Goal: Communication & Community: Answer question/provide support

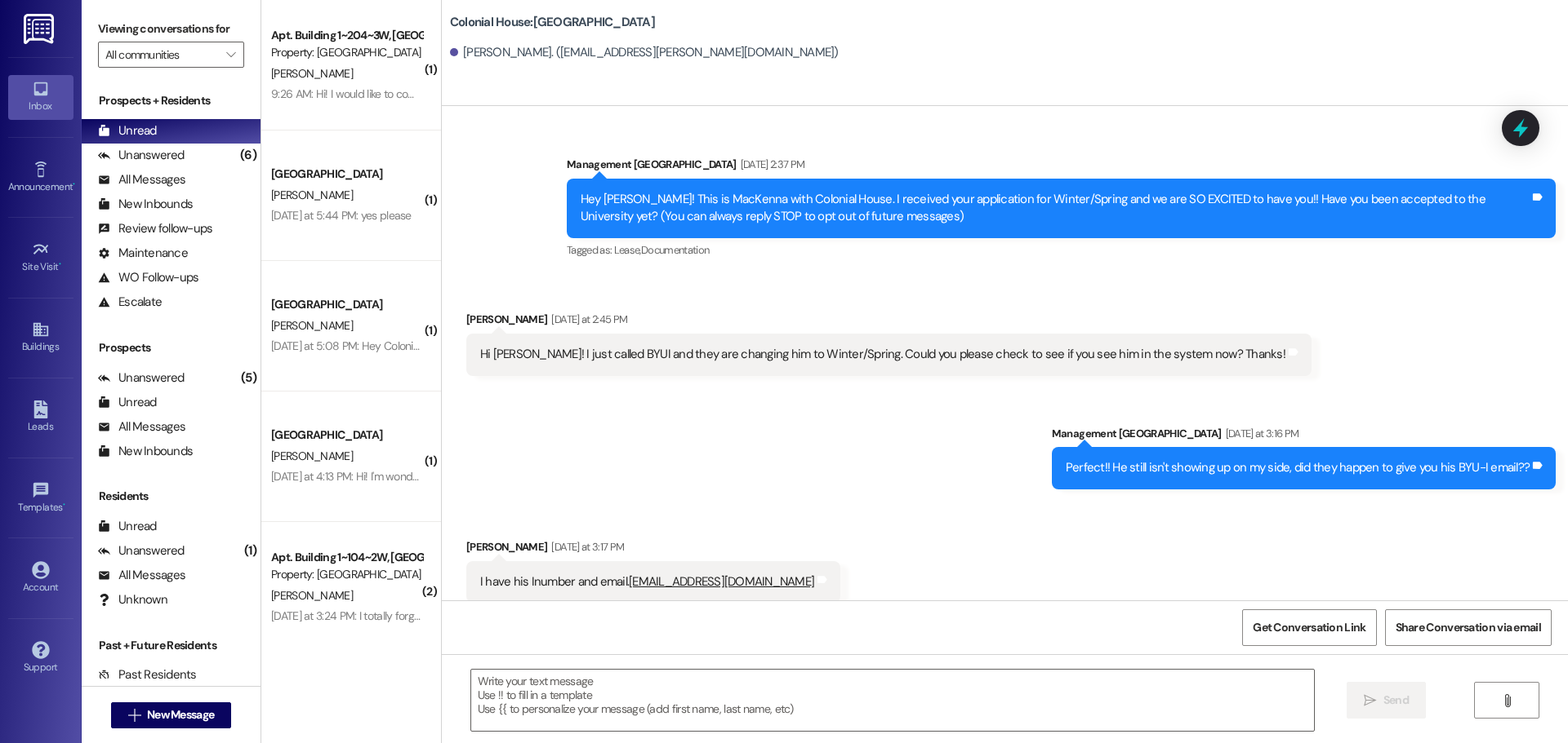
scroll to position [106, 0]
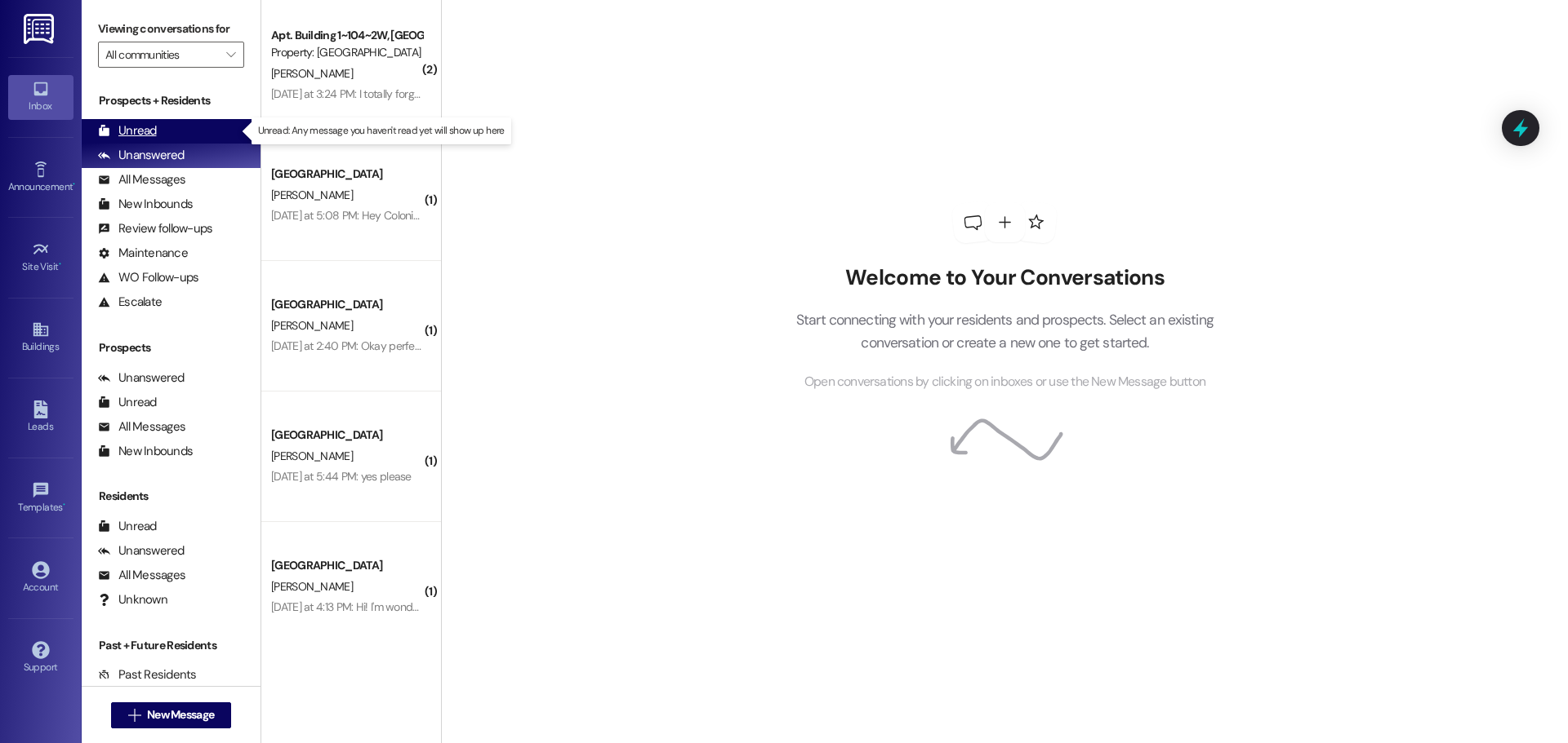
click at [159, 127] on div "Unread (0)" at bounding box center [170, 132] width 178 height 24
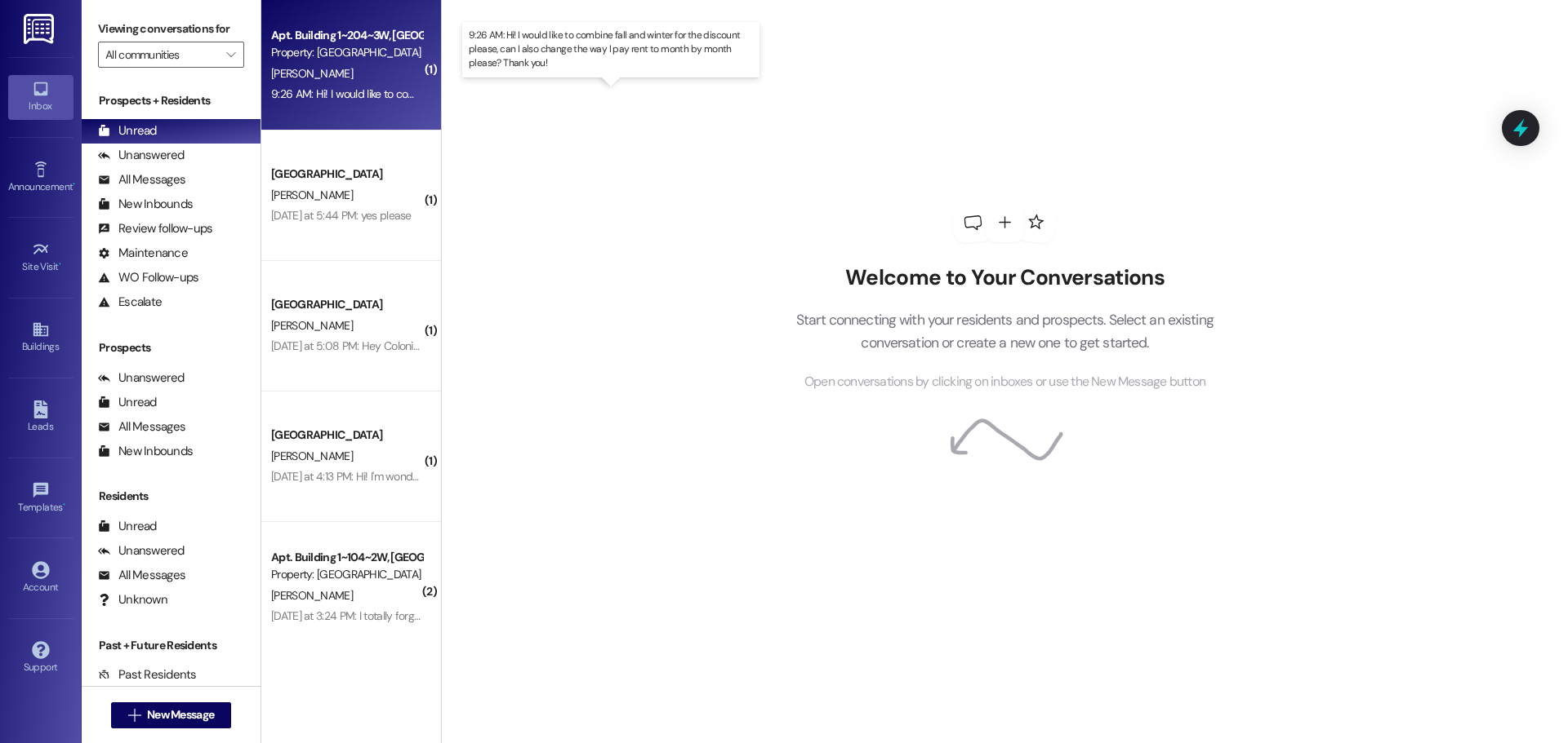
click at [335, 100] on div "9:26 AM: Hi! I would like to combine fall and winter for the discount please, c…" at bounding box center [626, 94] width 711 height 15
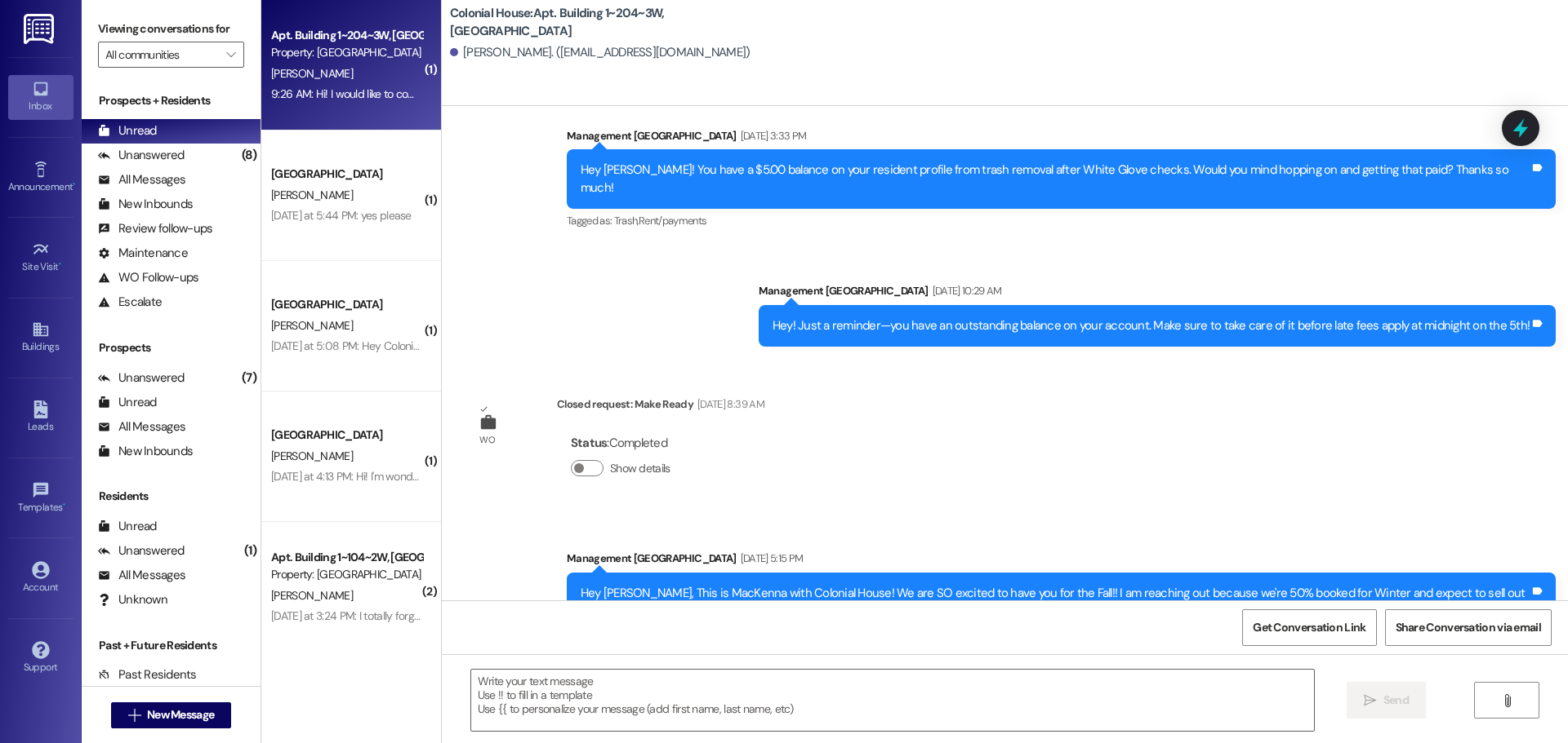
scroll to position [24302, 0]
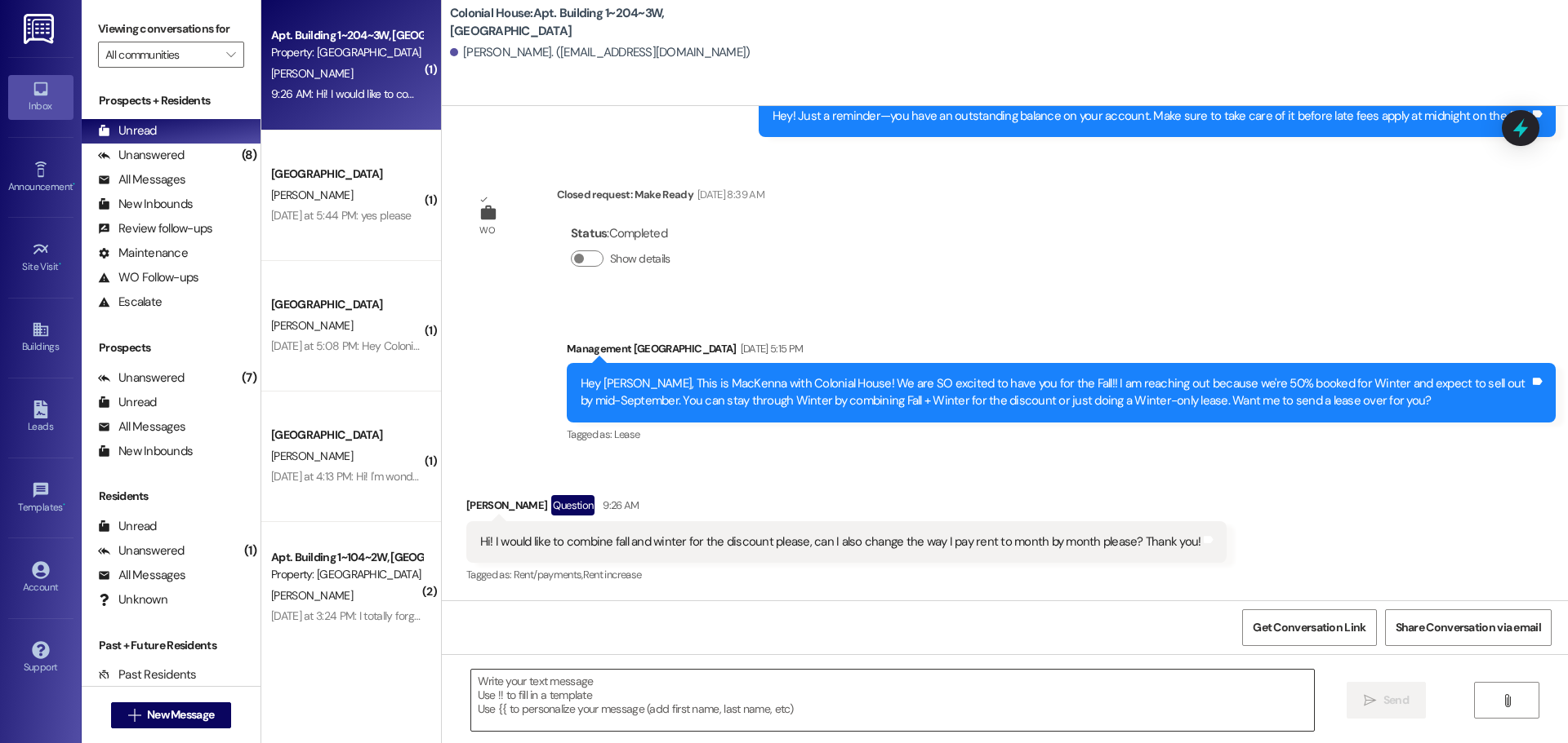
click at [516, 713] on textarea at bounding box center [892, 701] width 842 height 62
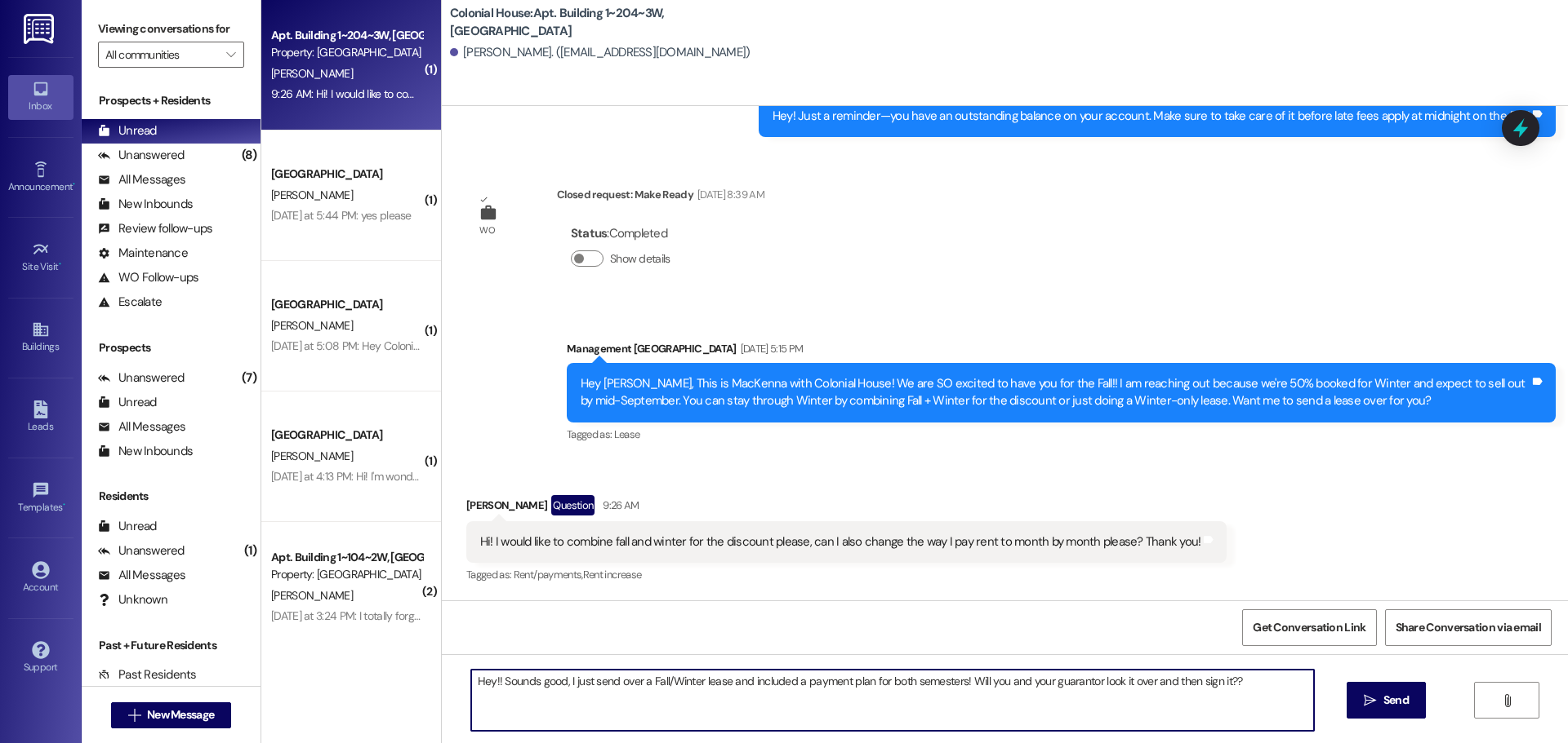
click at [516, 713] on textarea "Hey!! Sounds good, I just send over a Fall/Winter lease and included a payment …" at bounding box center [892, 701] width 842 height 62
type textarea "Hey!! Sounds good, I just send over a Fall/Winter lease and included a payment …"
click at [1386, 700] on span "Send" at bounding box center [1395, 700] width 25 height 17
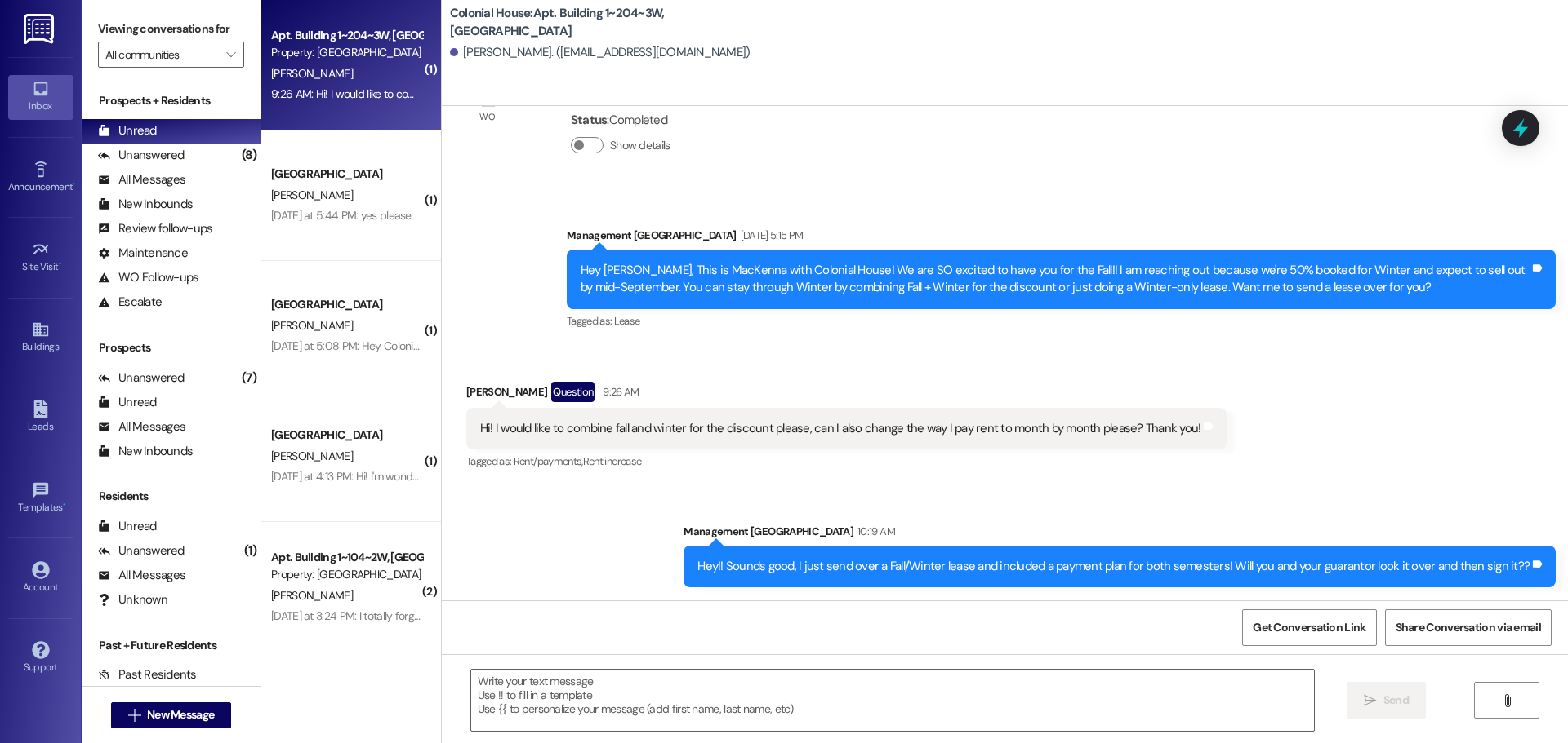
scroll to position [24415, 0]
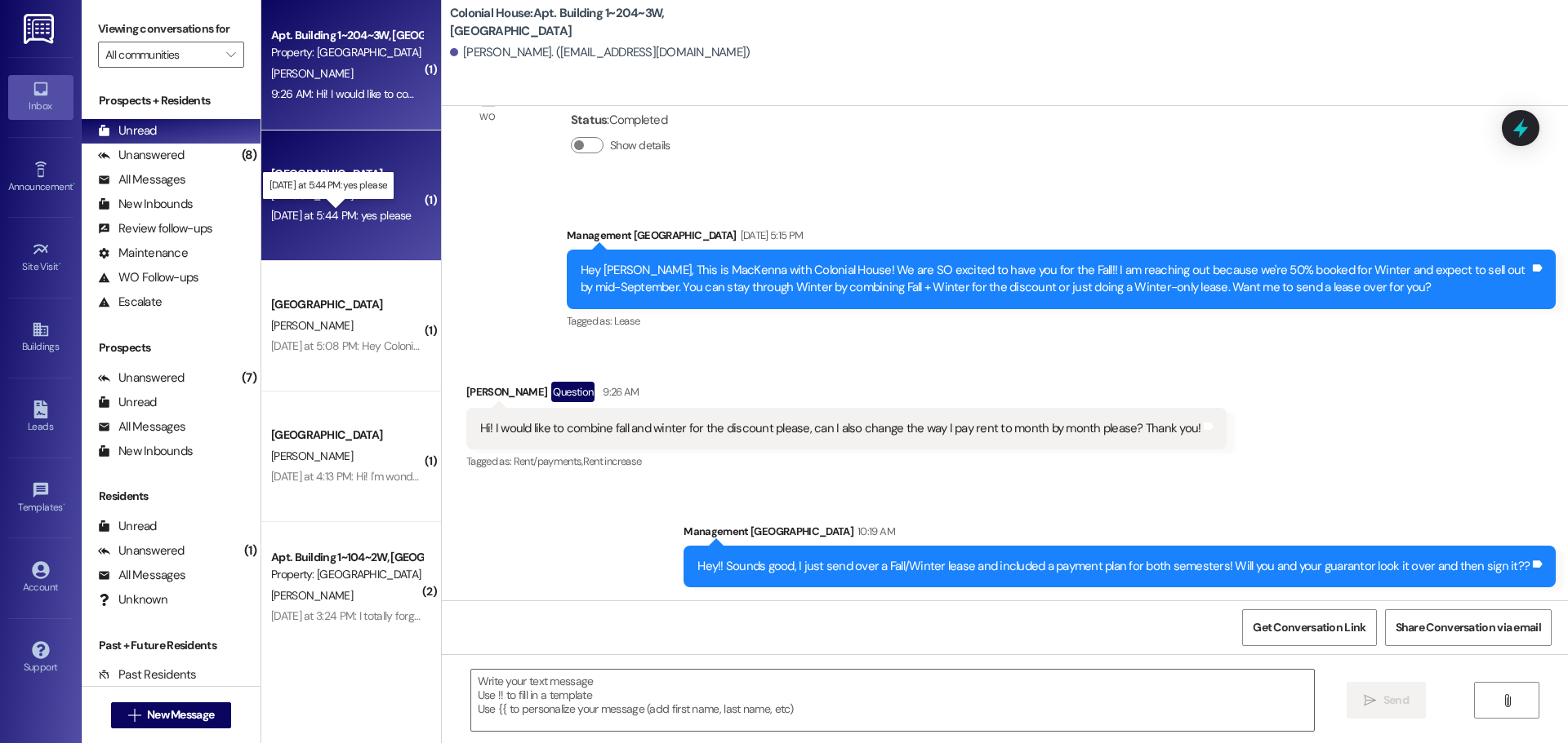
click at [309, 213] on div "[DATE] at 5:44 PM: yes please [DATE] at 5:44 PM: yes please" at bounding box center [341, 216] width 140 height 15
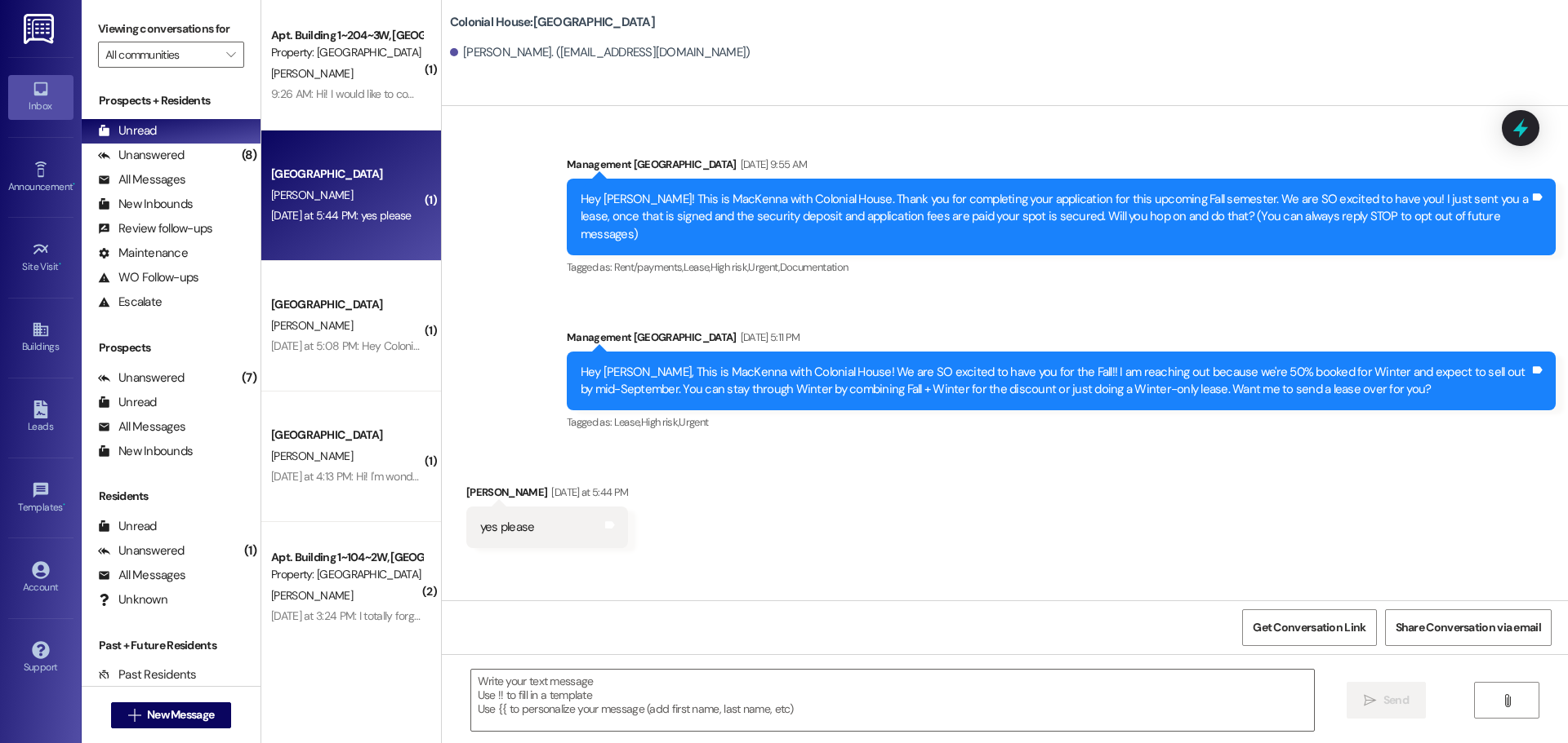
scroll to position [0, 0]
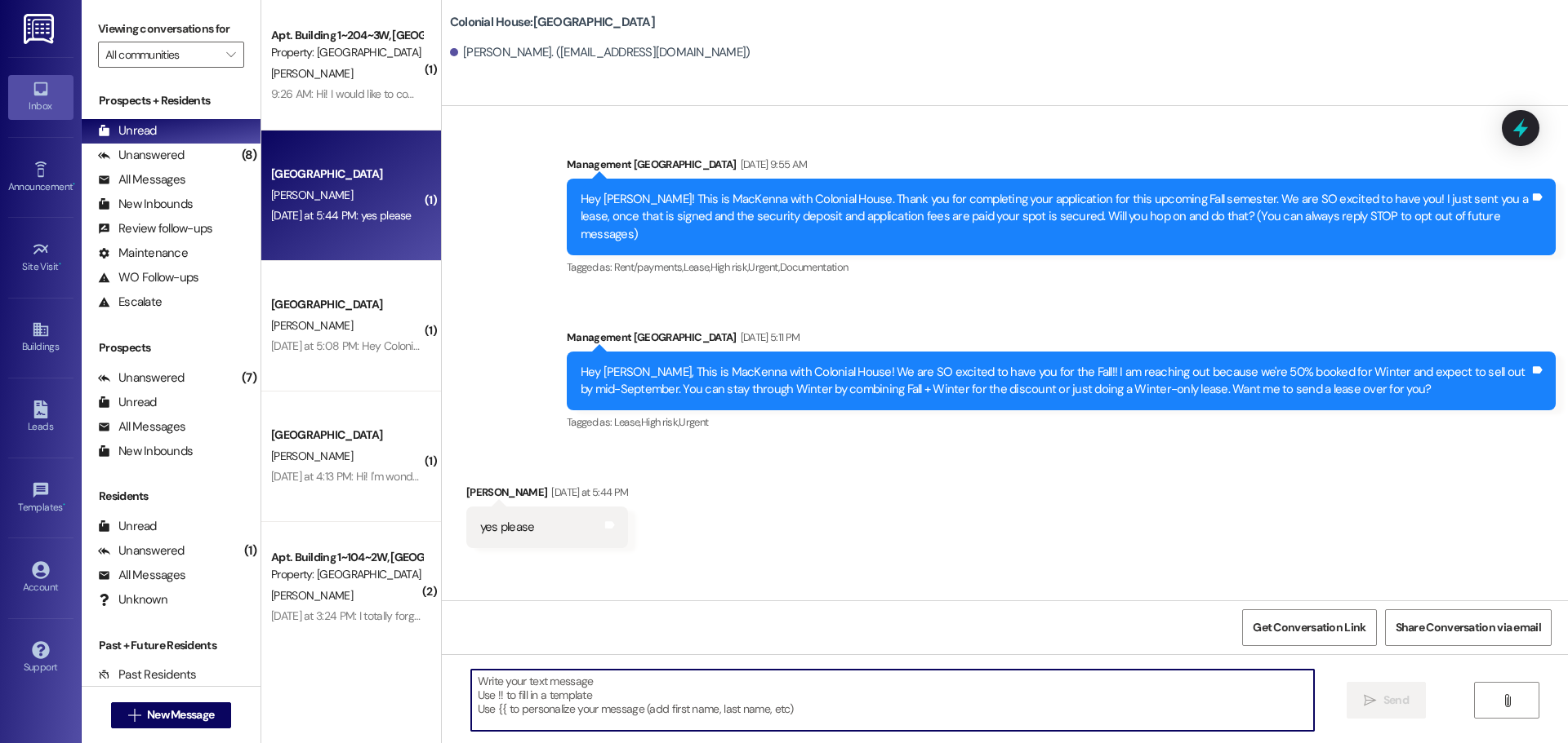
click at [554, 686] on textarea at bounding box center [892, 701] width 842 height 62
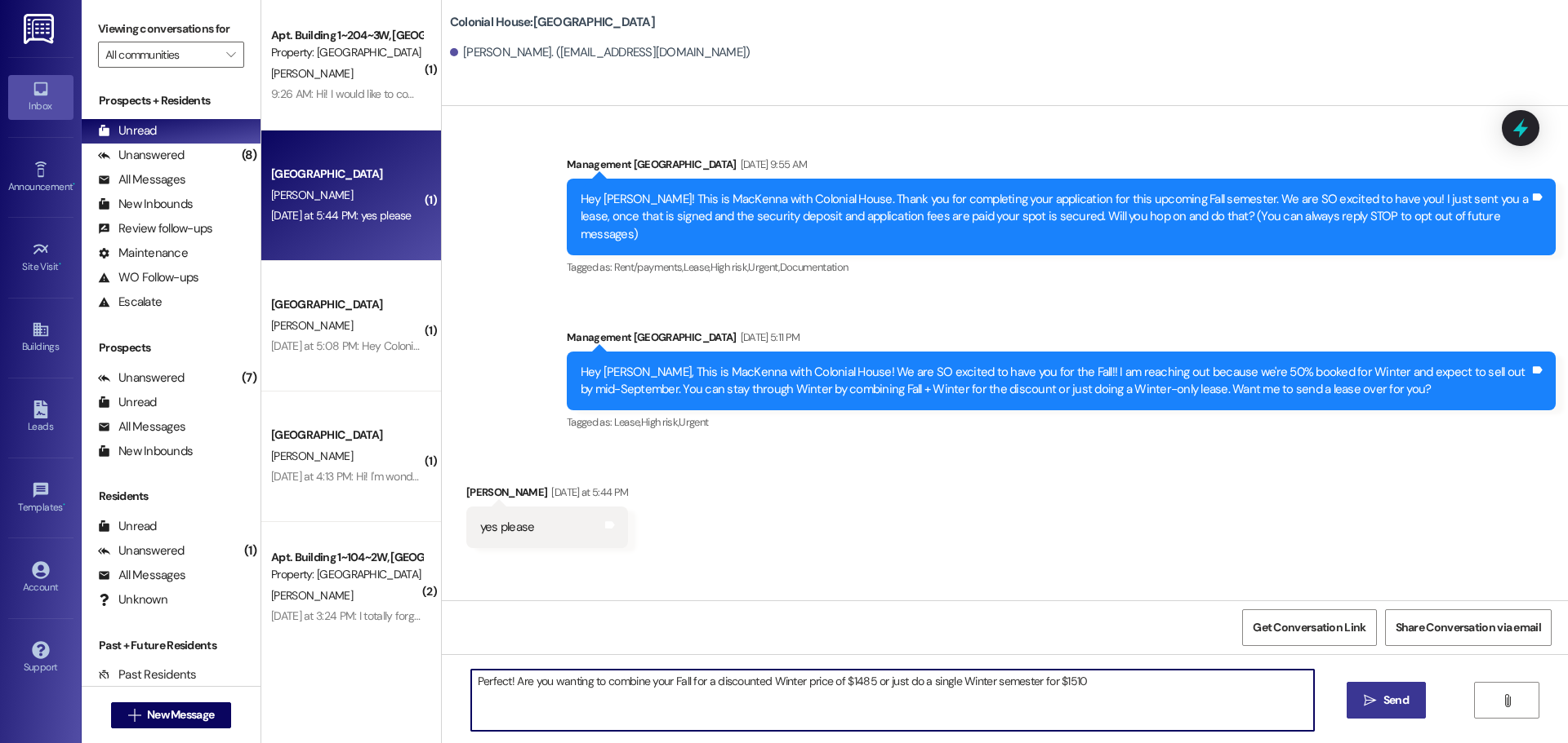
type textarea "Perfect! Are you wanting to combine your Fall for a discounted Winter price of …"
click at [554, 678] on textarea "Perfect! Are you wanting to combine your Fall for a discounted Winter price of …" at bounding box center [892, 701] width 842 height 62
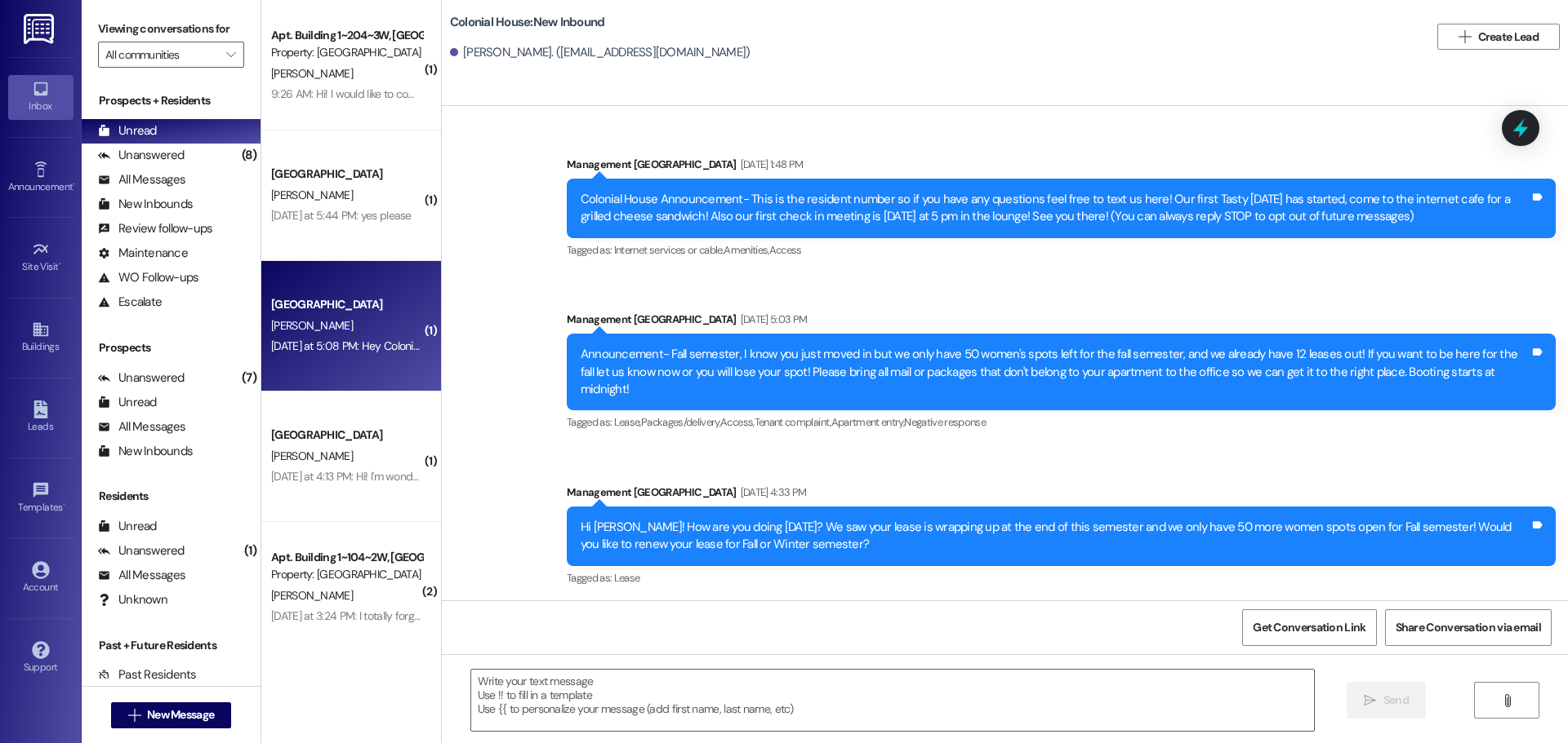
scroll to position [32360, 0]
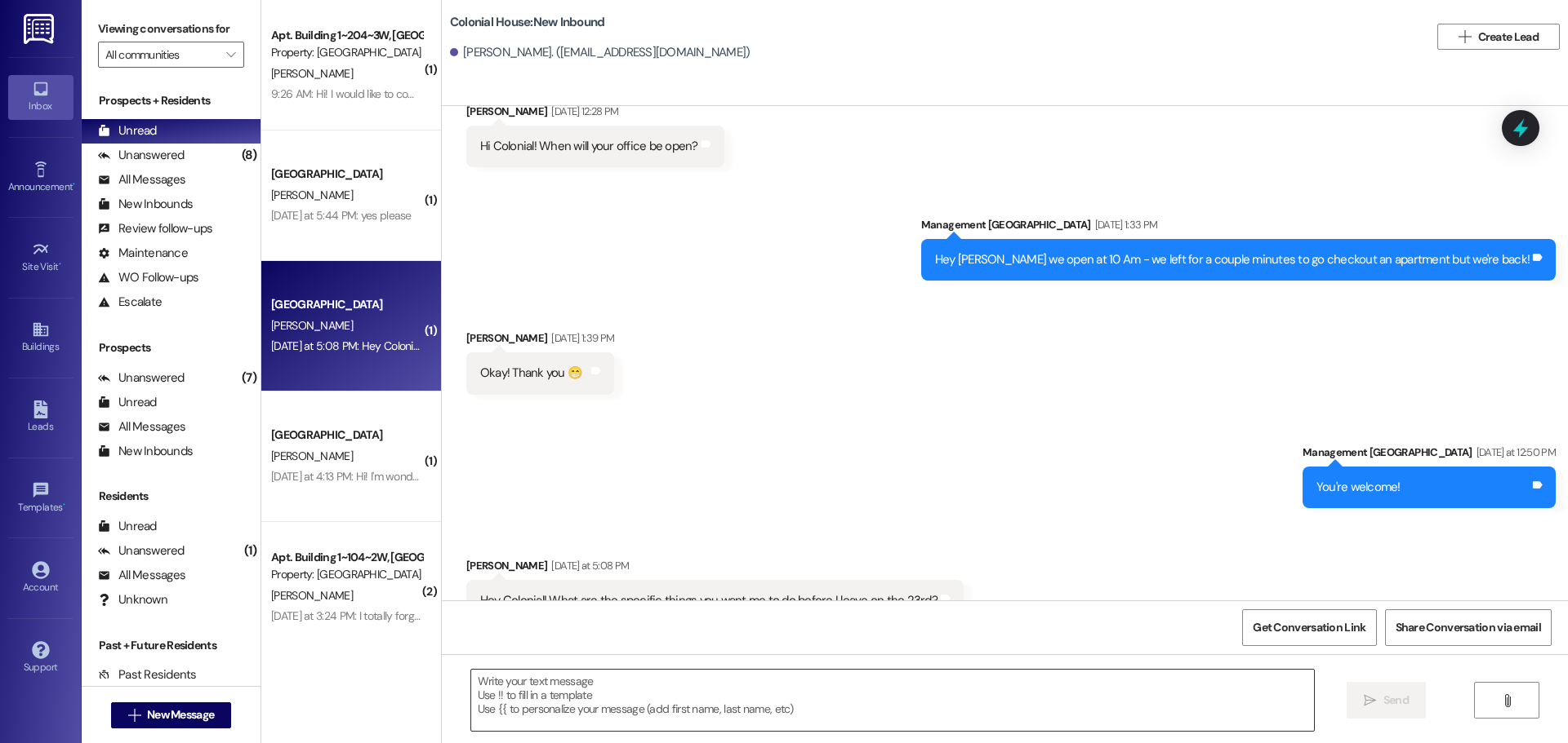
click at [530, 684] on textarea at bounding box center [892, 701] width 842 height 62
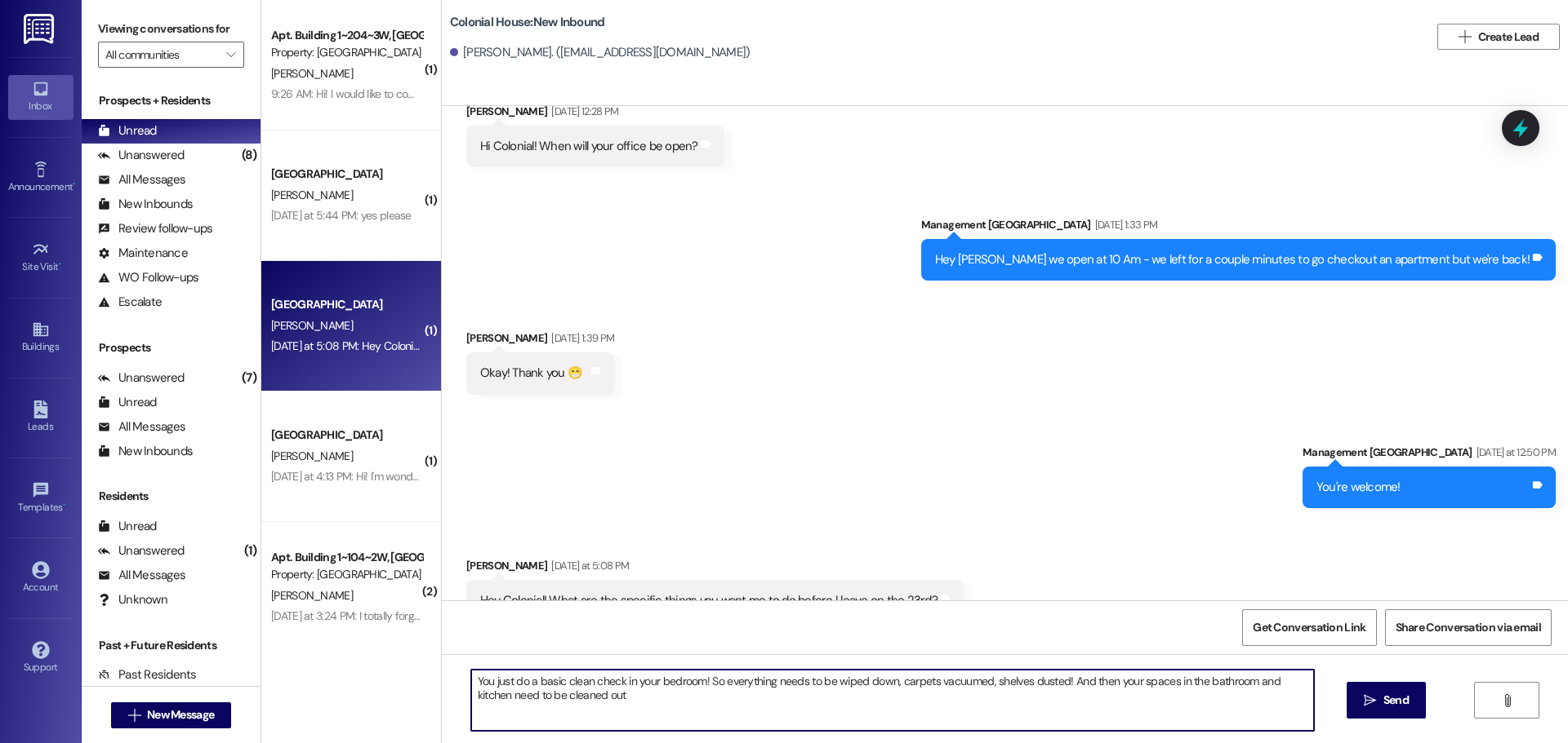
type textarea "You just do a basic clean check in your bedroom! So everything needs to be wipe…"
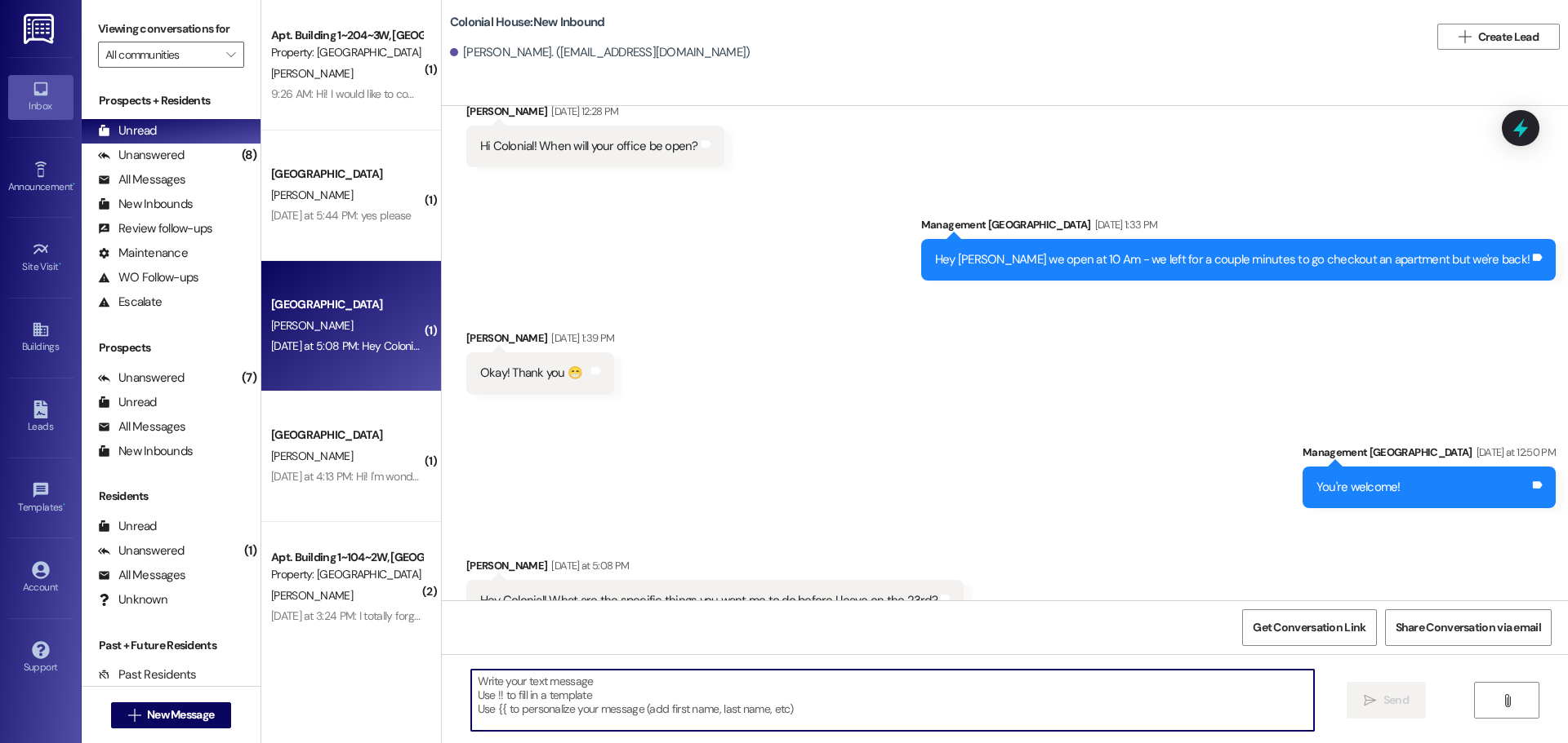
scroll to position [32359, 0]
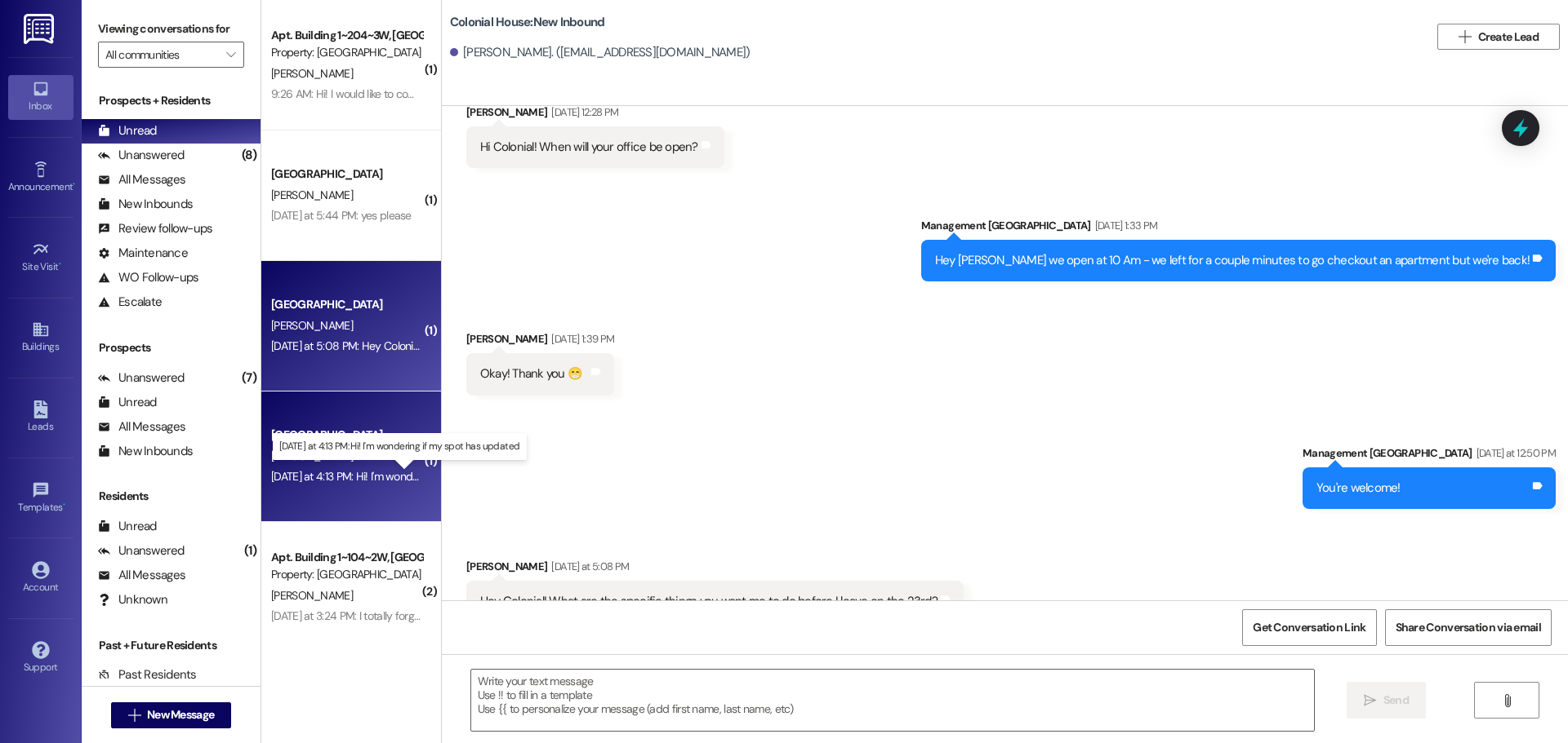
click at [293, 477] on div "[DATE] at 4:13 PM: Hi! I'm wondering if my spot has updated [DATE] at 4:13 PM: …" at bounding box center [410, 477] width 279 height 15
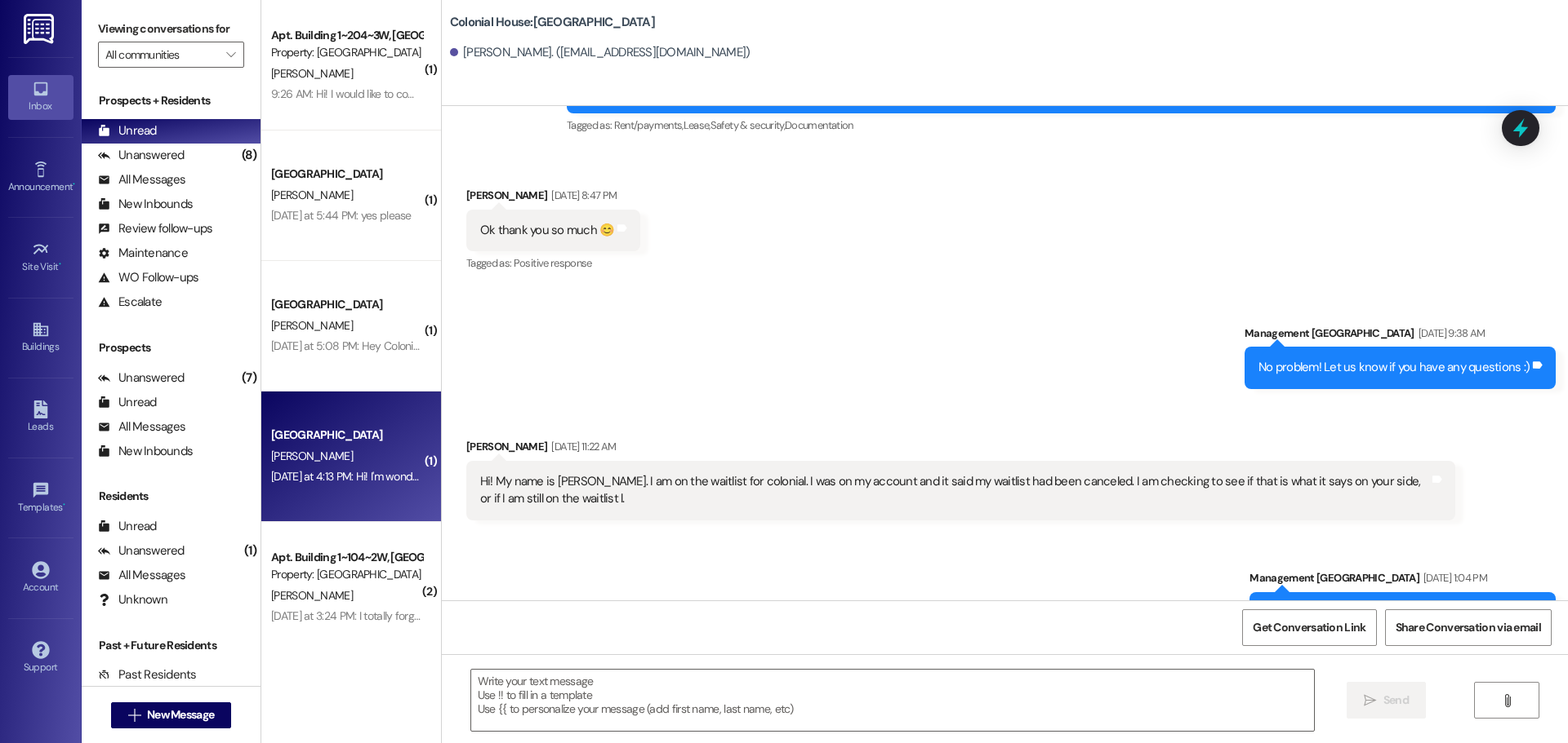
scroll to position [1600, 0]
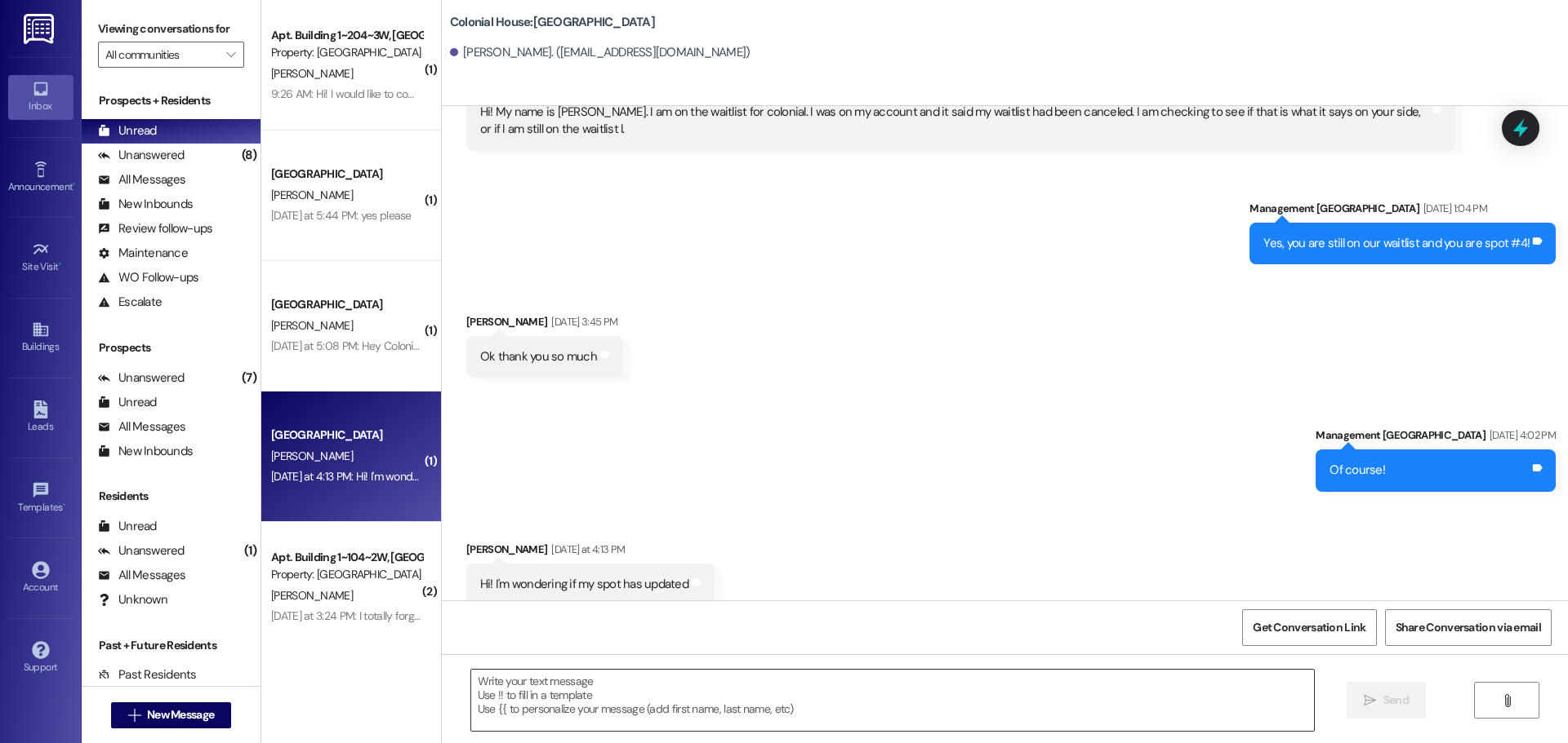
click at [541, 702] on textarea at bounding box center [892, 701] width 842 height 62
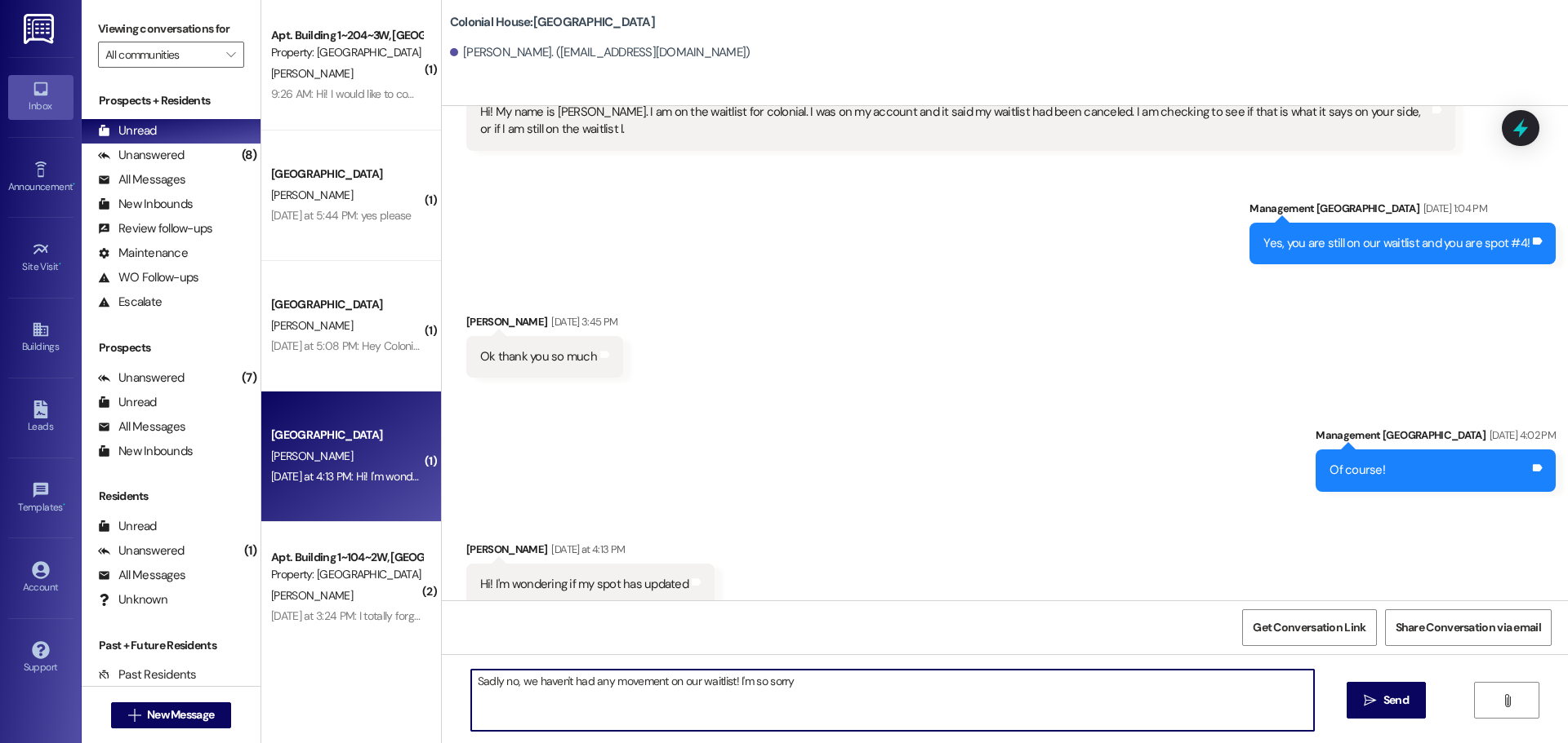
type textarea "Sadly no, we haven't had any movement on our waitlist! I'm so sorry!"
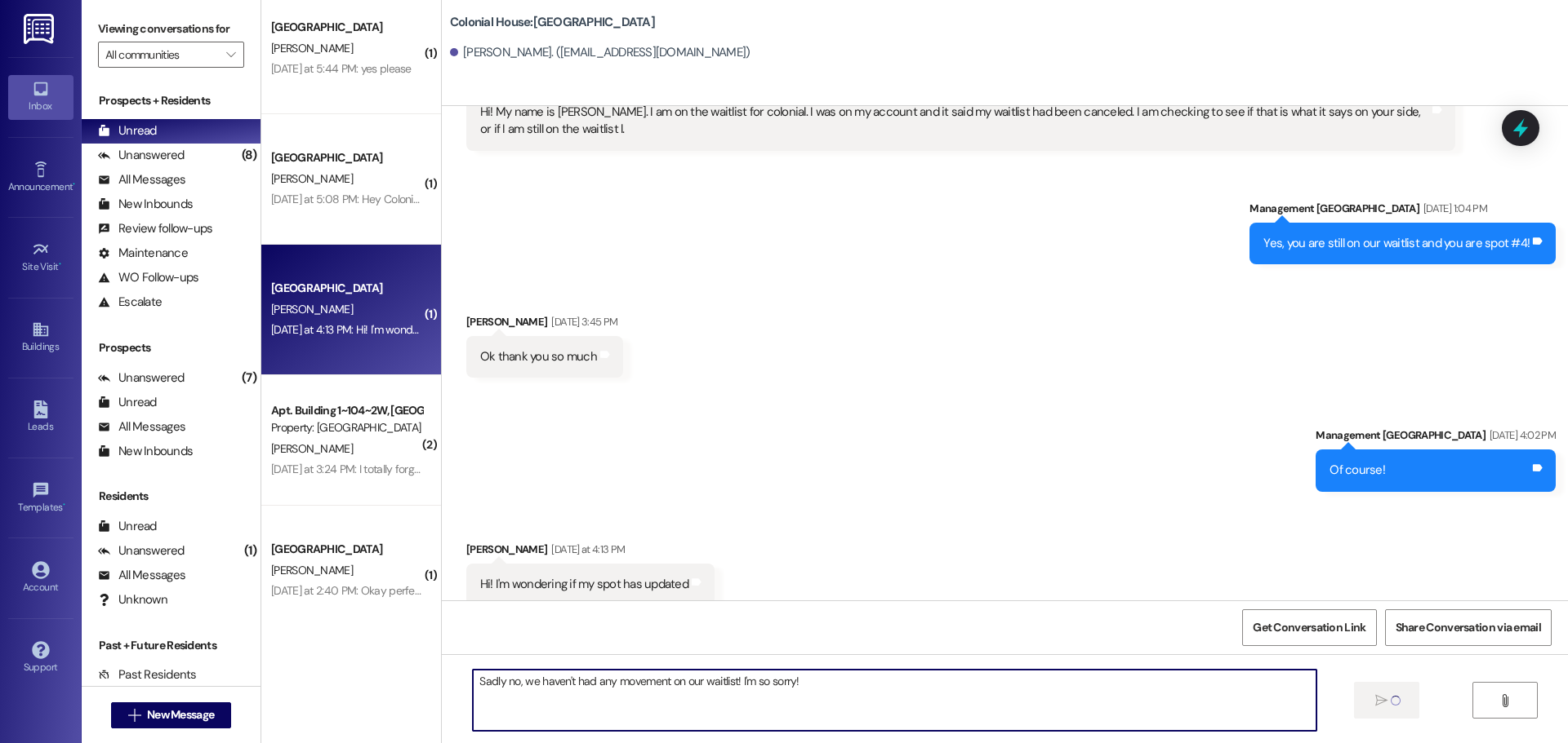
scroll to position [163, 0]
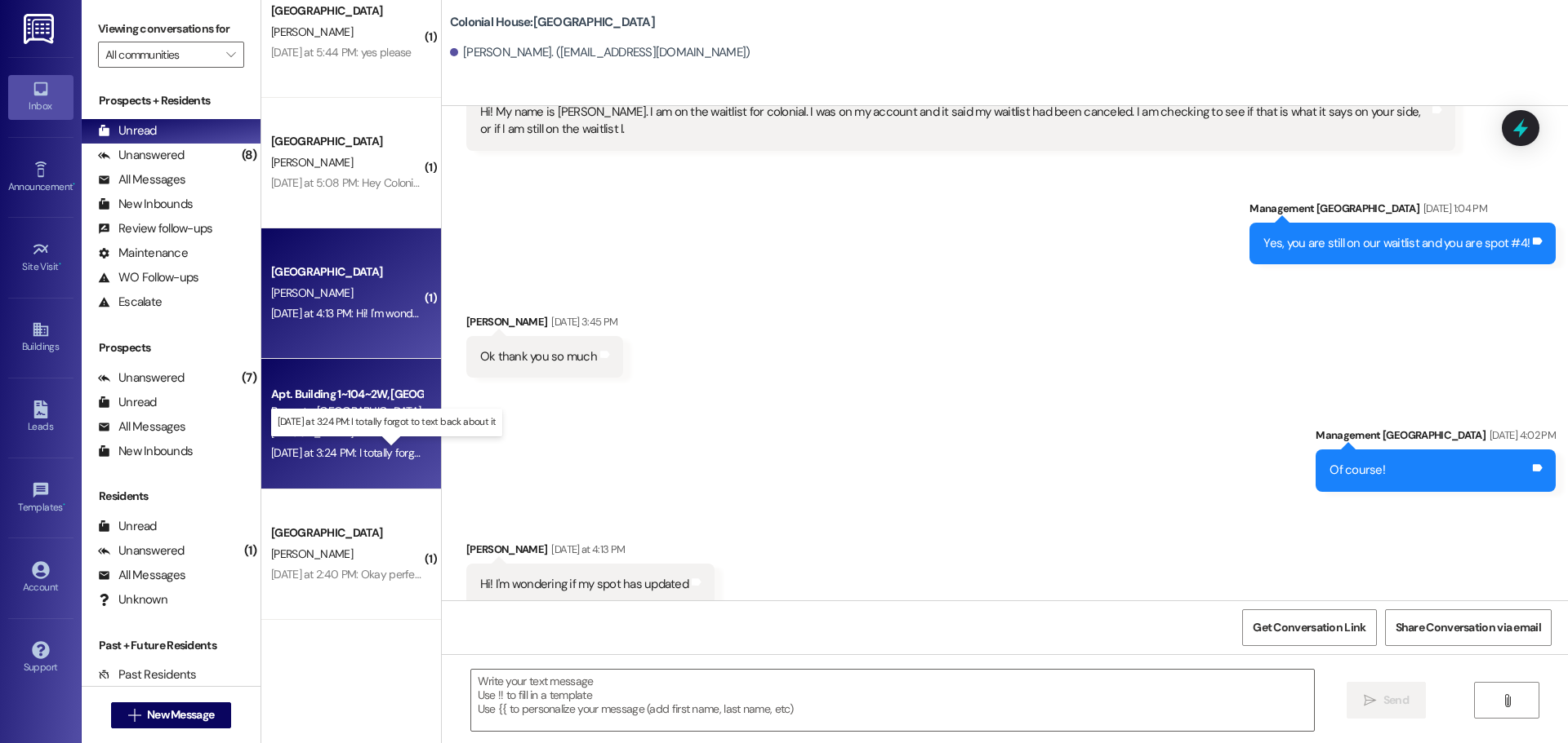
click at [356, 451] on div "[DATE] at 3:24 PM: I totally forgot to text back about it [DATE] at 3:24 PM: I …" at bounding box center [396, 453] width 250 height 15
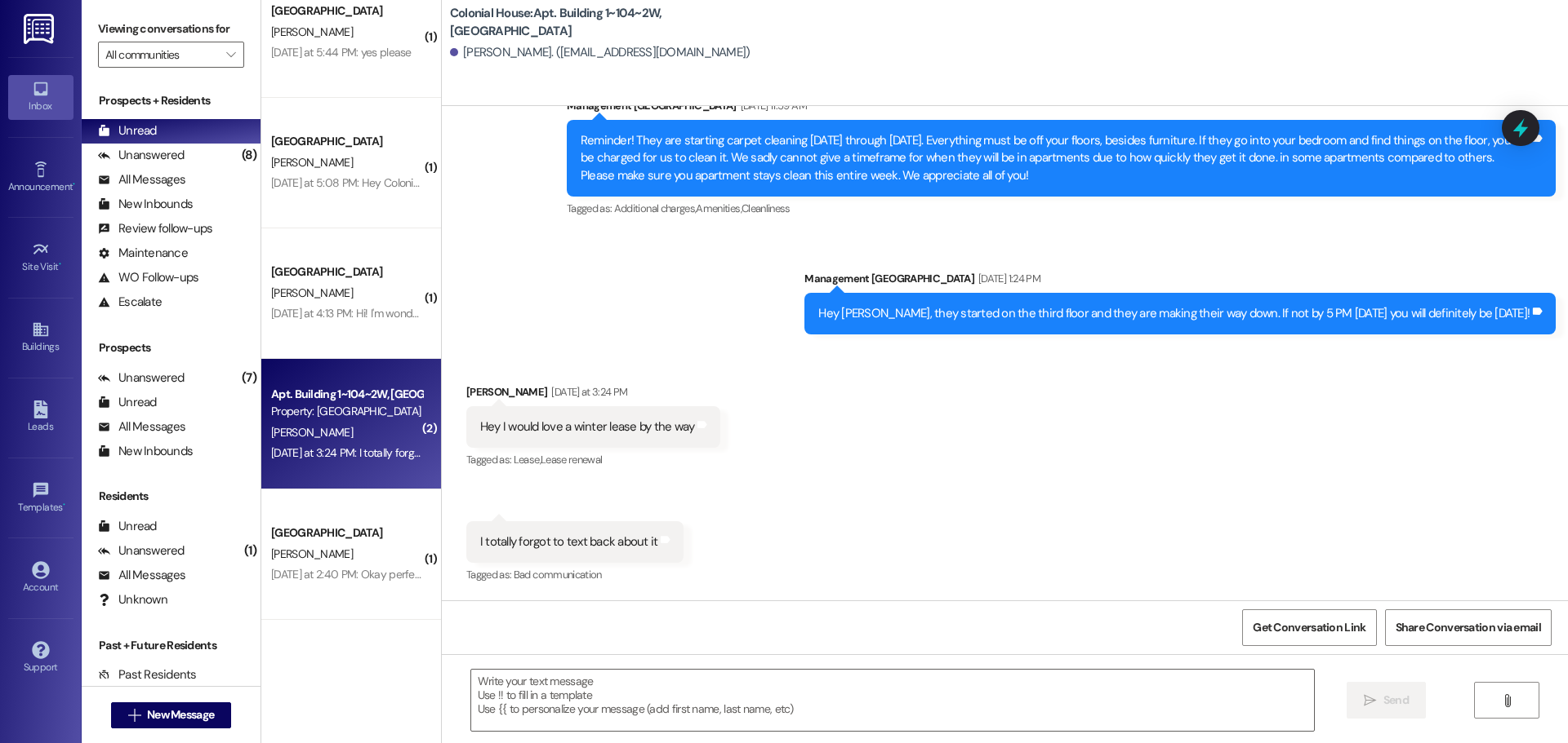
scroll to position [27763, 0]
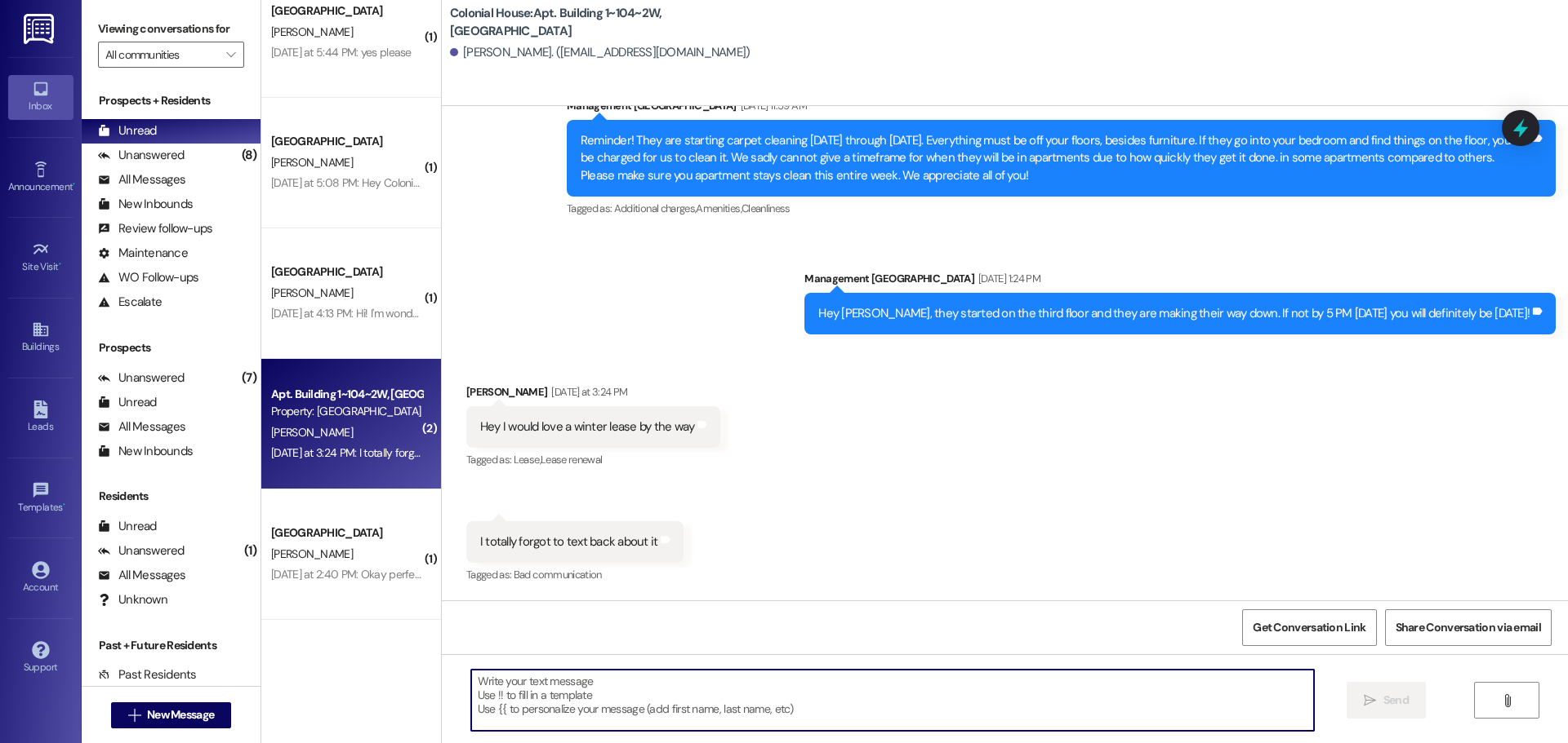
click at [515, 680] on textarea at bounding box center [892, 701] width 842 height 62
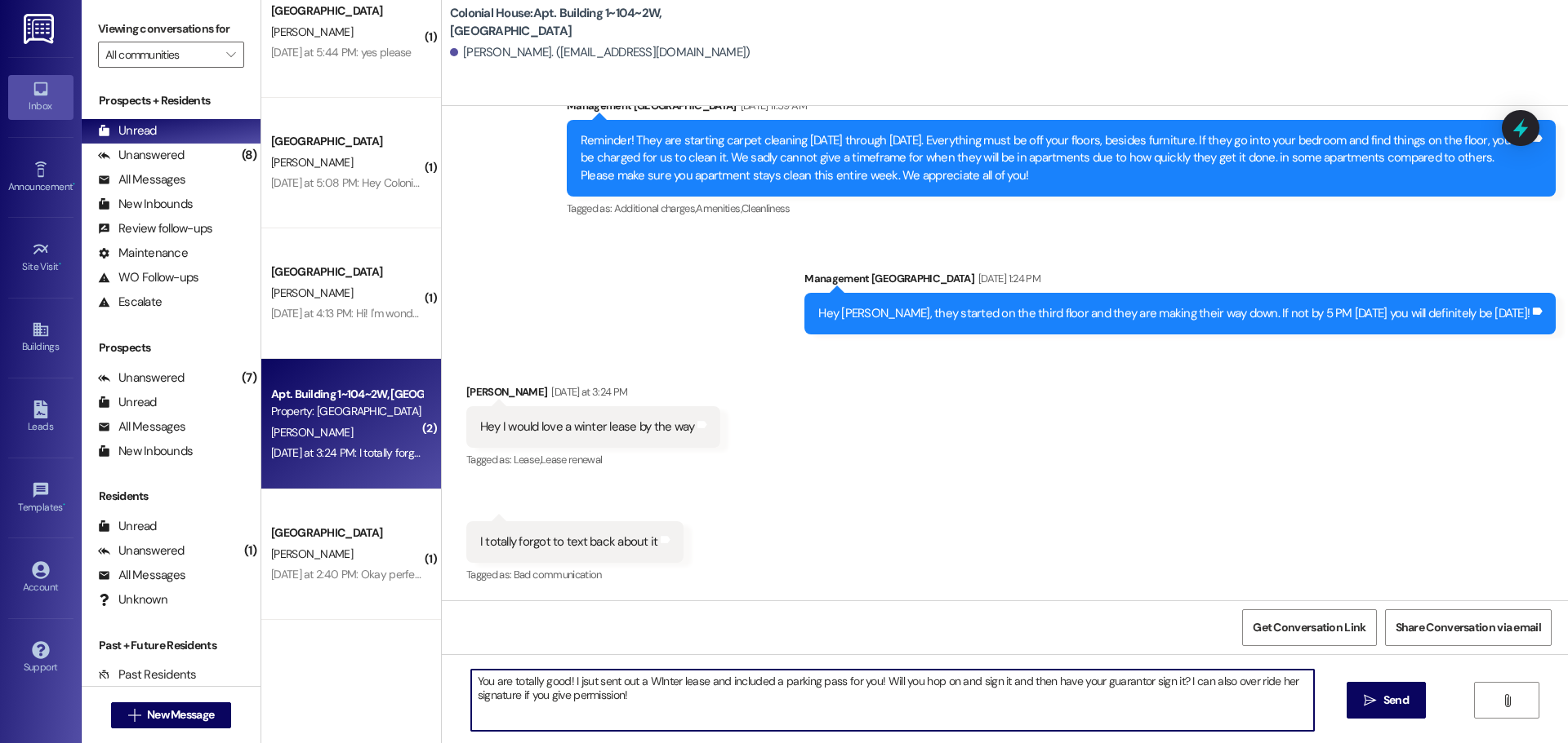
drag, startPoint x: 563, startPoint y: 683, endPoint x: 568, endPoint y: 699, distance: 16.8
click at [569, 679] on textarea "You are totally good! I jsut sent out a WInter lease and included a parking pas…" at bounding box center [892, 701] width 842 height 62
drag, startPoint x: 658, startPoint y: 675, endPoint x: 670, endPoint y: 693, distance: 21.6
click at [619, 717] on textarea "You are totally good! I just sent out a Winter lease and included a parking pas…" at bounding box center [892, 701] width 842 height 62
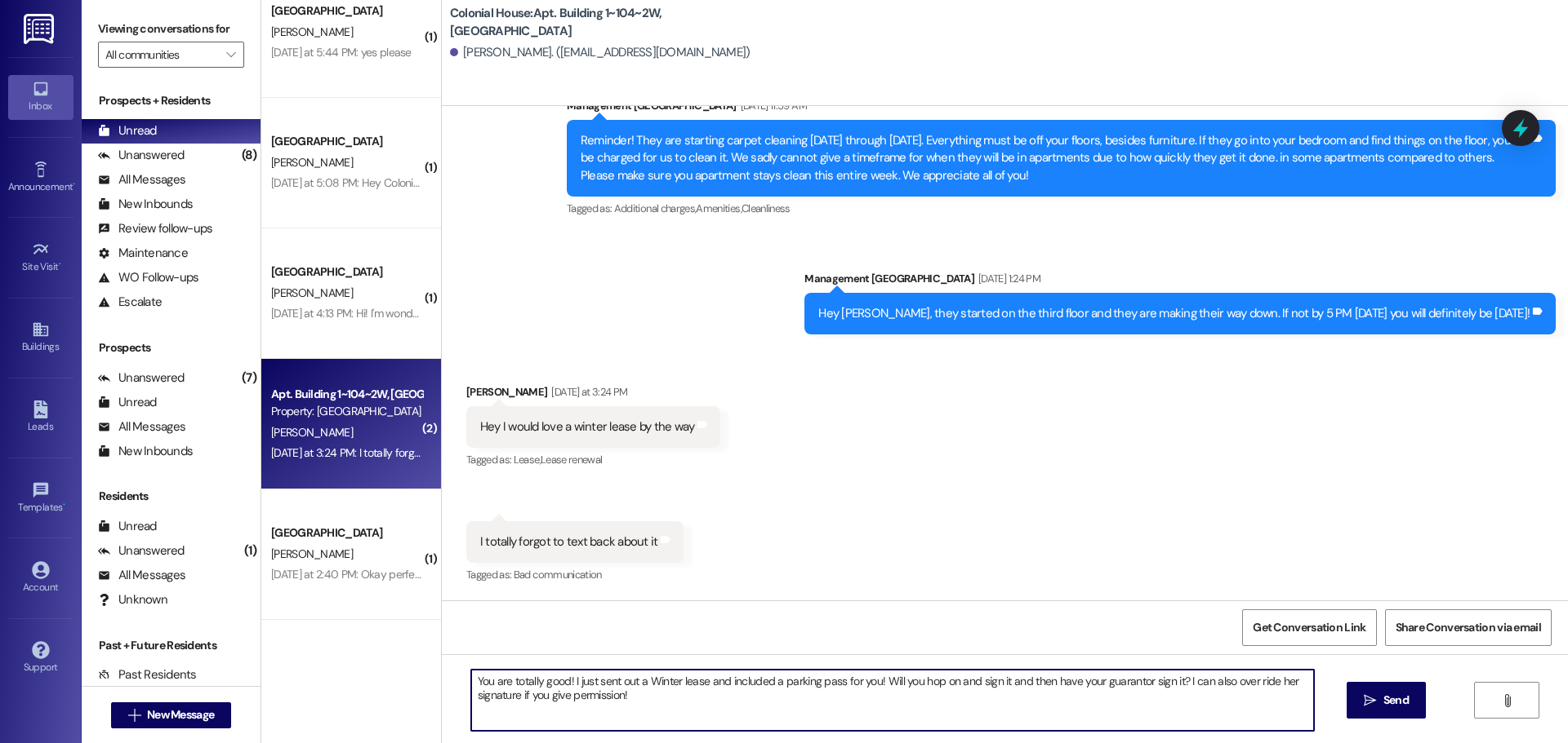
click at [619, 717] on textarea "You are totally good! I just sent out a Winter lease and included a parking pas…" at bounding box center [892, 701] width 842 height 62
type textarea "You are totally good! I just sent out a Winter lease and included a parking pas…"
click at [1379, 691] on button " Send" at bounding box center [1386, 700] width 79 height 36
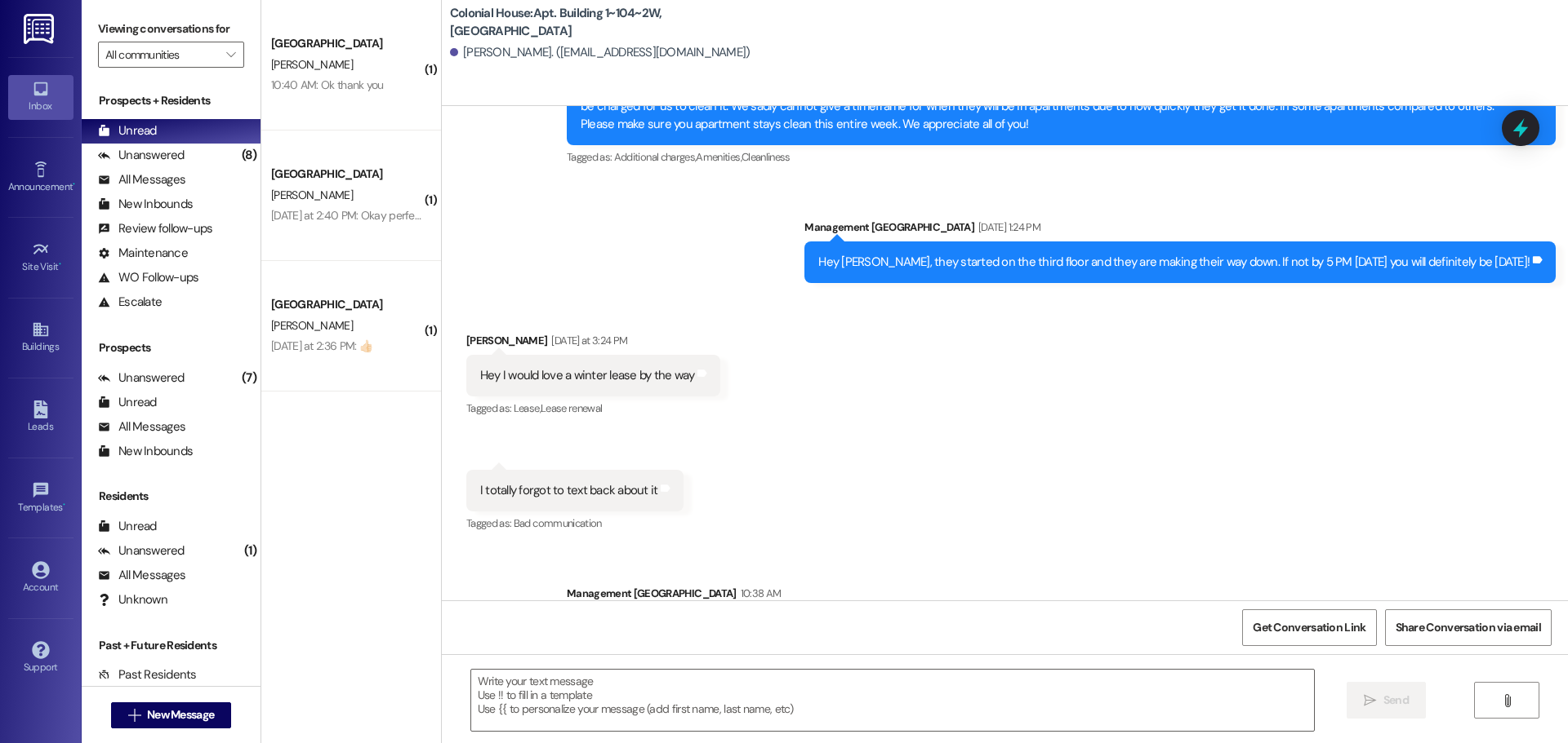
scroll to position [0, 0]
click at [159, 710] on span "New Message" at bounding box center [180, 715] width 67 height 17
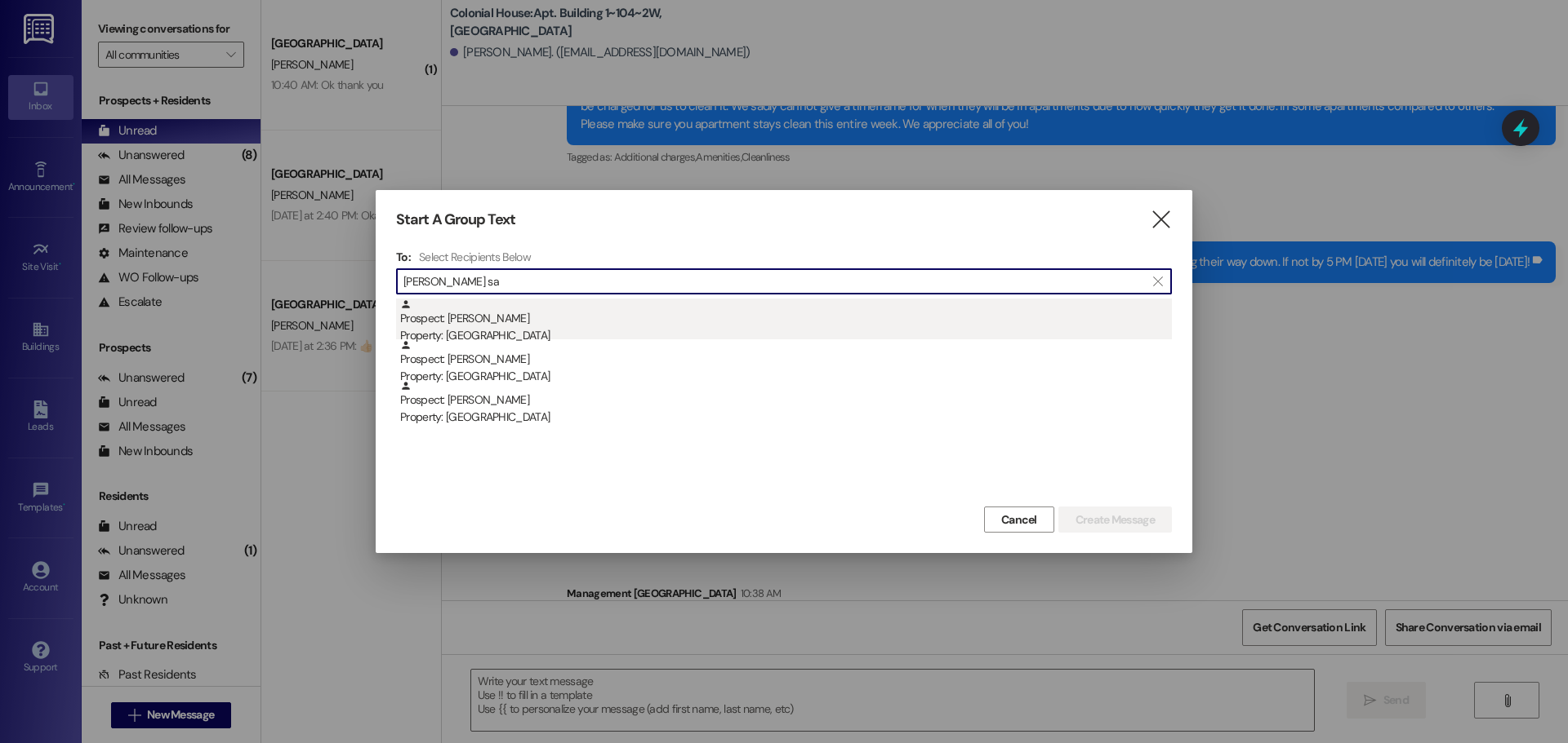
type input "[PERSON_NAME] sa"
click at [642, 315] on div "Prospect: [PERSON_NAME] Property: [GEOGRAPHIC_DATA]" at bounding box center [785, 322] width 771 height 47
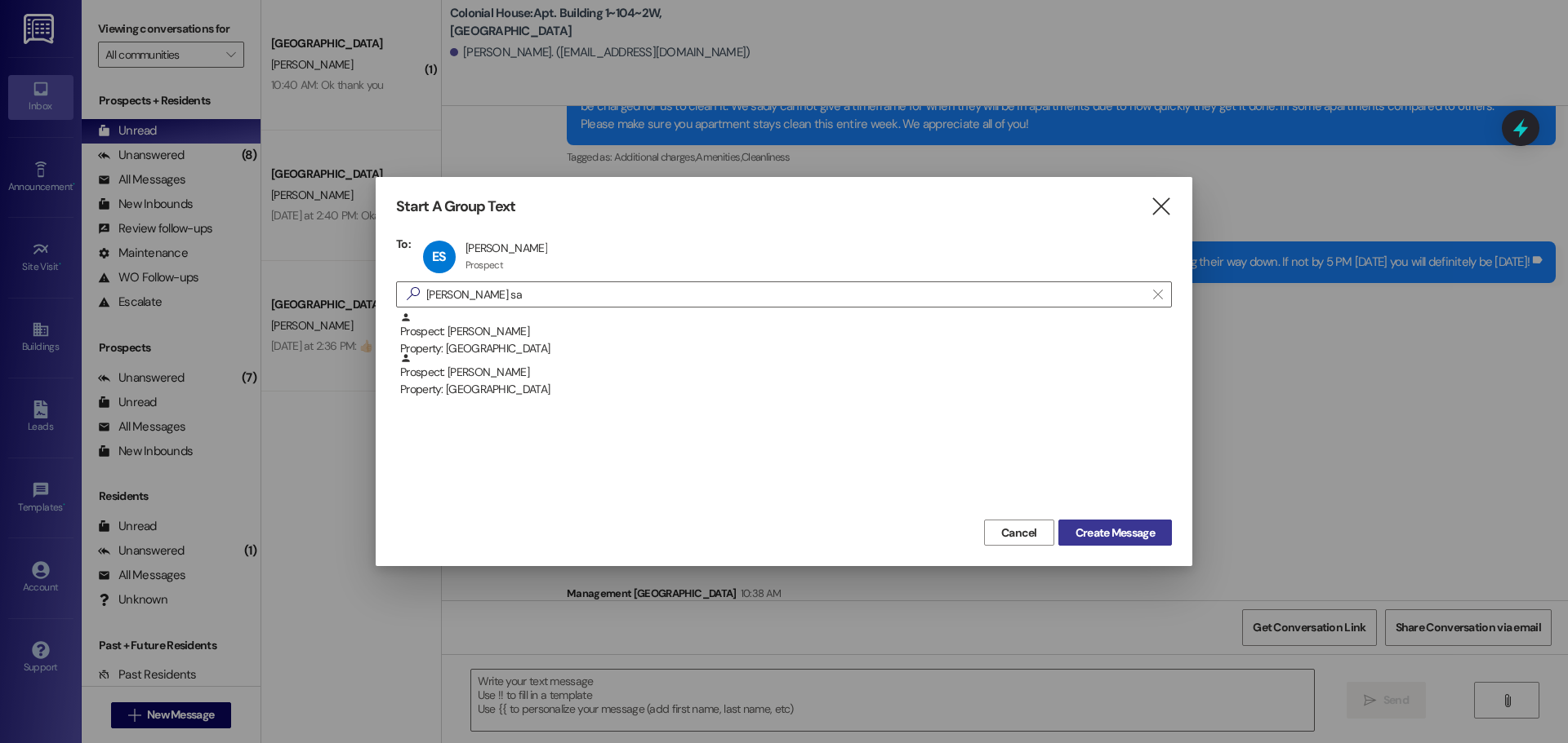
click at [1110, 526] on span "Create Message" at bounding box center [1114, 533] width 79 height 17
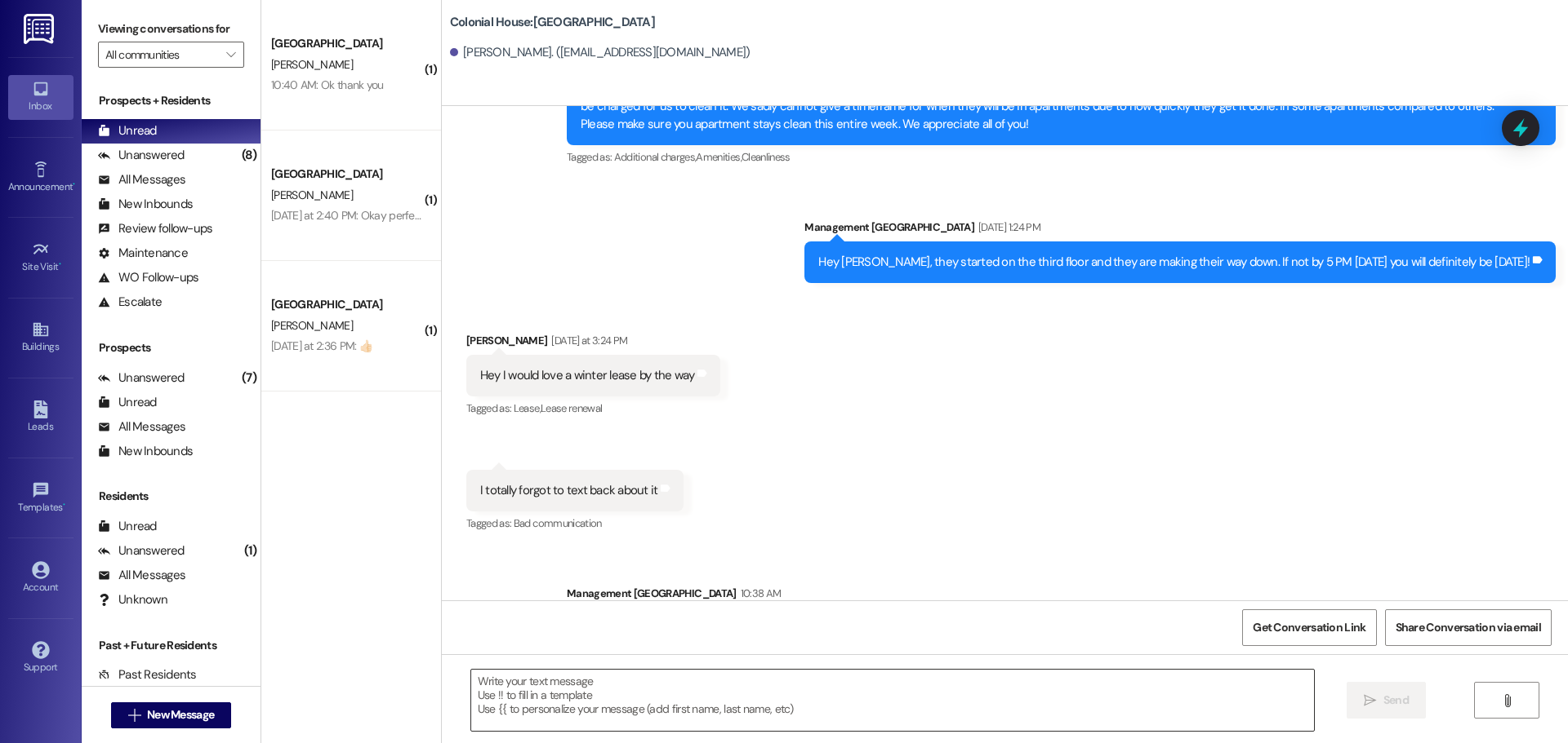
click at [614, 697] on textarea at bounding box center [892, 701] width 842 height 62
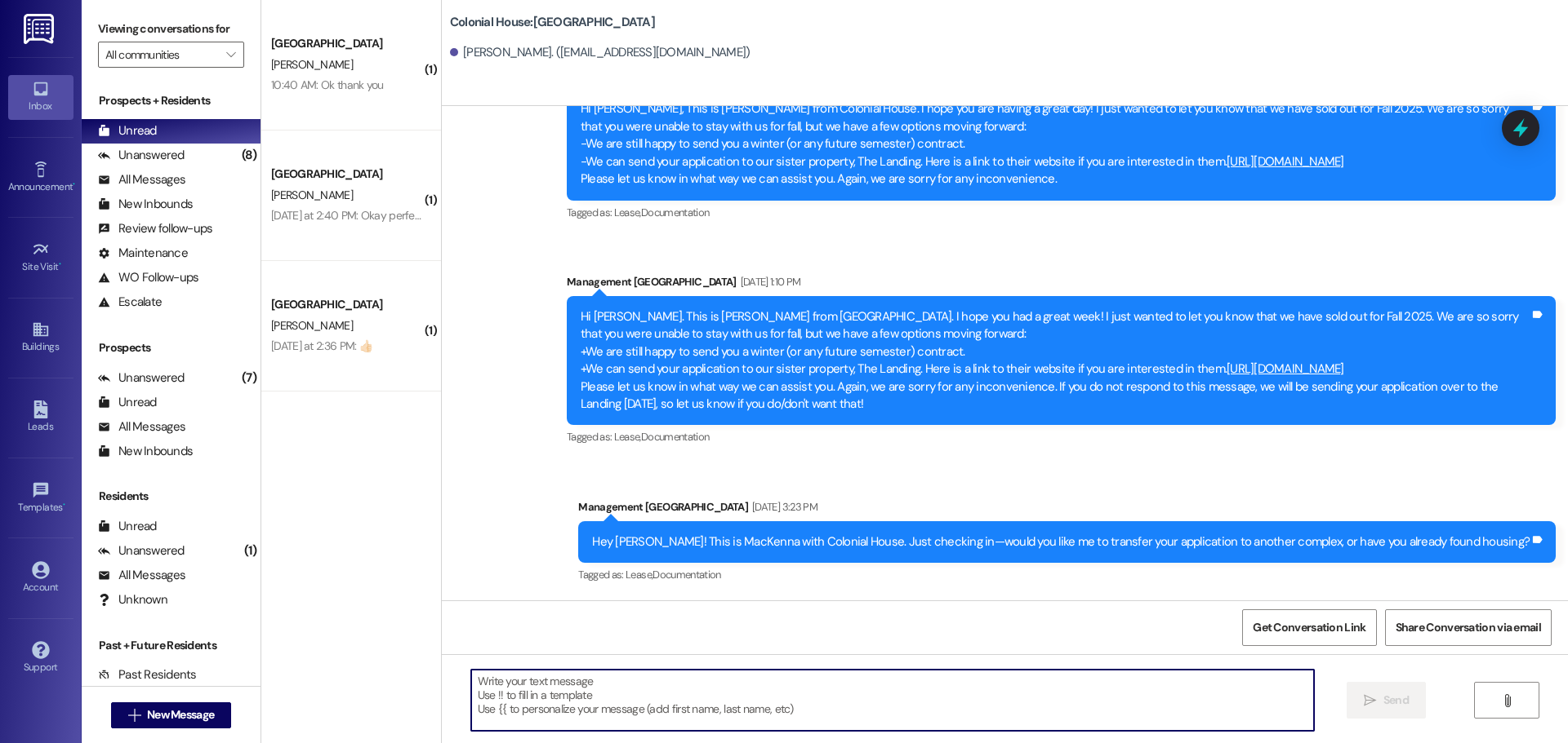
scroll to position [936, 0]
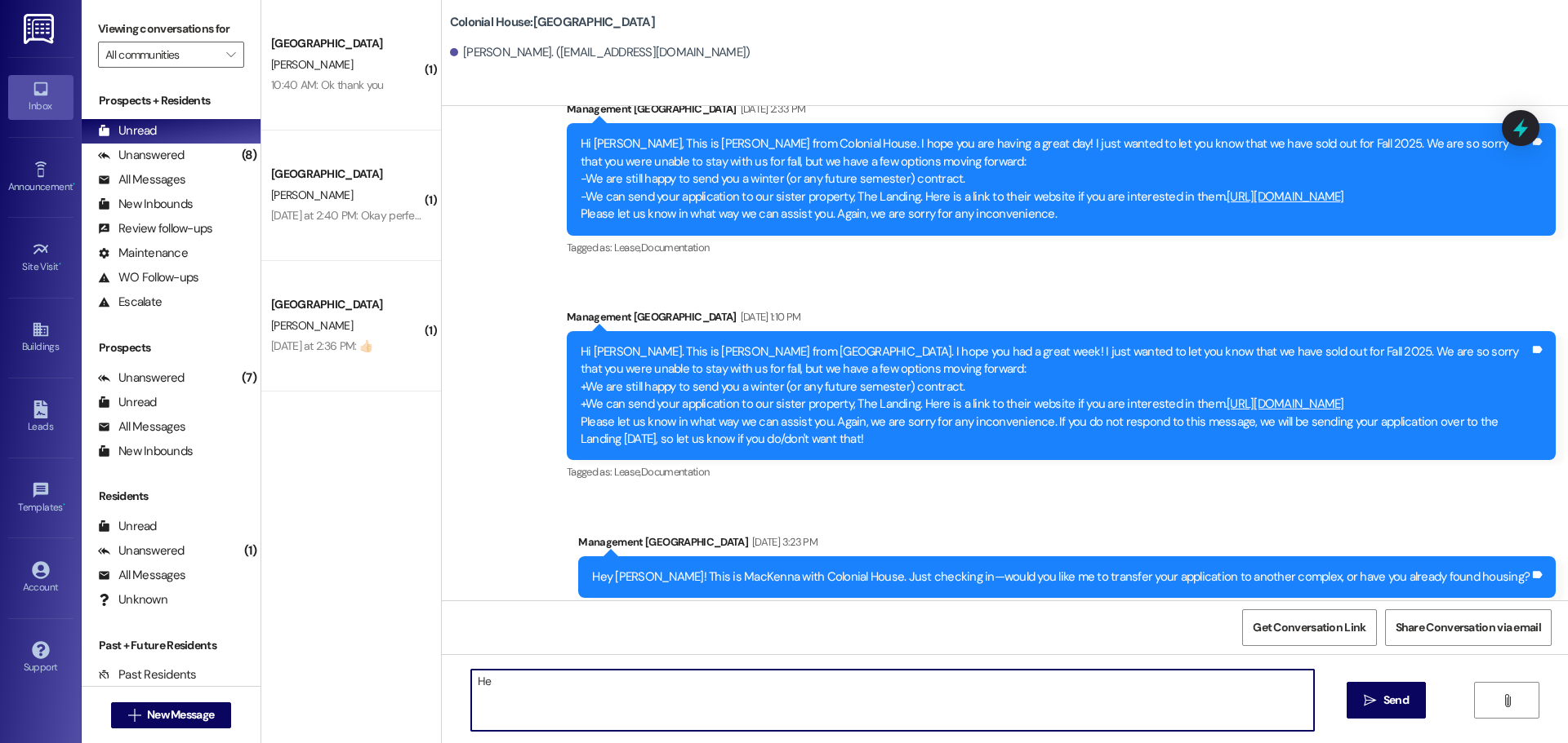
type textarea "H"
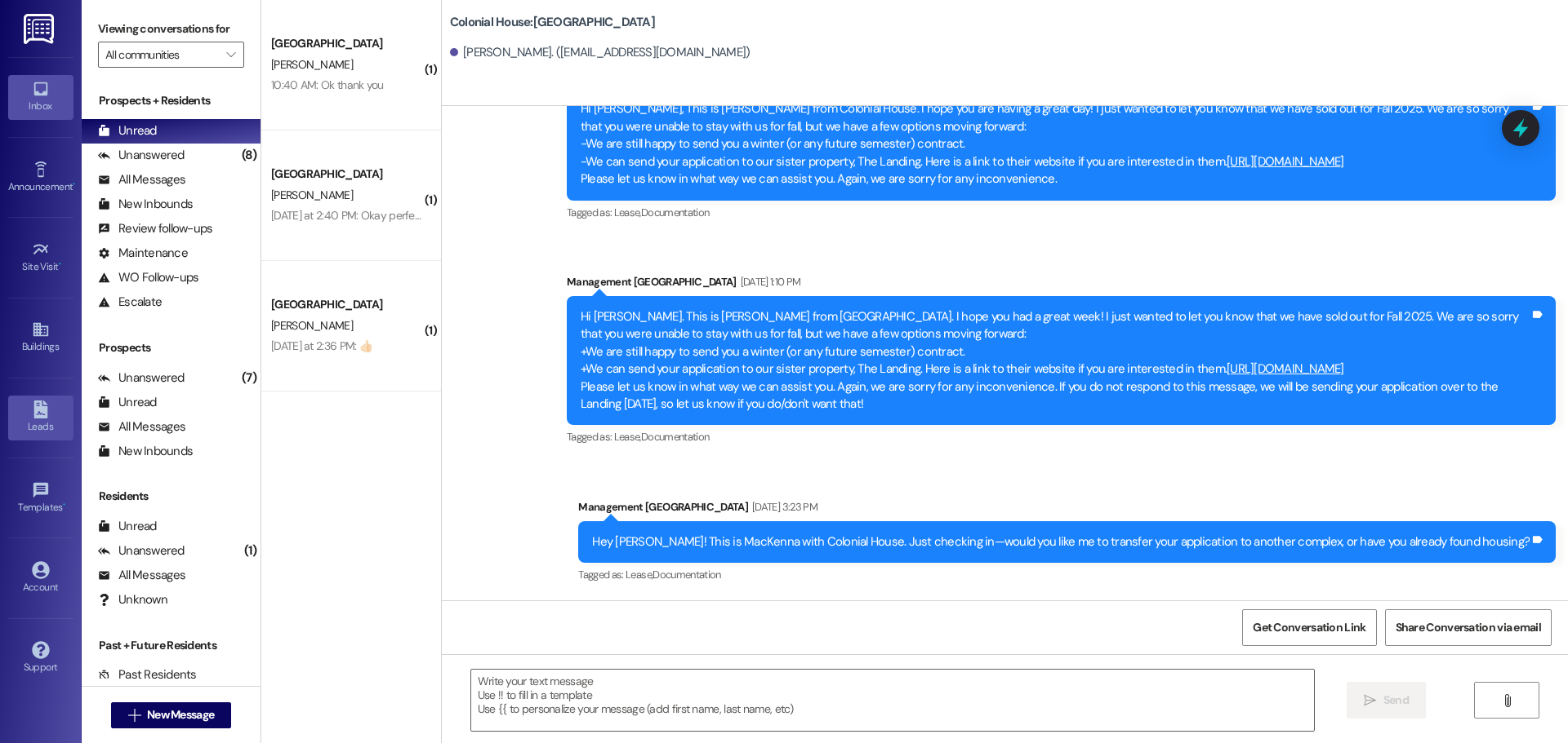
click at [43, 425] on div "Leads" at bounding box center [40, 426] width 81 height 16
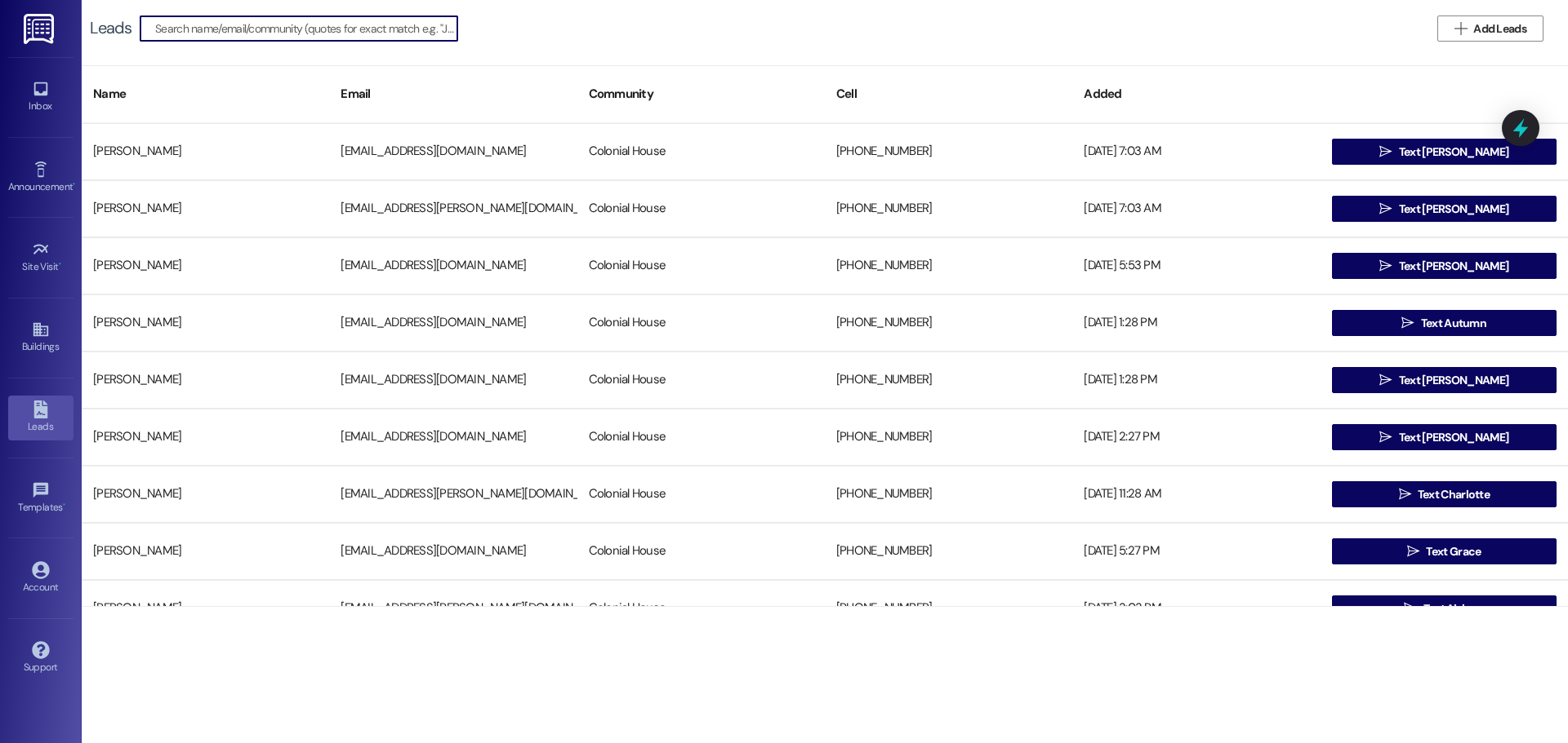
click at [425, 32] on input at bounding box center [305, 28] width 302 height 22
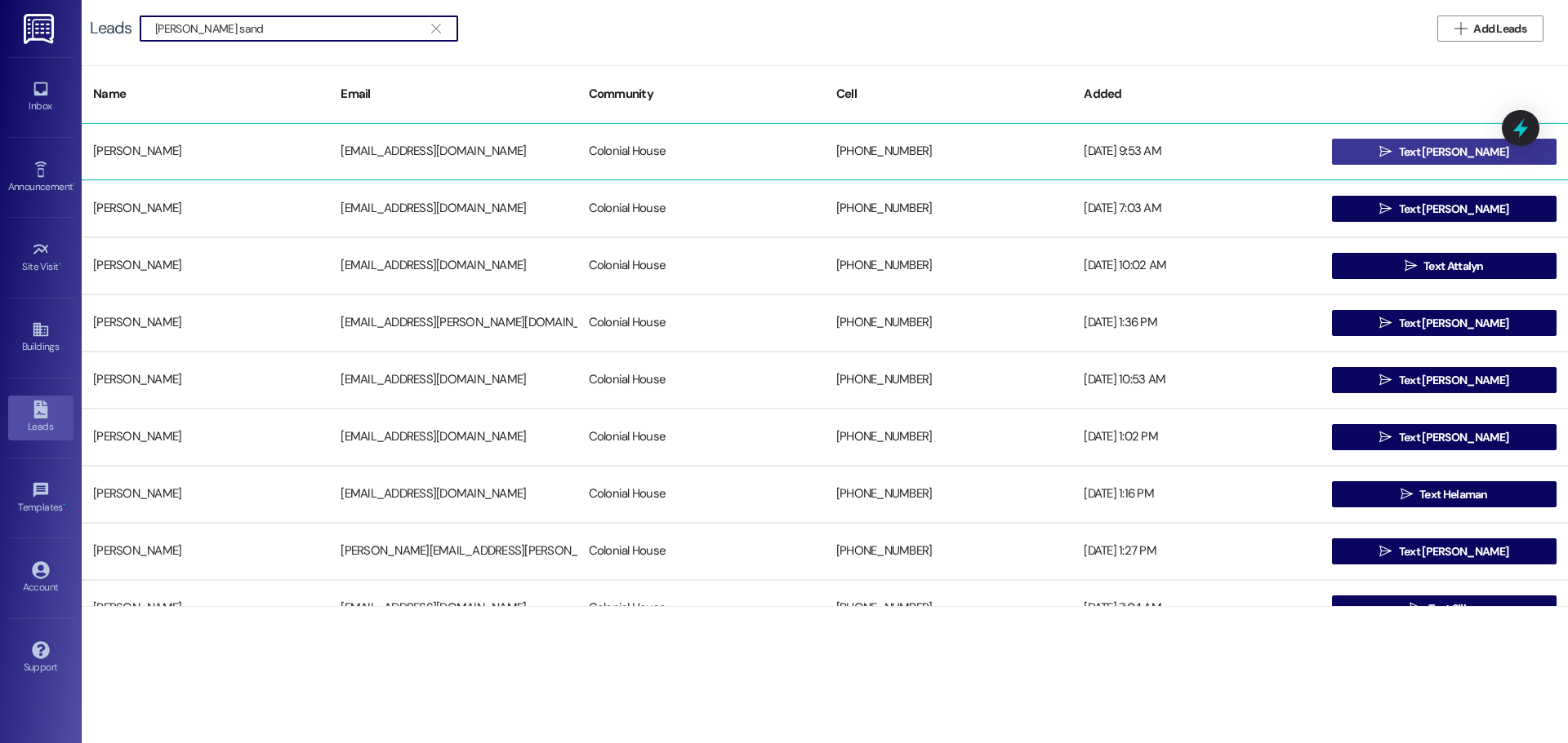
type input "[PERSON_NAME] sand"
click at [1479, 146] on button " Text [PERSON_NAME]" at bounding box center [1444, 152] width 224 height 26
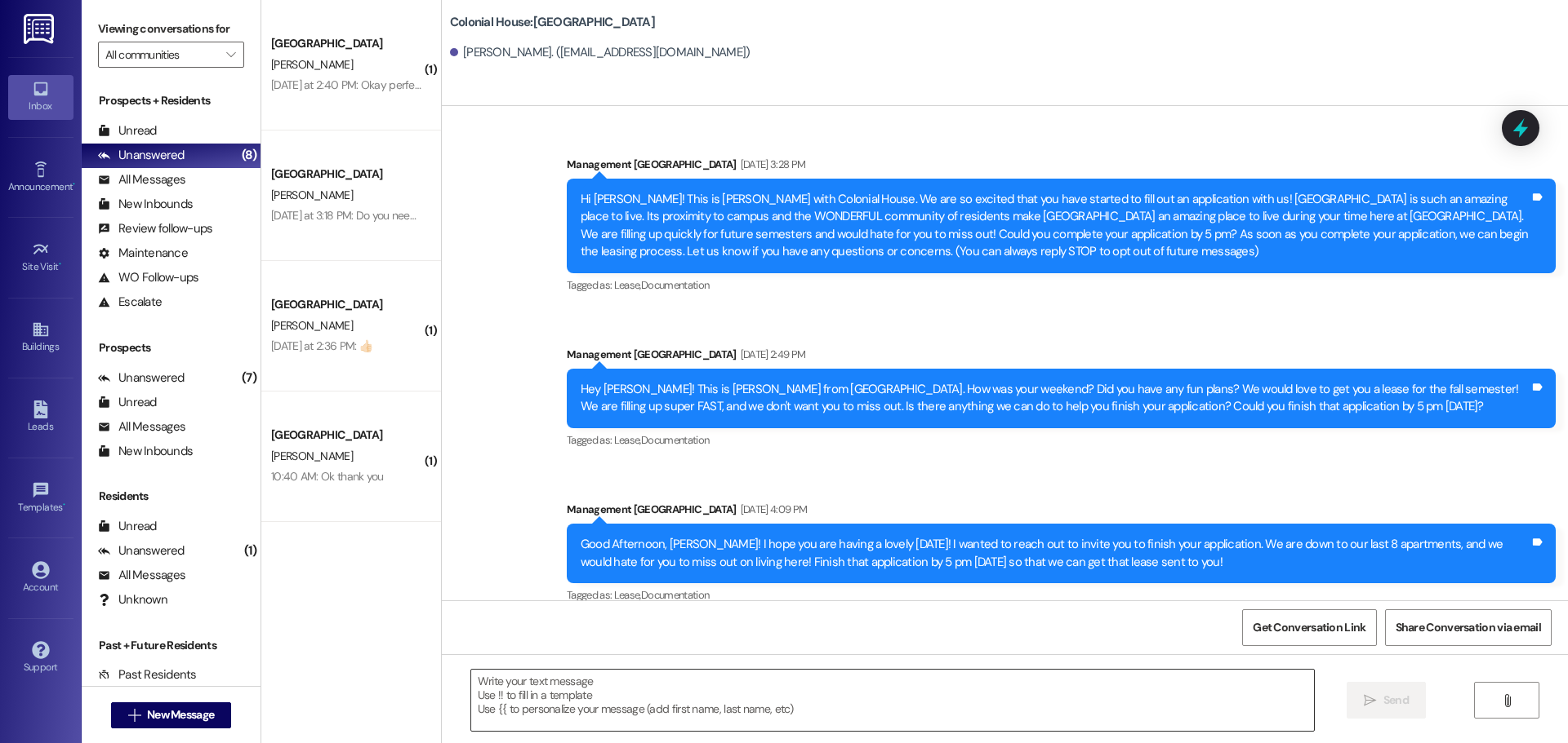
drag, startPoint x: 593, startPoint y: 672, endPoint x: 586, endPoint y: 692, distance: 21.2
click at [589, 680] on div " Send " at bounding box center [1005, 715] width 1126 height 122
click at [586, 692] on textarea at bounding box center [892, 701] width 842 height 62
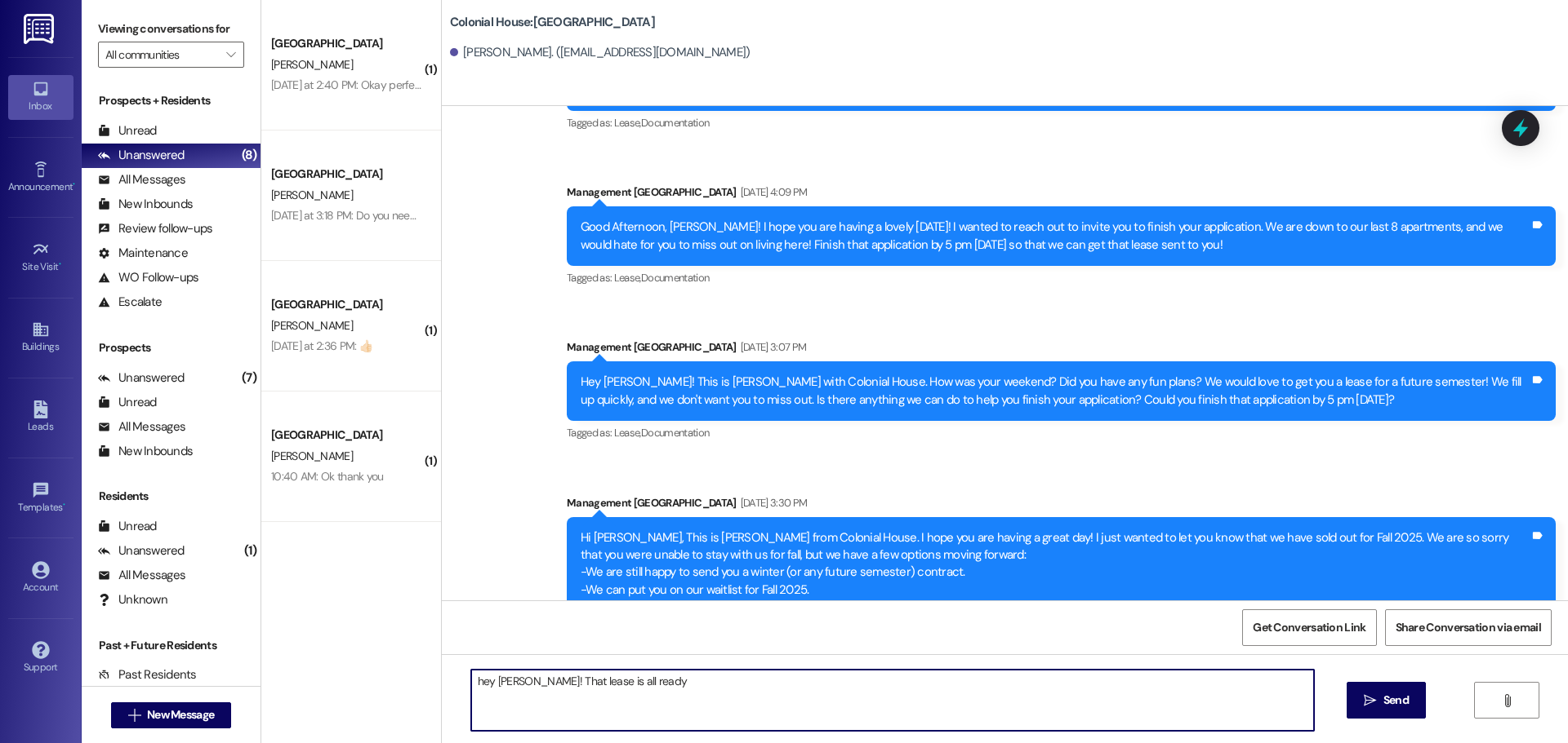
scroll to position [327, 0]
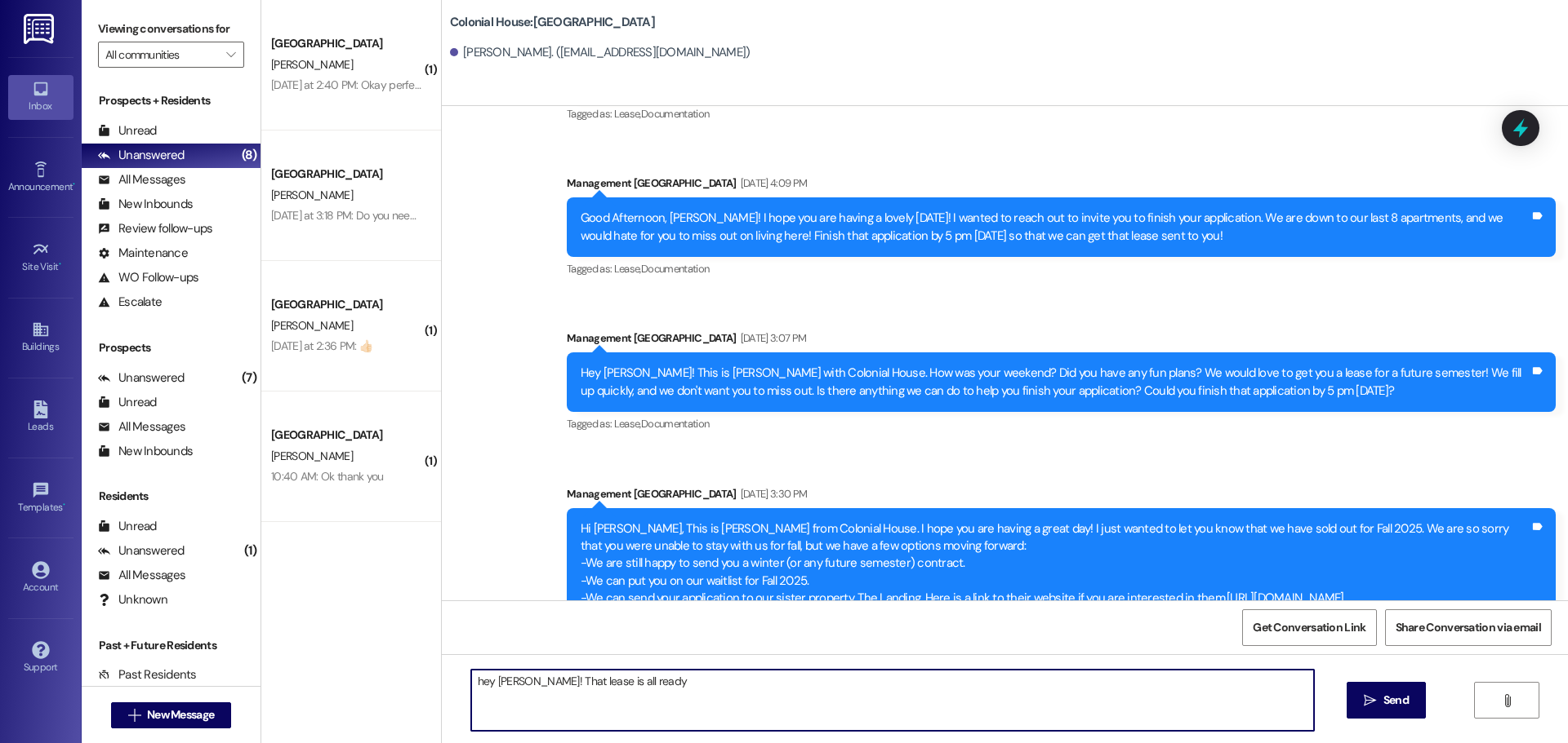
click at [634, 684] on textarea "hey [PERSON_NAME]! That lease is all ready" at bounding box center [892, 701] width 842 height 62
type textarea "hey [PERSON_NAME]! That lease is all ready to sign!"
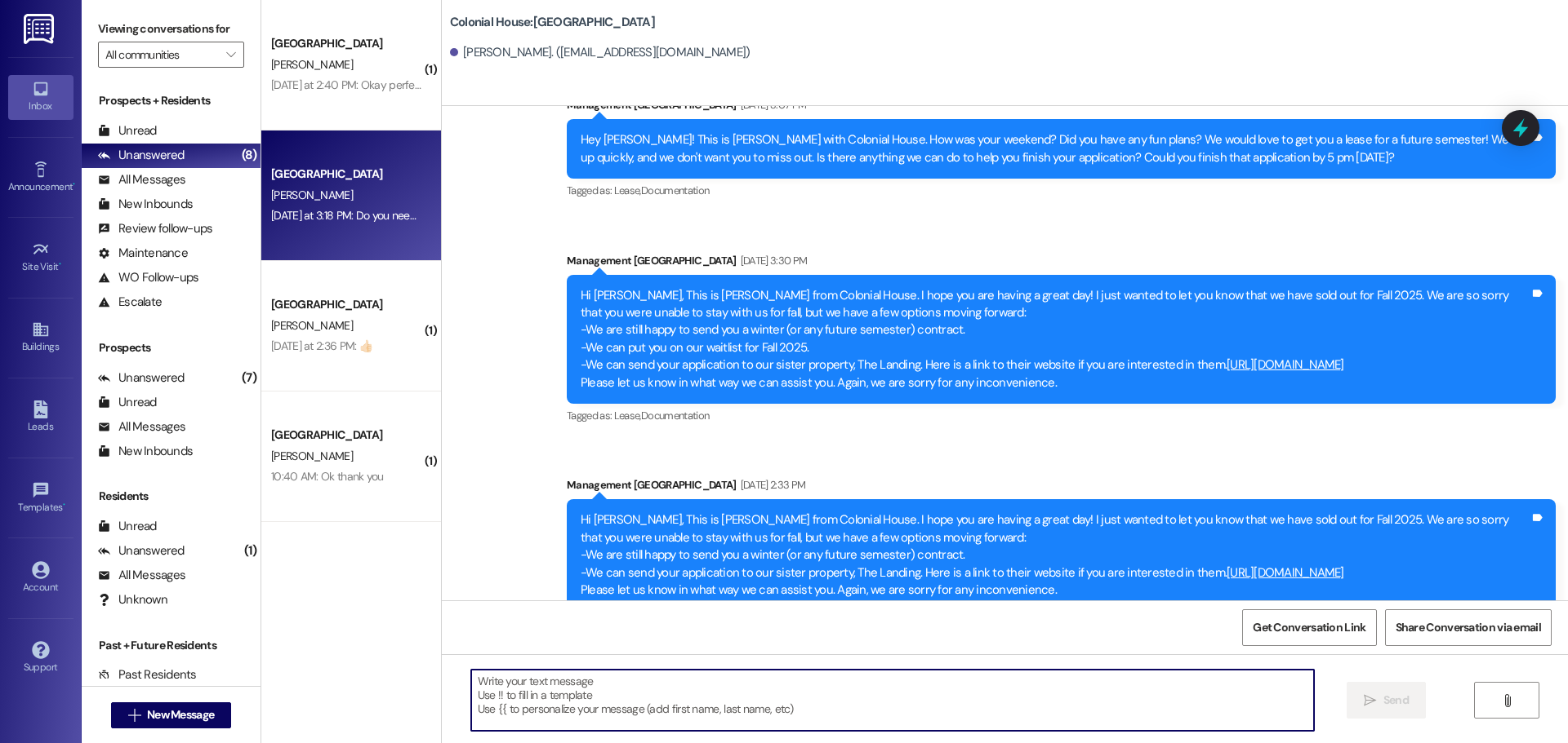
scroll to position [571, 0]
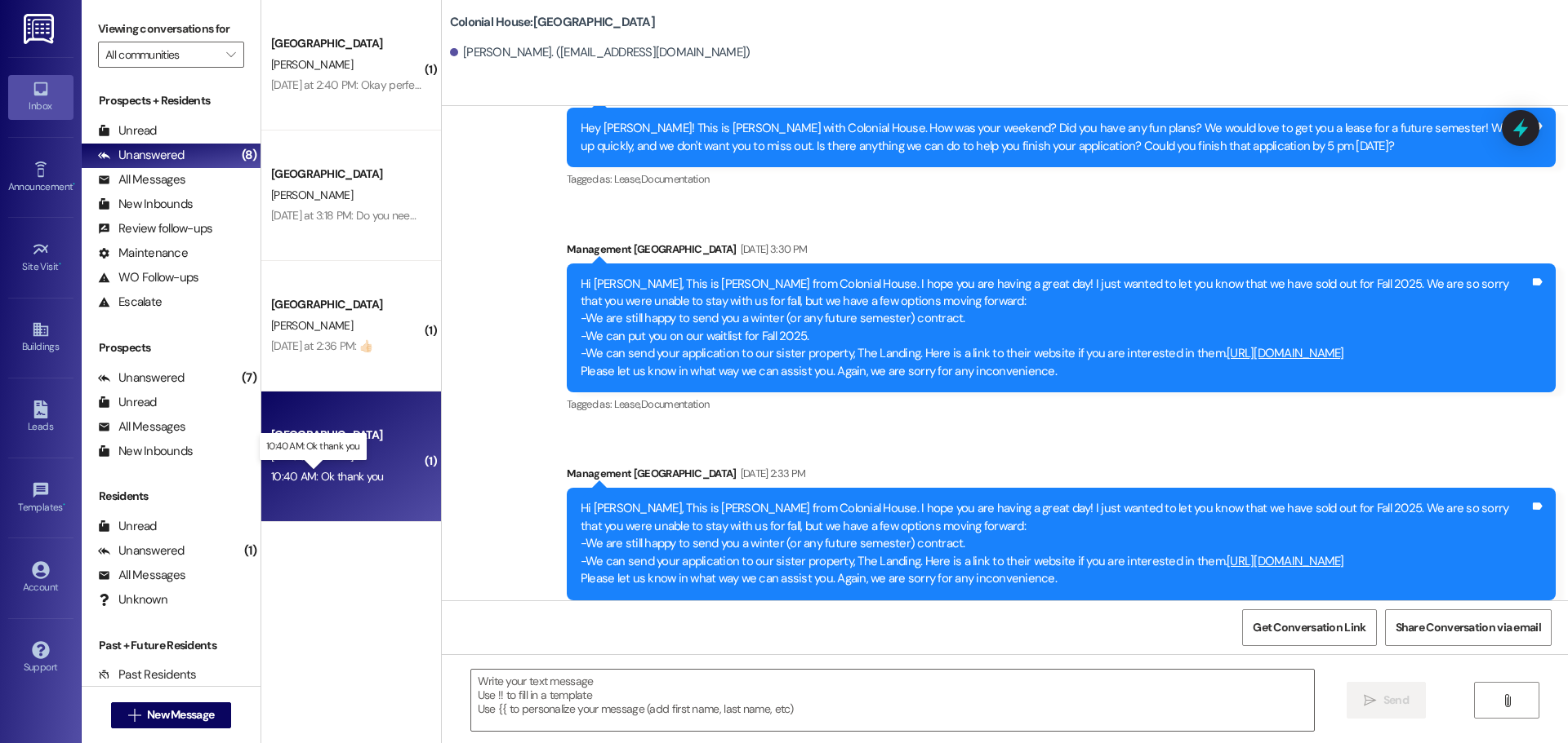
click at [313, 478] on div "10:40 AM: Ok thank you 10:40 AM: Ok thank you" at bounding box center [327, 477] width 113 height 15
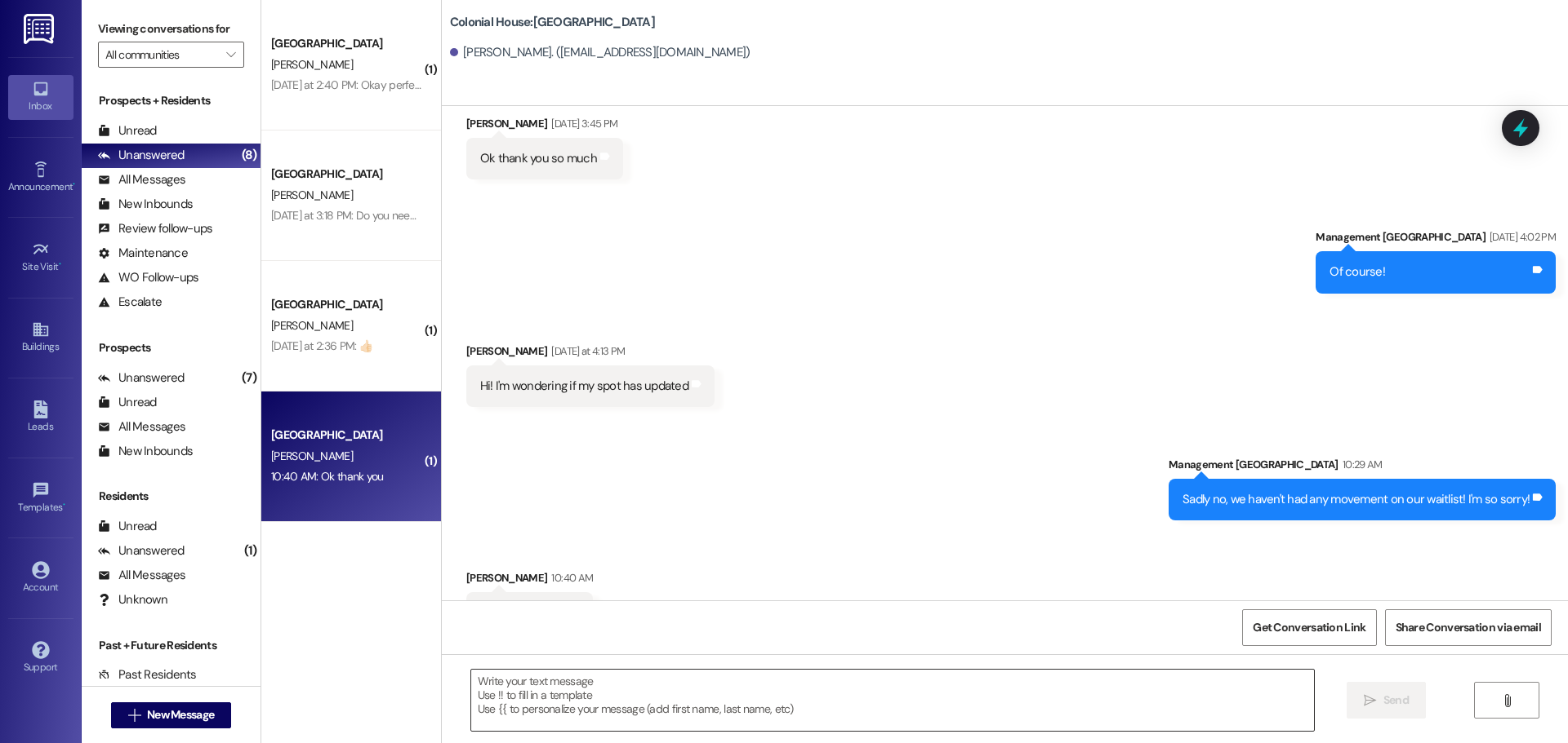
scroll to position [1827, 0]
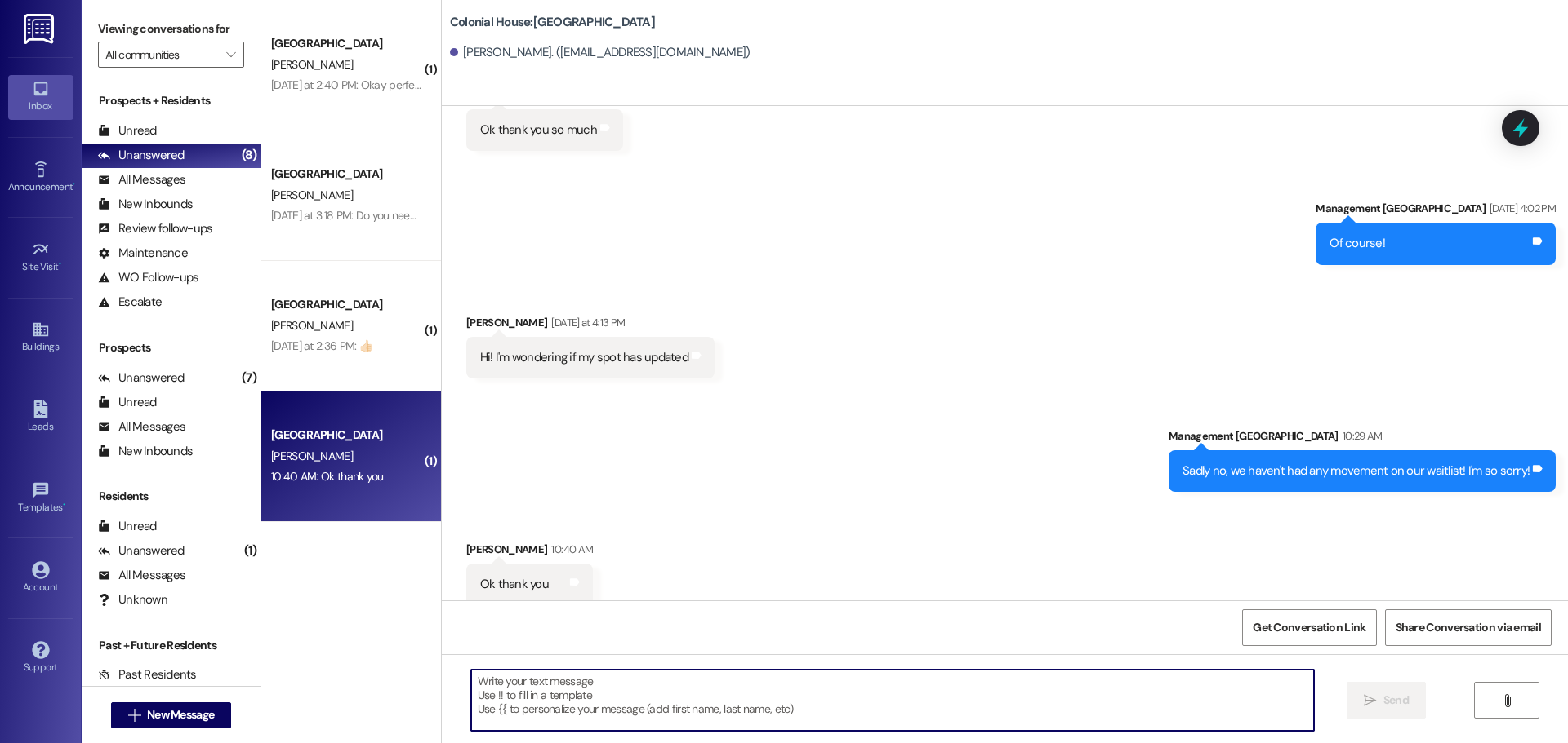
click at [485, 717] on textarea at bounding box center [892, 701] width 842 height 62
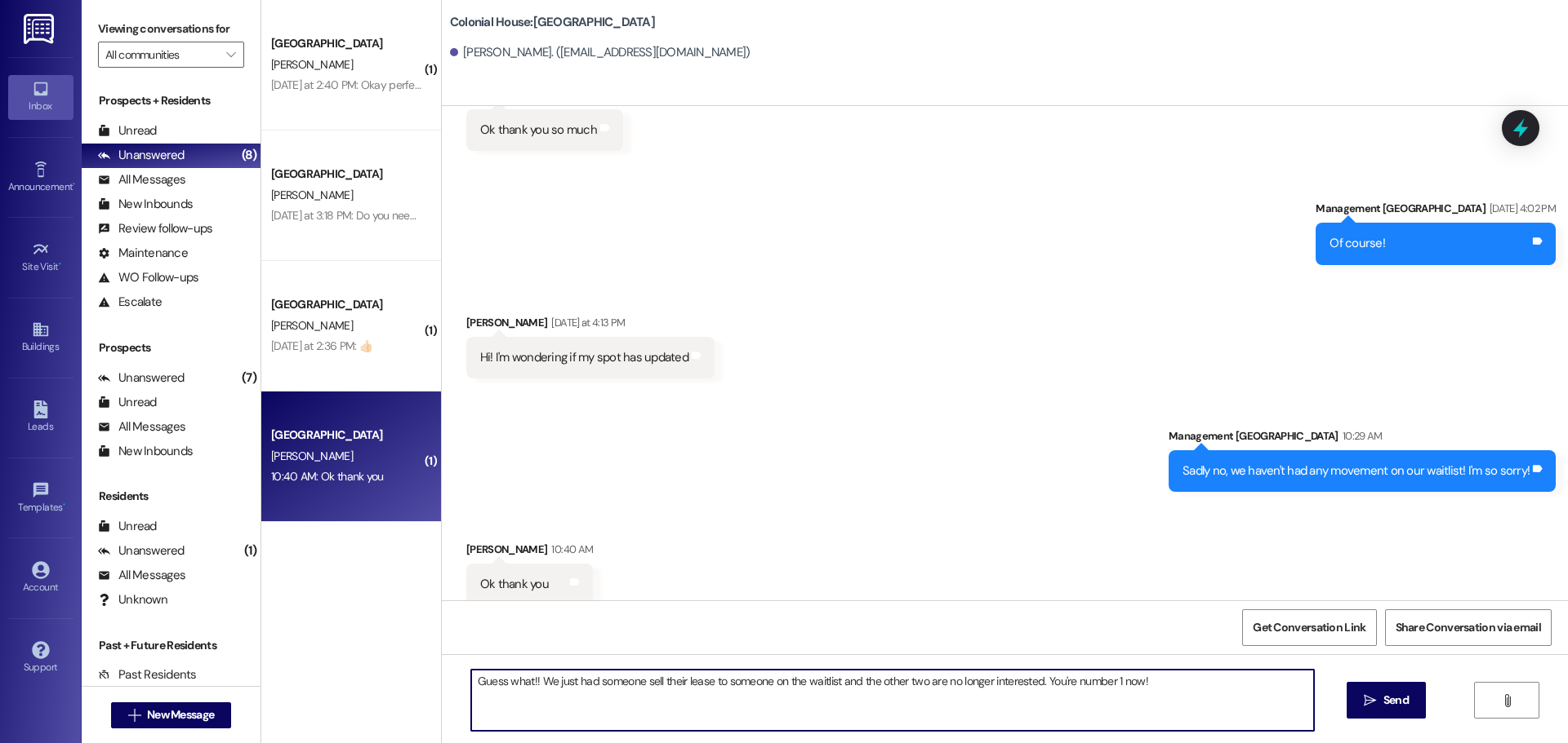
type textarea "Guess what!! We just had someone sell their lease to someone on the waitlist an…"
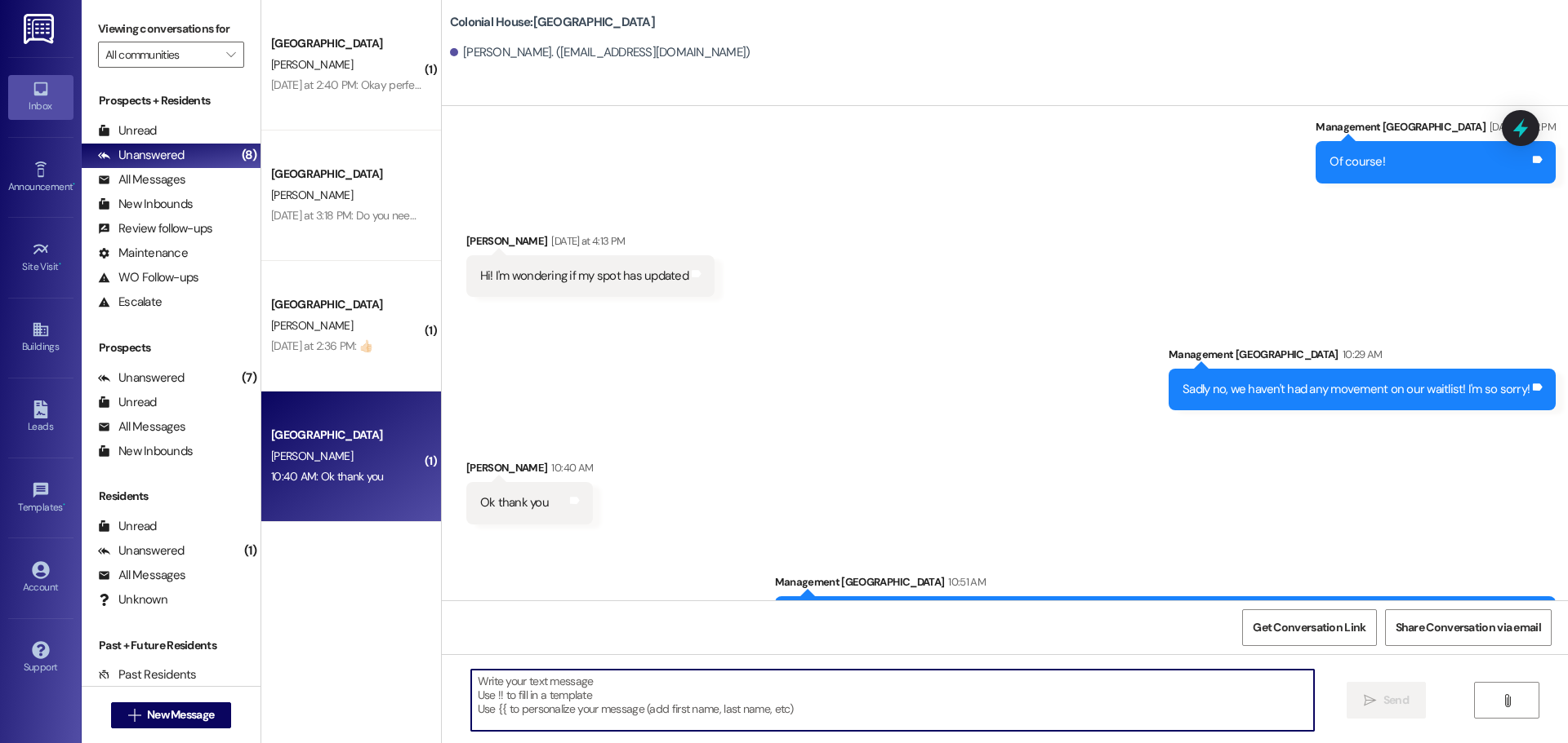
scroll to position [1942, 0]
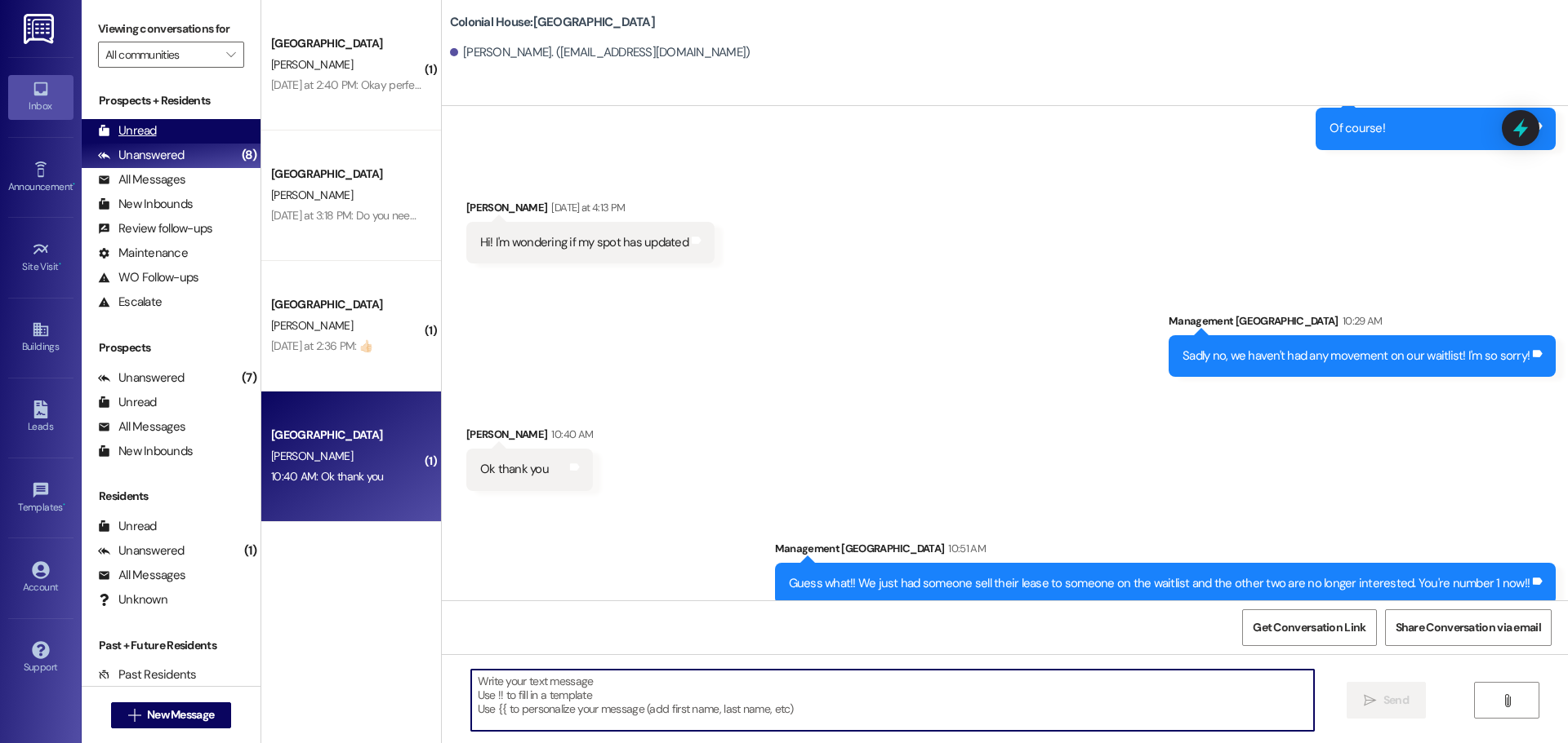
click at [172, 121] on div "Unread (0)" at bounding box center [170, 132] width 178 height 24
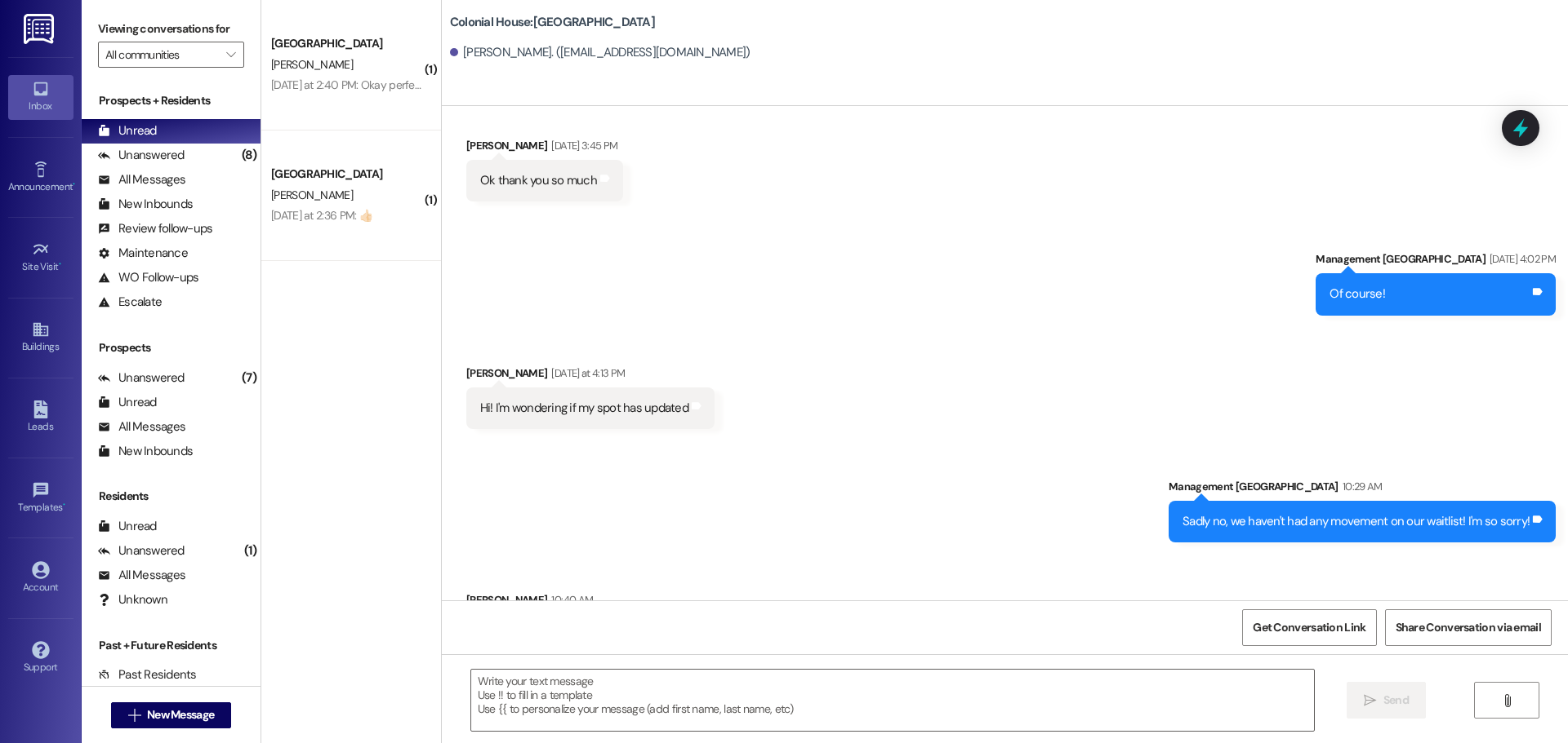
scroll to position [1827, 0]
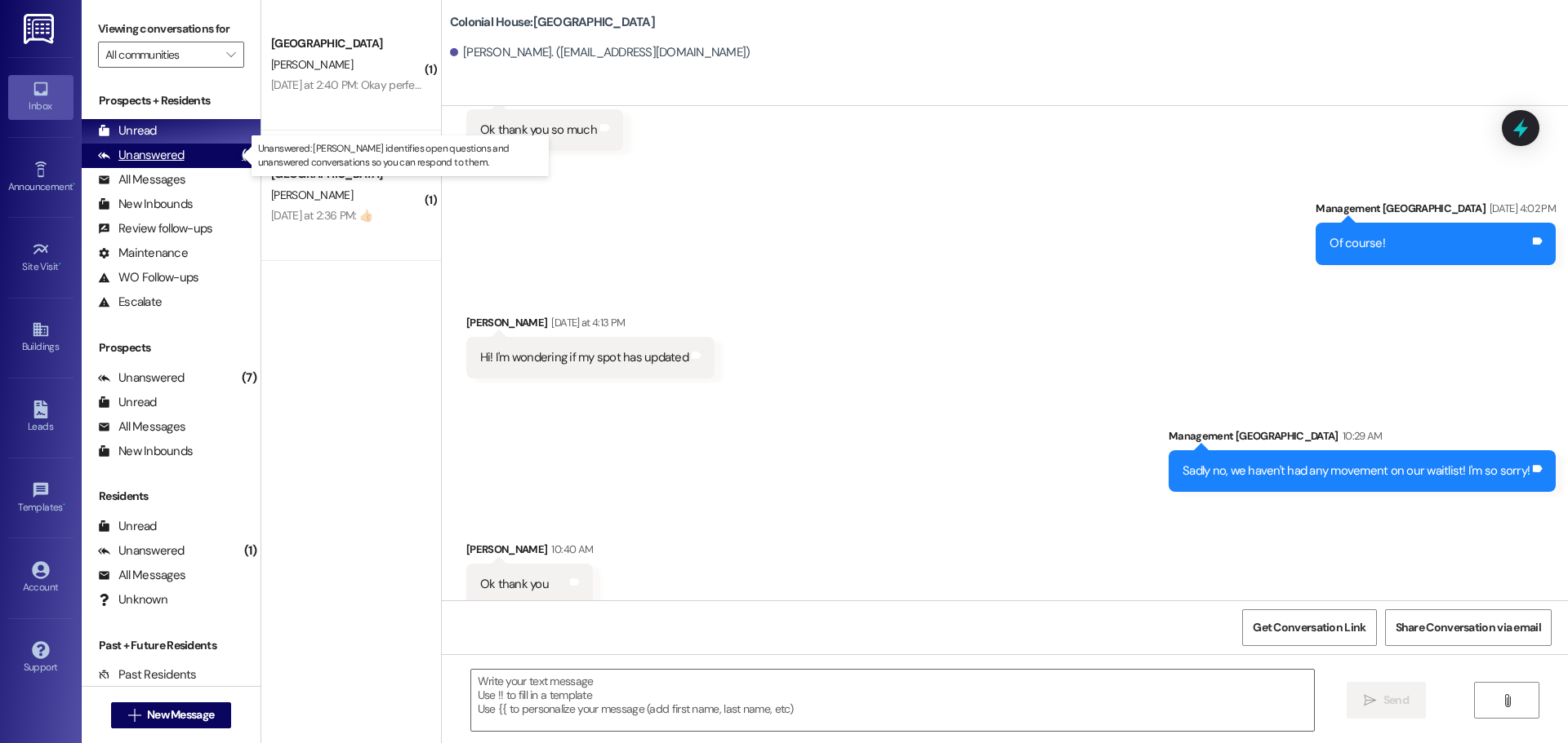
click at [129, 146] on div "Unanswered (8)" at bounding box center [170, 156] width 178 height 24
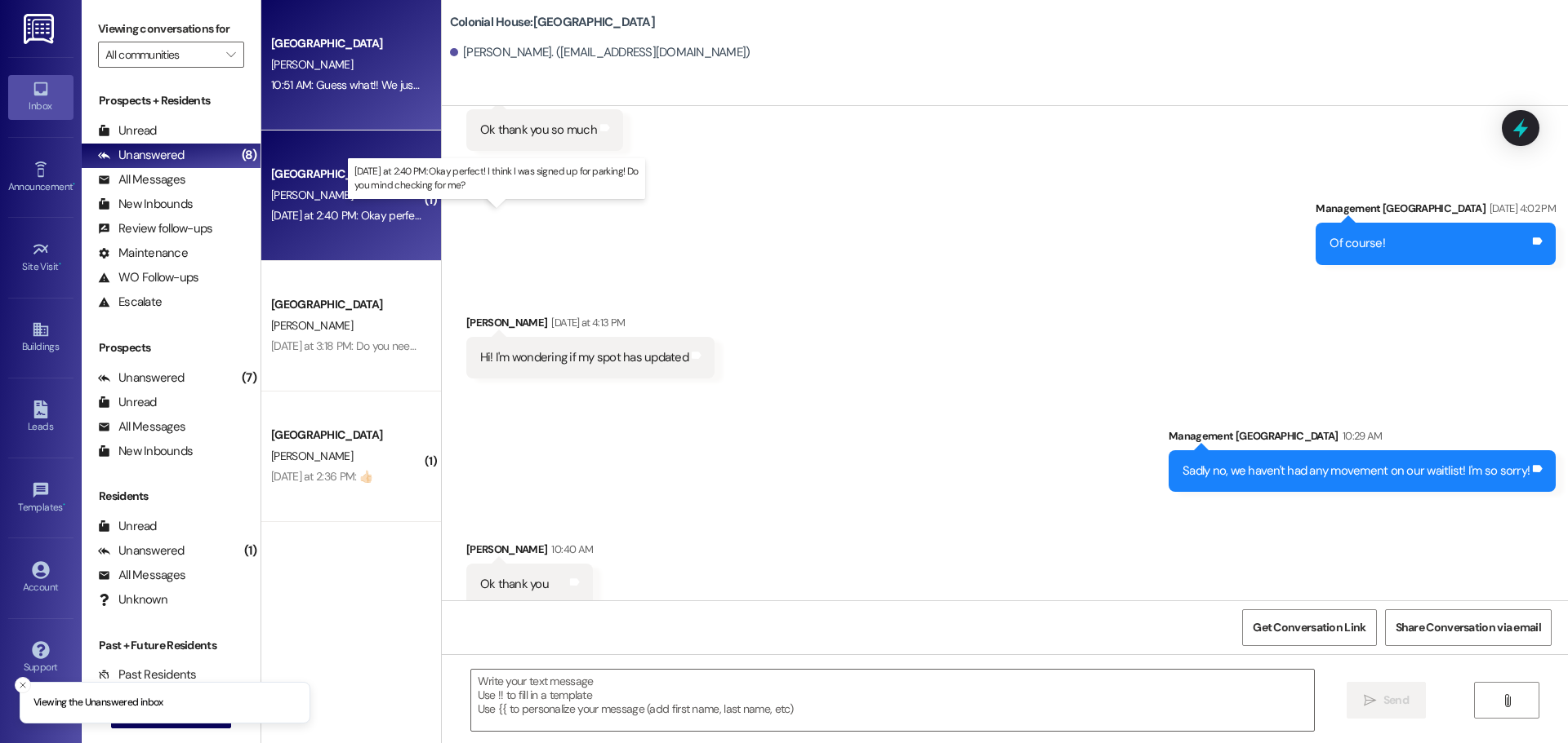
click at [373, 219] on div "[DATE] at 2:40 PM: Okay perfect! I think I was signed up for parking! Do you mi…" at bounding box center [502, 216] width 464 height 15
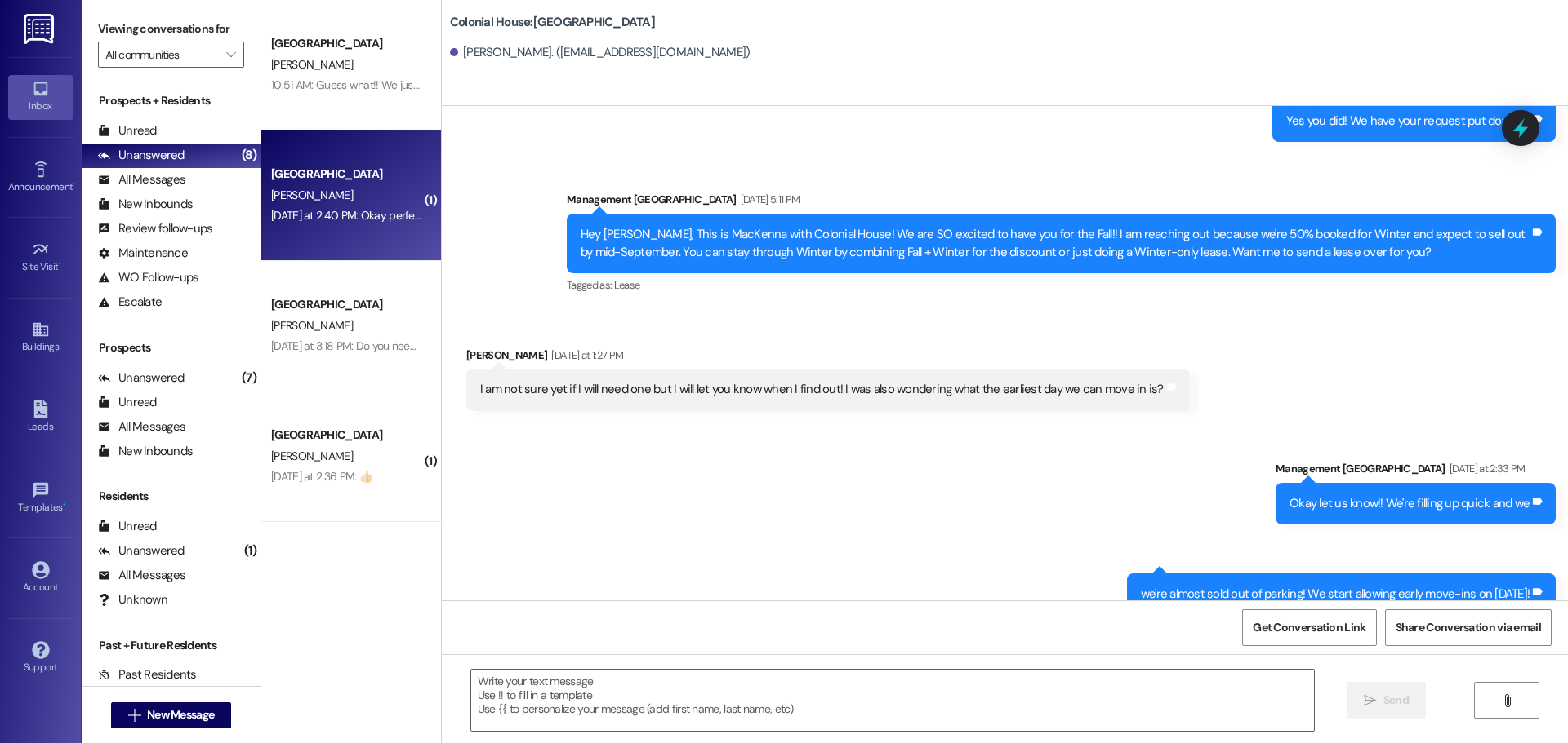
scroll to position [3910, 0]
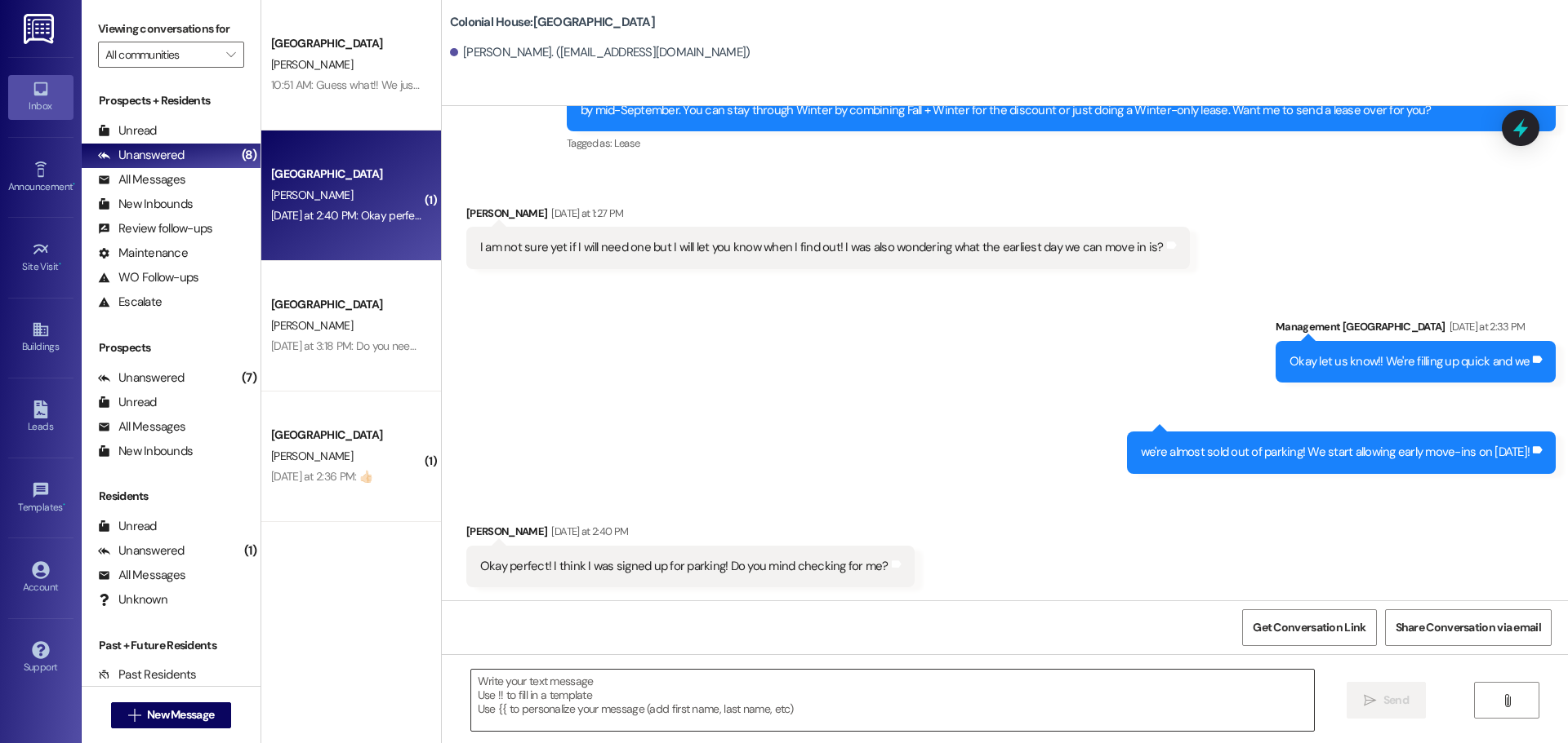
drag, startPoint x: 504, startPoint y: 707, endPoint x: 510, endPoint y: 713, distance: 8.5
click at [504, 707] on textarea at bounding box center [892, 701] width 842 height 62
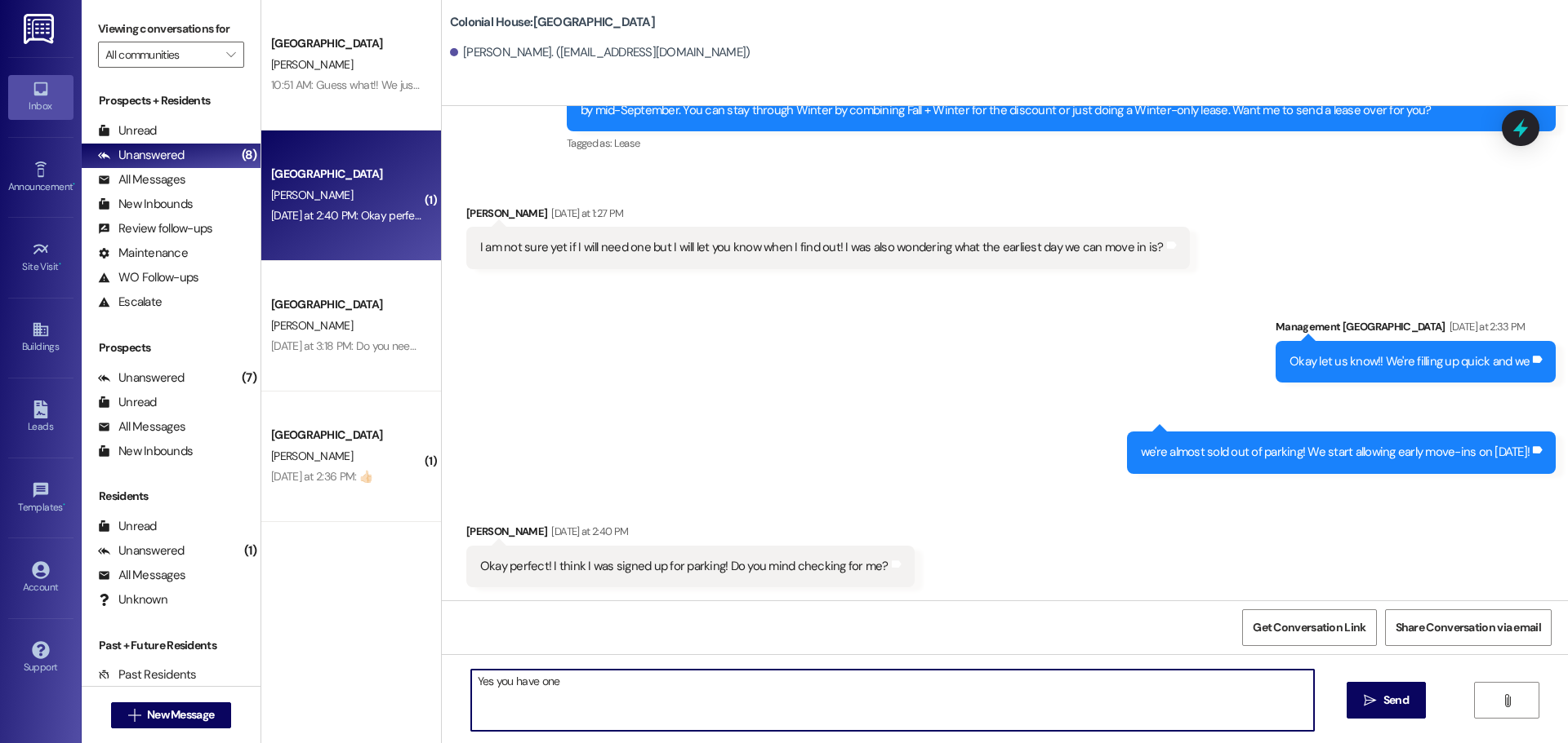
type textarea "Yes you have one!"
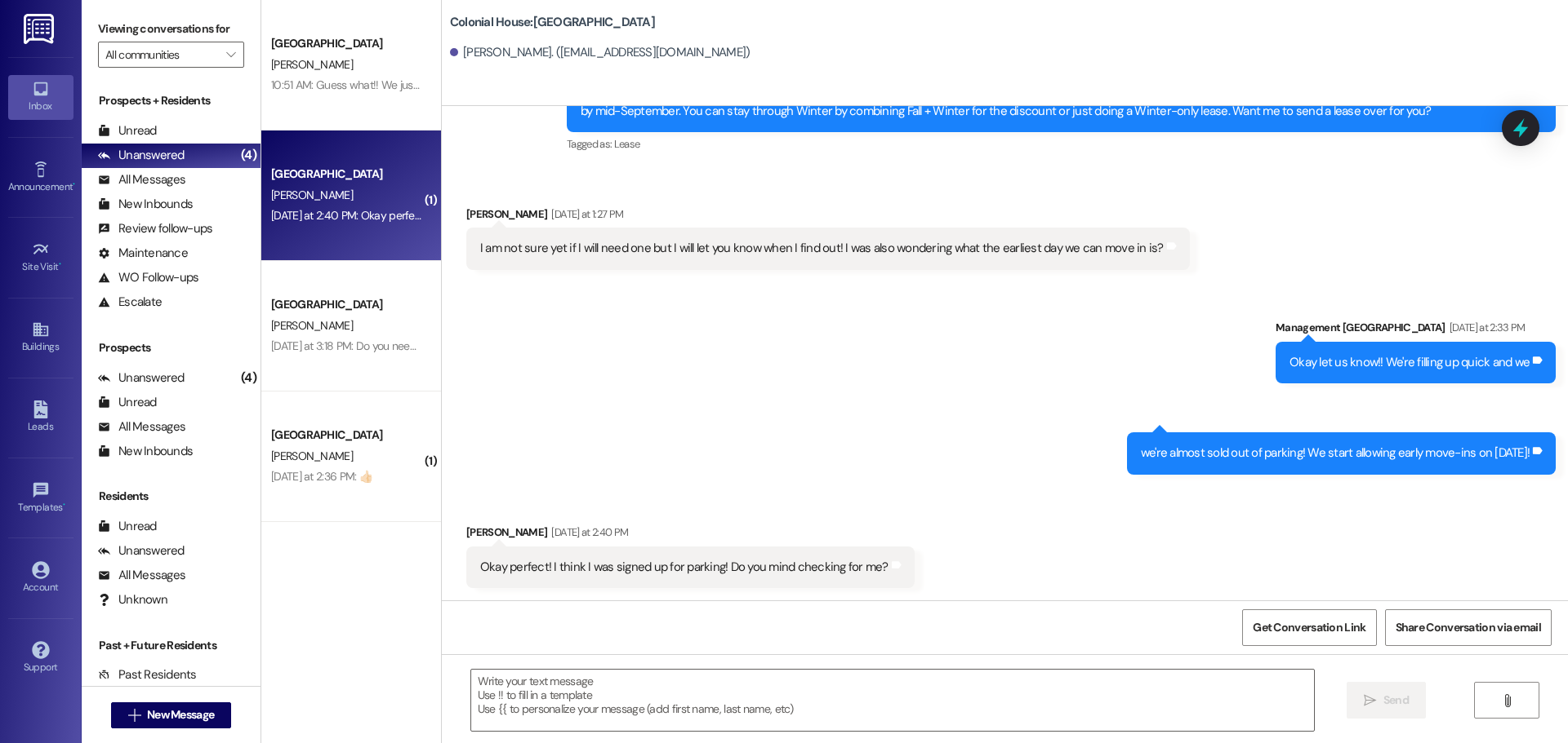
drag, startPoint x: 1350, startPoint y: 229, endPoint x: 1198, endPoint y: 233, distance: 152.1
click at [1350, 229] on div "Received via SMS [PERSON_NAME] [DATE] at 1:27 PM I am not sure yet if I will ne…" at bounding box center [1005, 226] width 1126 height 114
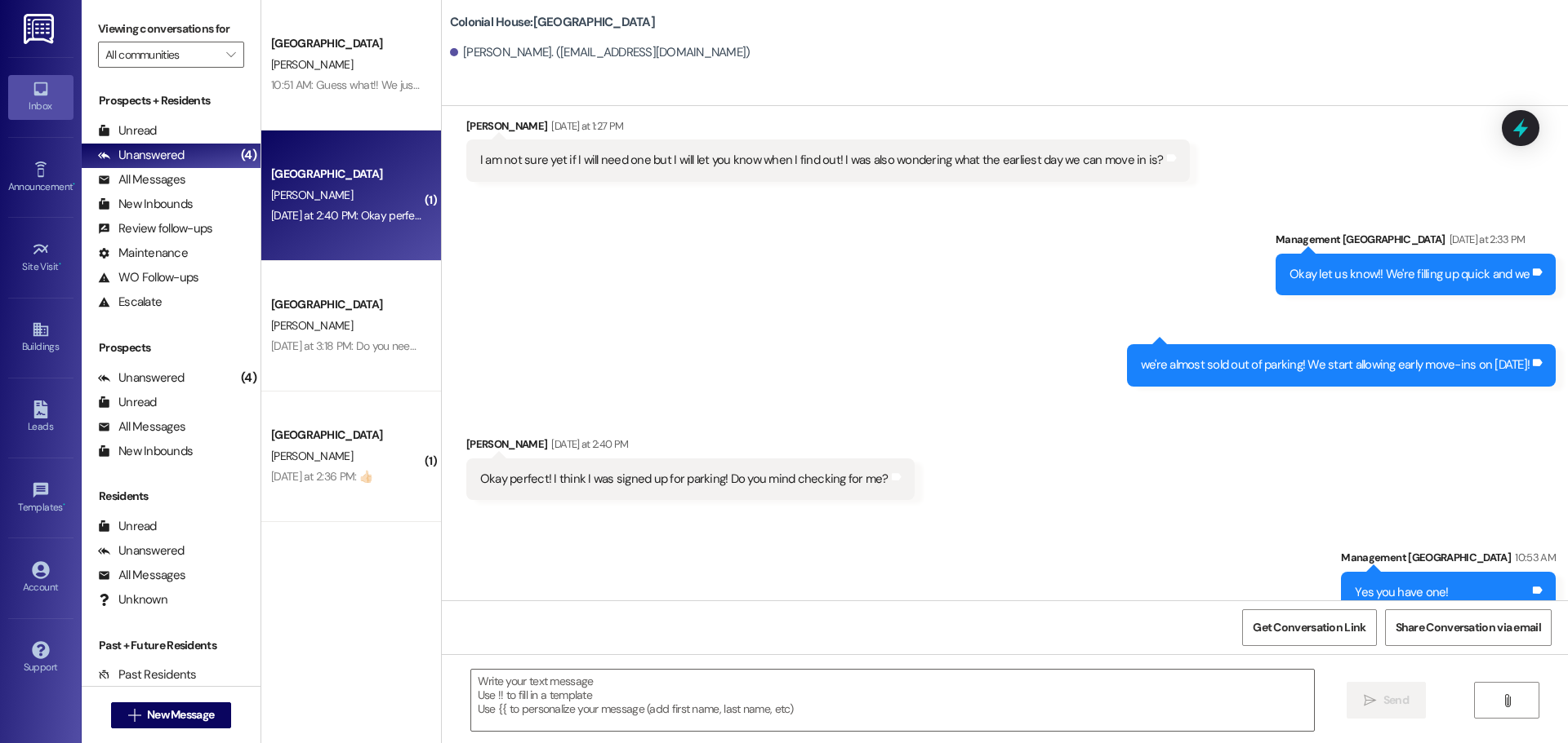
scroll to position [4024, 0]
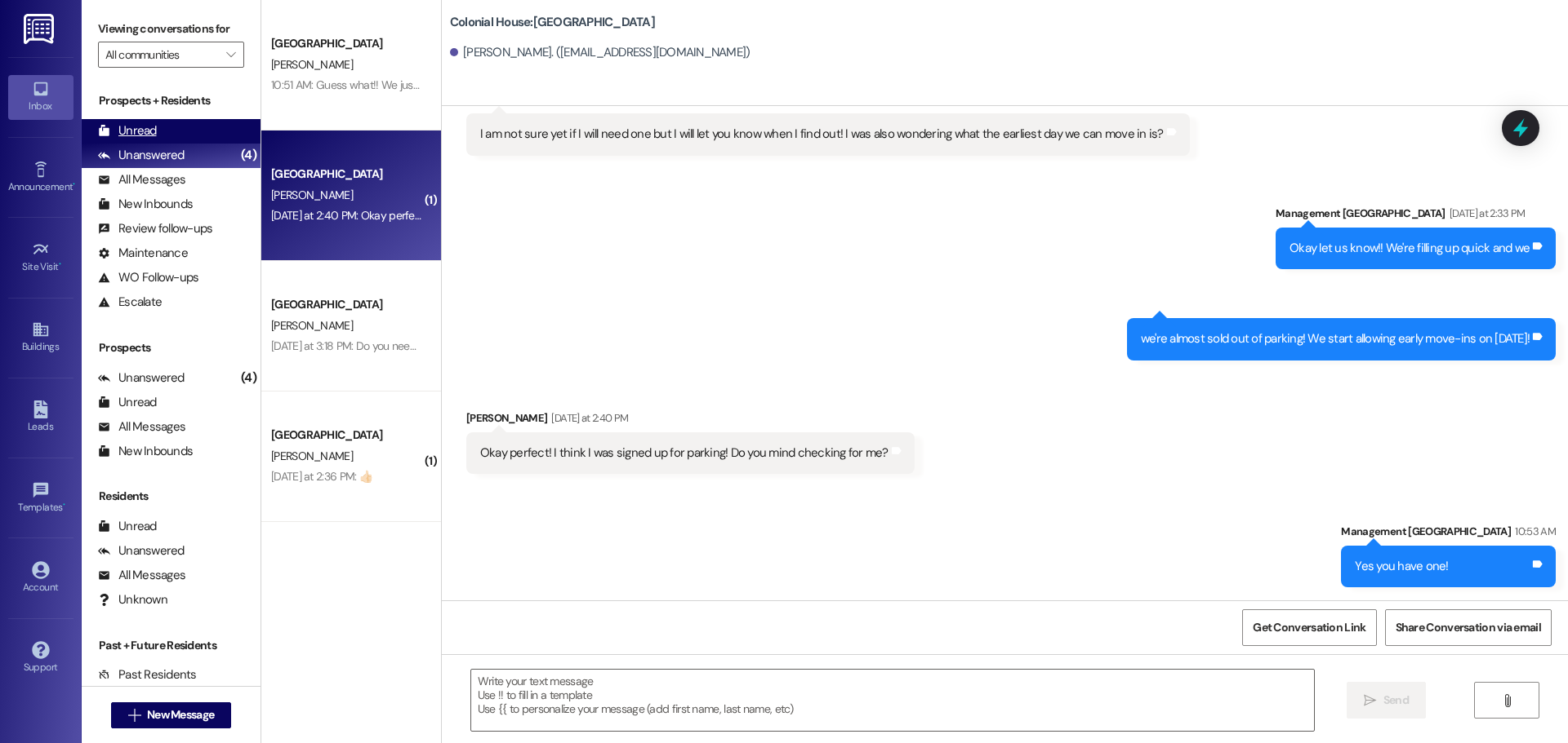
click at [166, 128] on div "Unread (0)" at bounding box center [170, 132] width 178 height 24
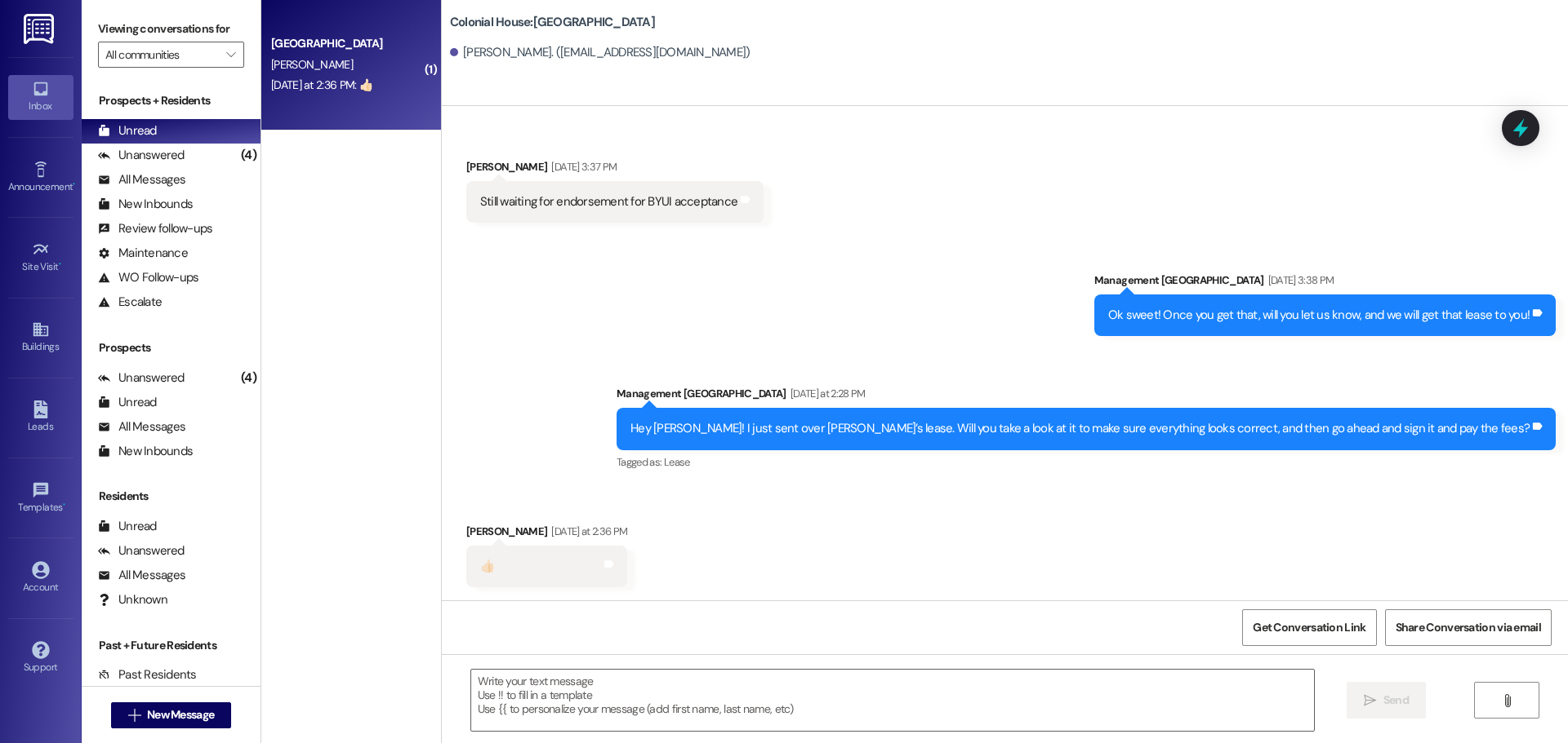
scroll to position [1157, 0]
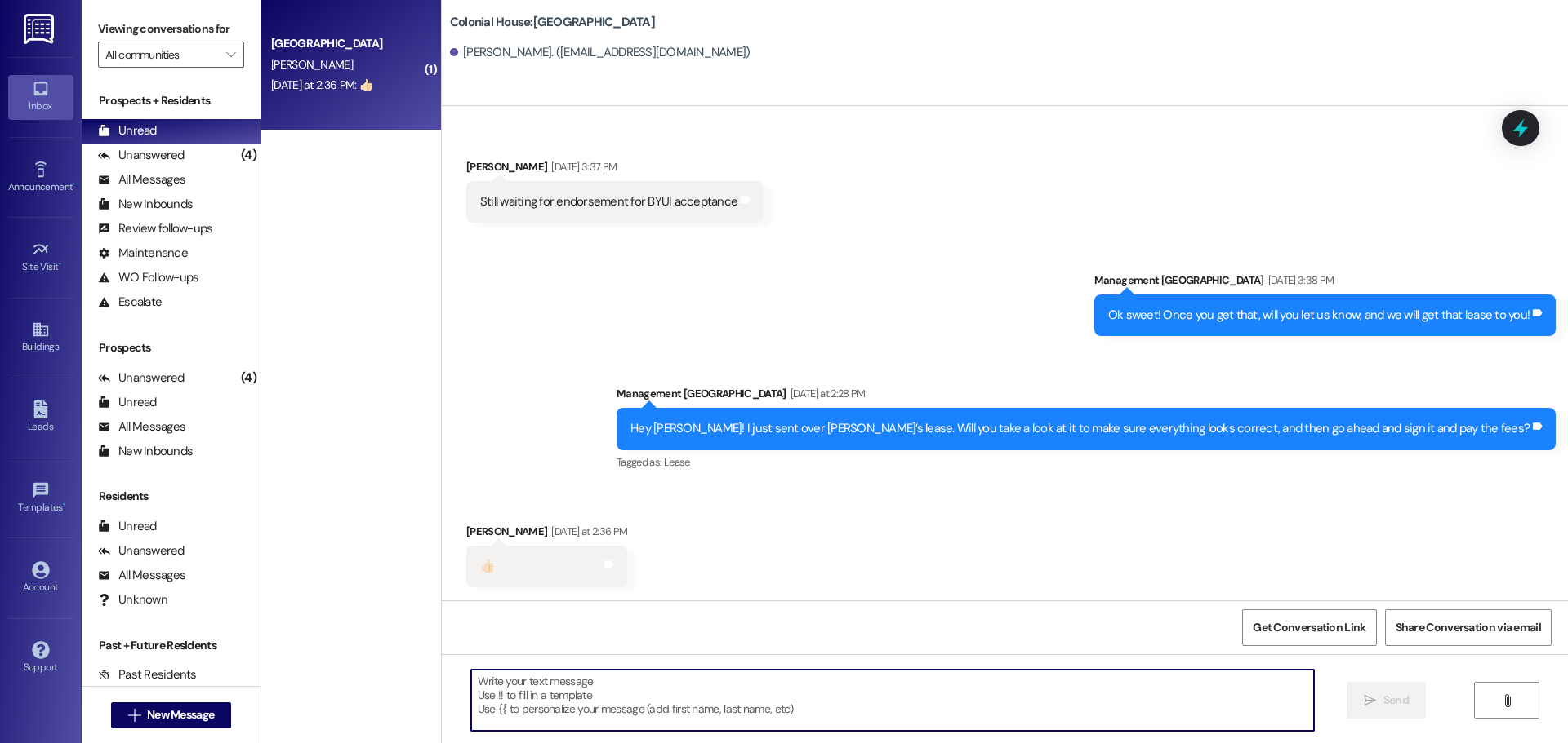
click at [530, 685] on textarea at bounding box center [892, 701] width 842 height 62
click at [526, 691] on textarea at bounding box center [892, 701] width 842 height 62
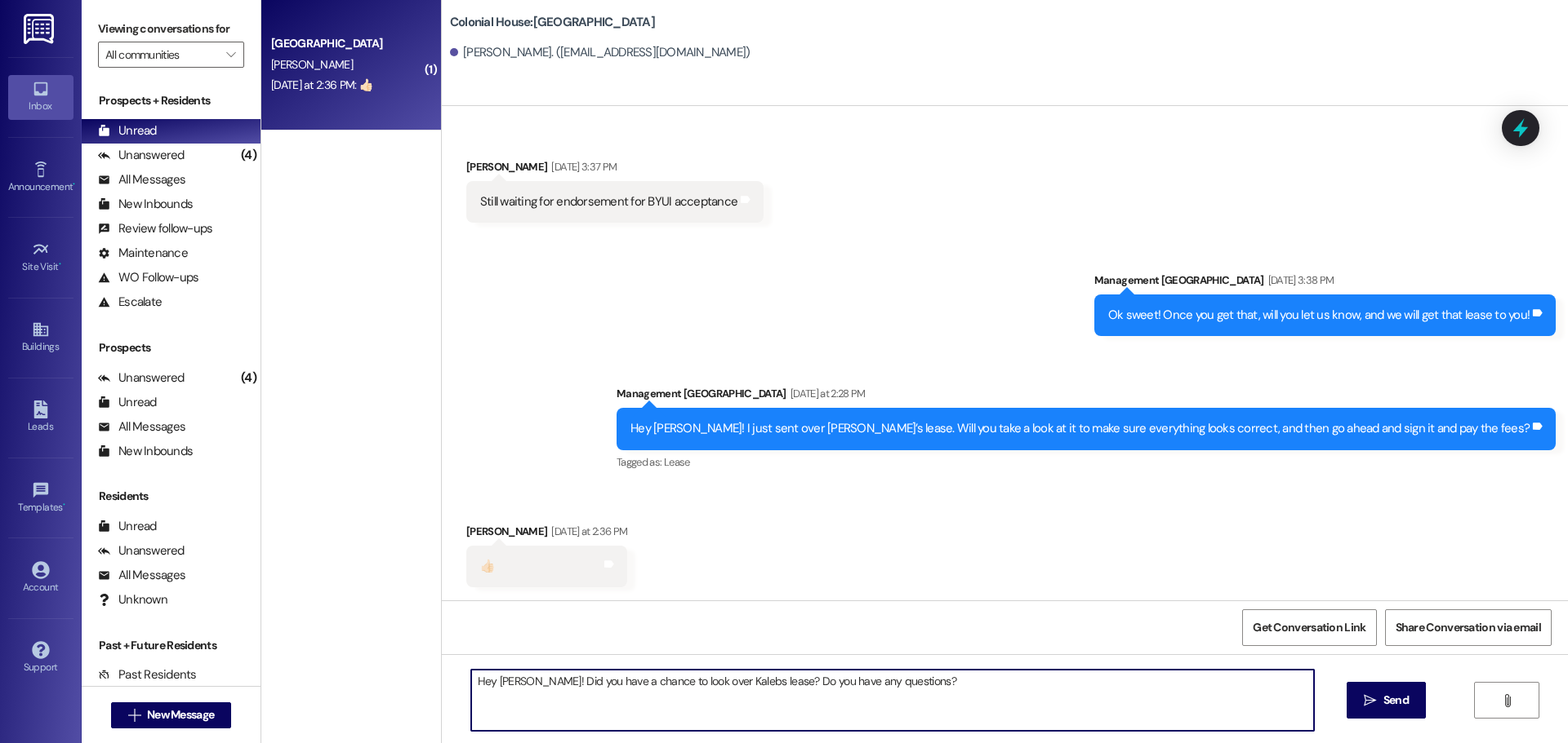
click at [698, 680] on textarea "Hey [PERSON_NAME]! Did you have a chance to look over Kalebs lease? Do you have…" at bounding box center [892, 701] width 842 height 62
type textarea "Hey [PERSON_NAME]! Did you have a chance to look over Kalebs lease? Do you have…"
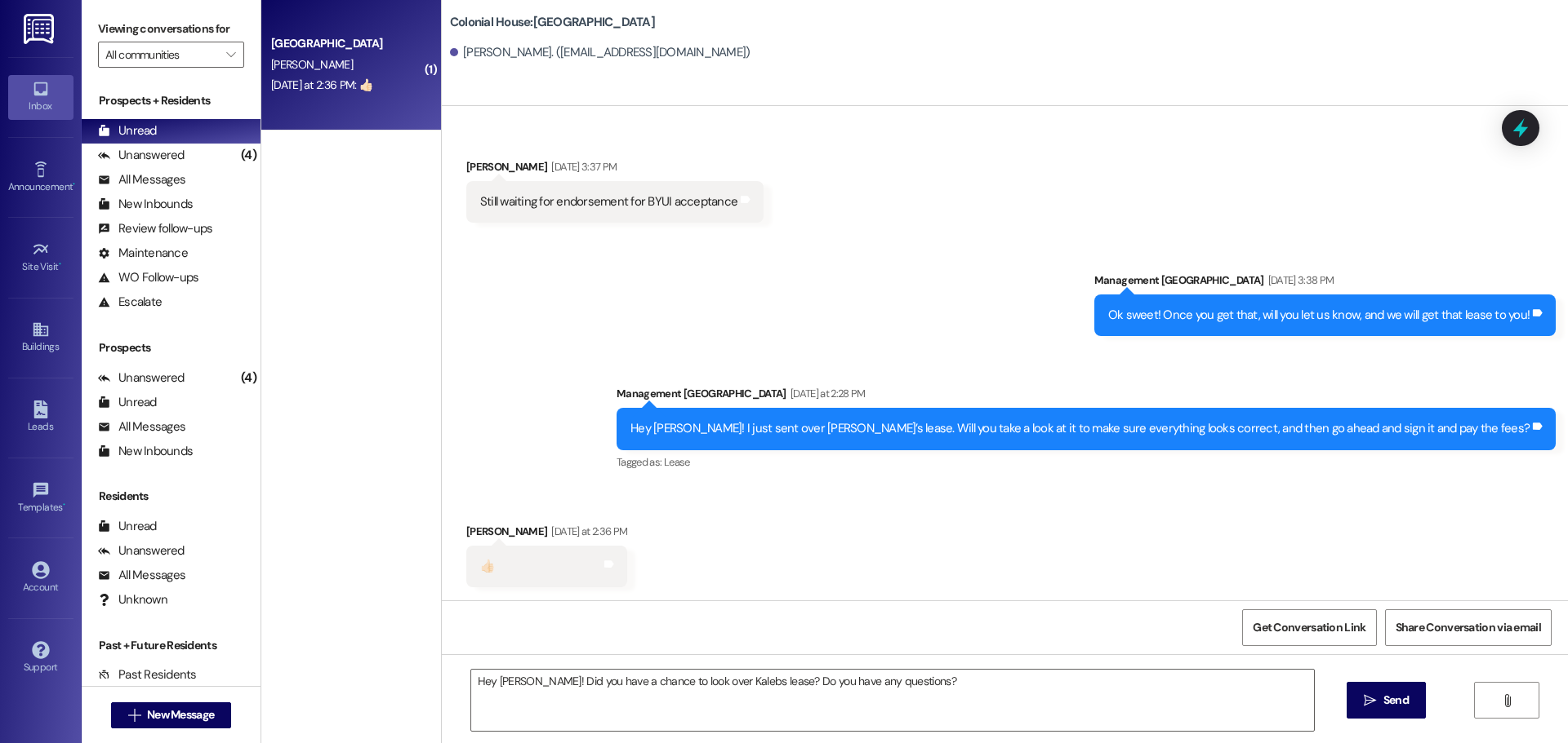
click at [1344, 691] on div "Hey [PERSON_NAME]! Did you have a chance to look over Kalebs lease? Do you have…" at bounding box center [1005, 715] width 1126 height 122
click at [1353, 691] on button " Send" at bounding box center [1386, 700] width 79 height 36
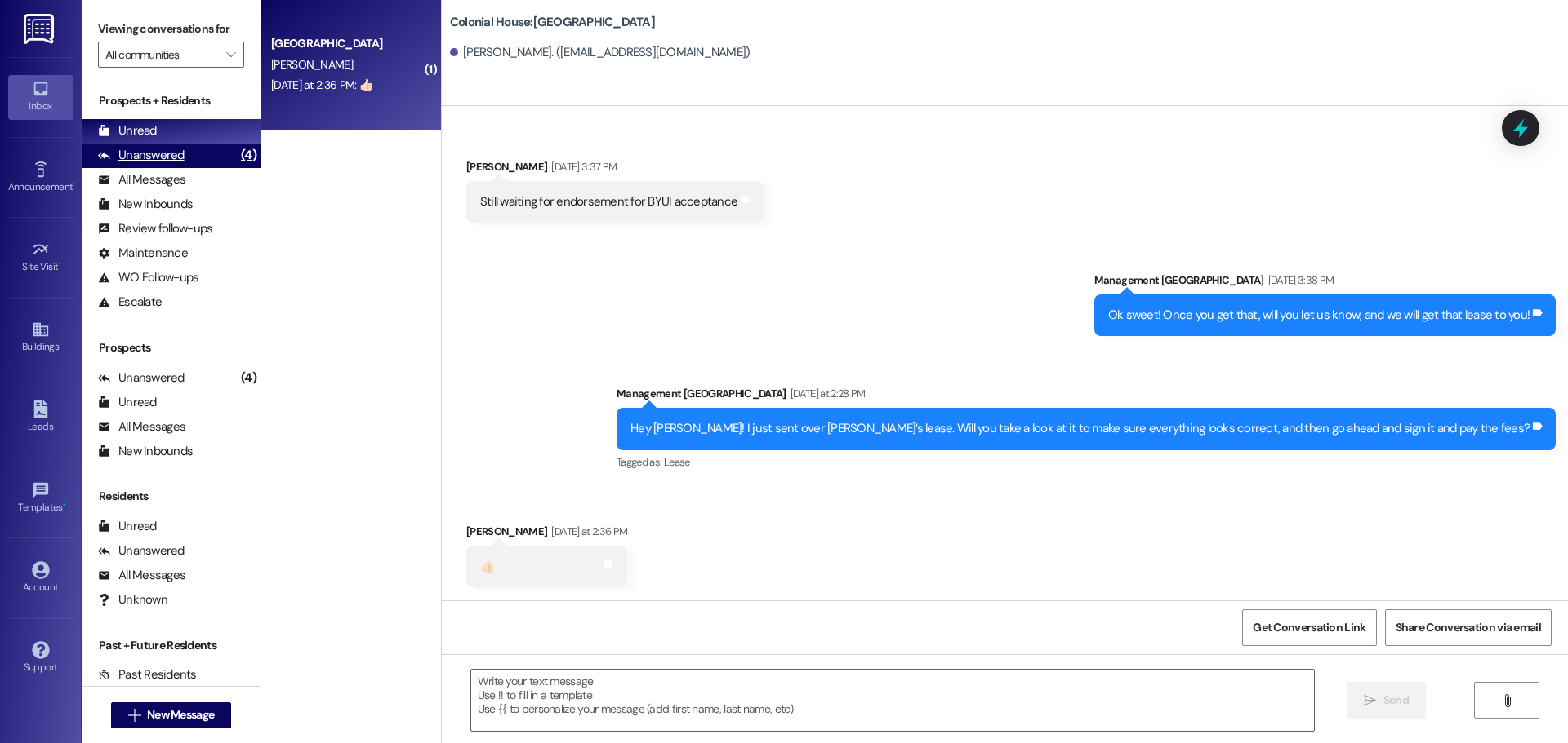
click at [168, 144] on div "Unanswered (4)" at bounding box center [170, 156] width 178 height 24
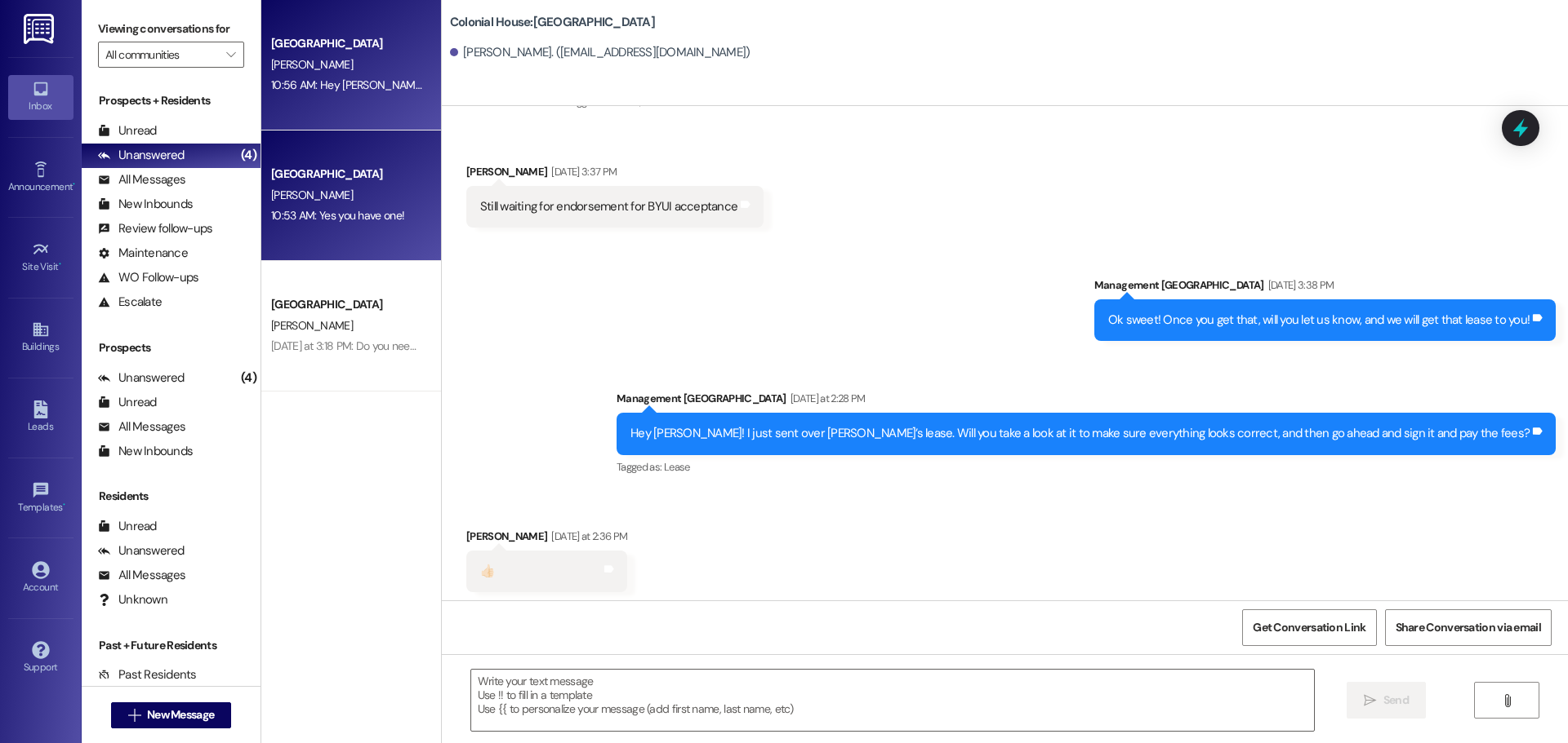
scroll to position [1156, 0]
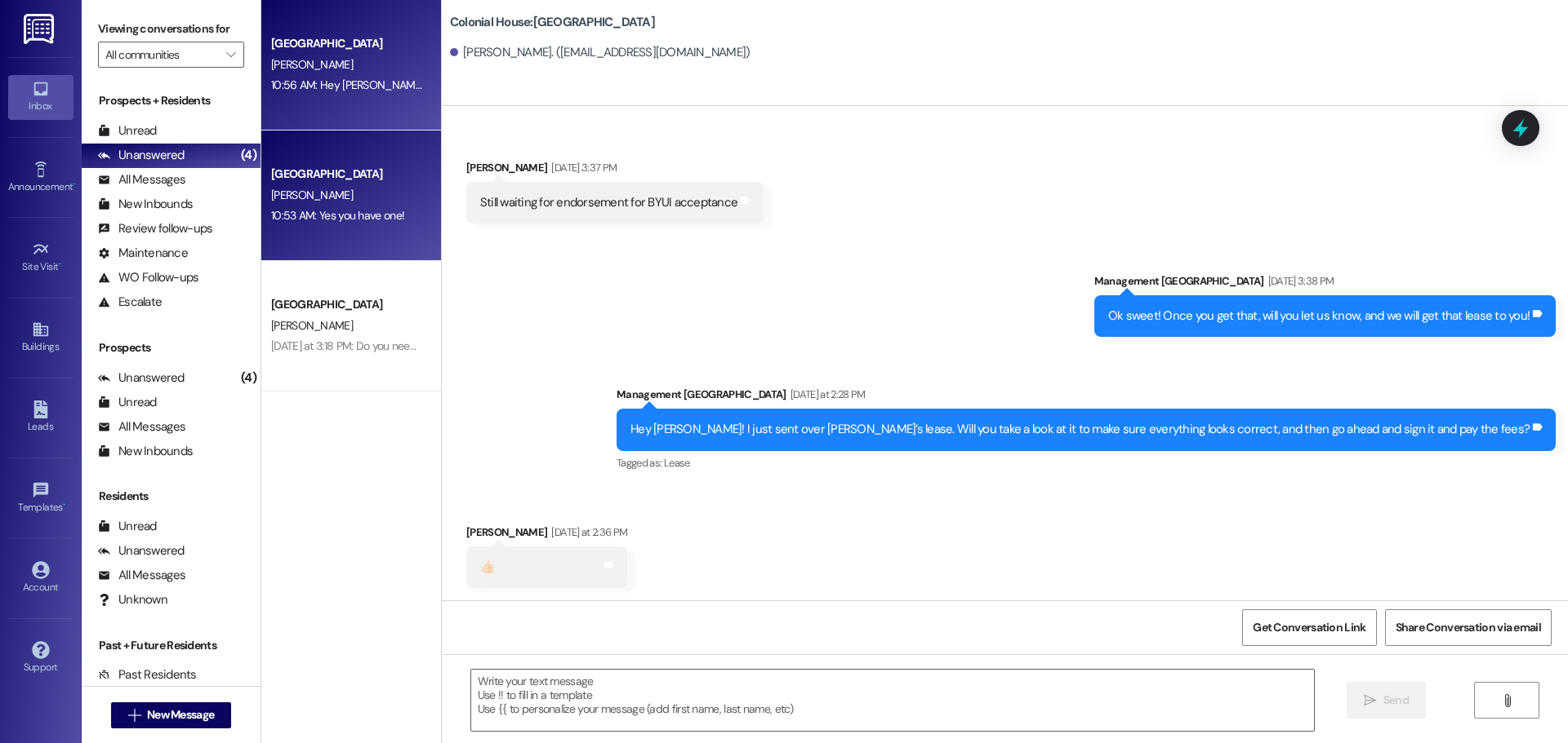
click at [359, 210] on div "10:53 AM: Yes you have one! 10:53 AM: Yes you have one!" at bounding box center [337, 216] width 134 height 15
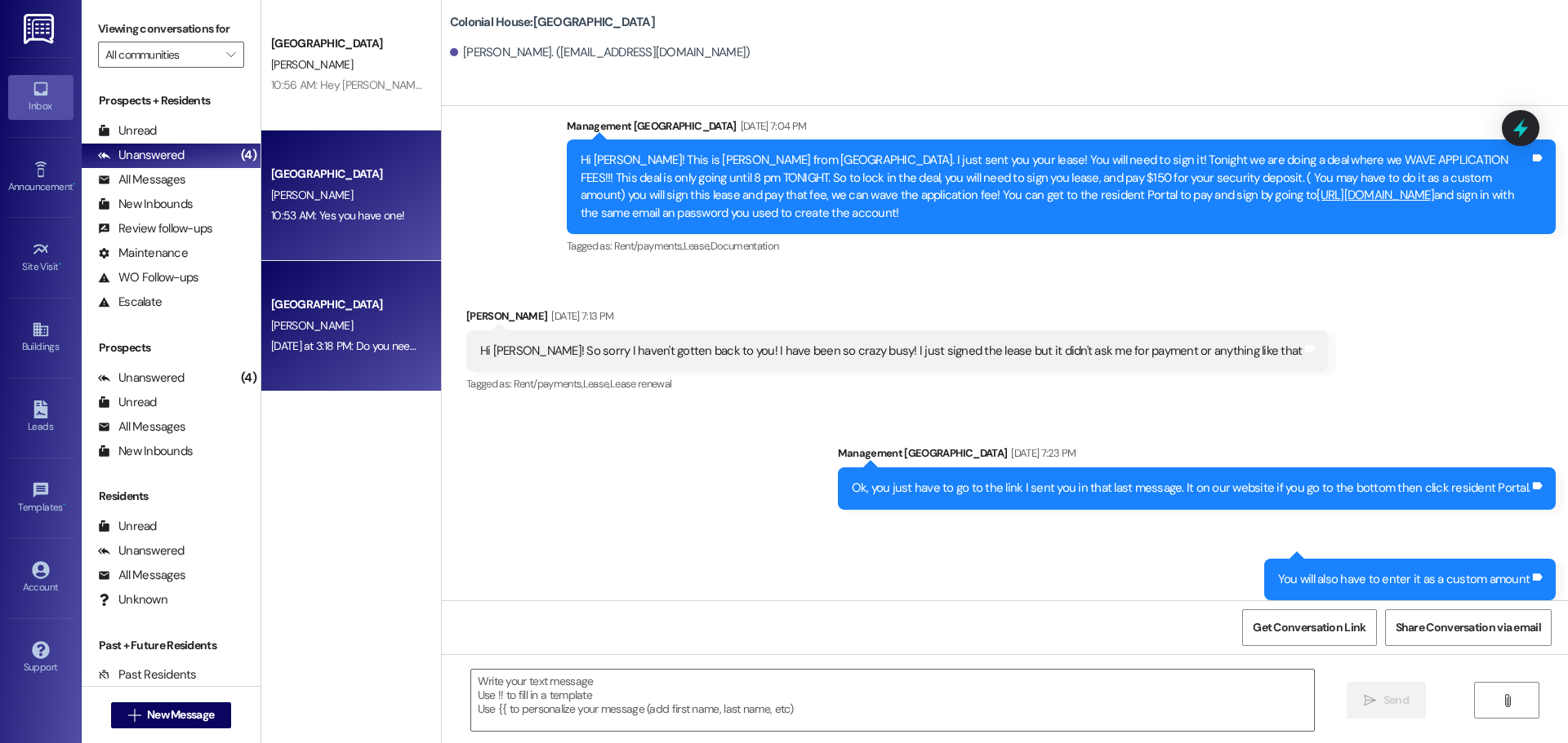
click at [358, 346] on div "[DATE] at 3:18 PM: Do you need his Inumber? [DATE] at 3:18 PM: Do you need his …" at bounding box center [374, 346] width 208 height 15
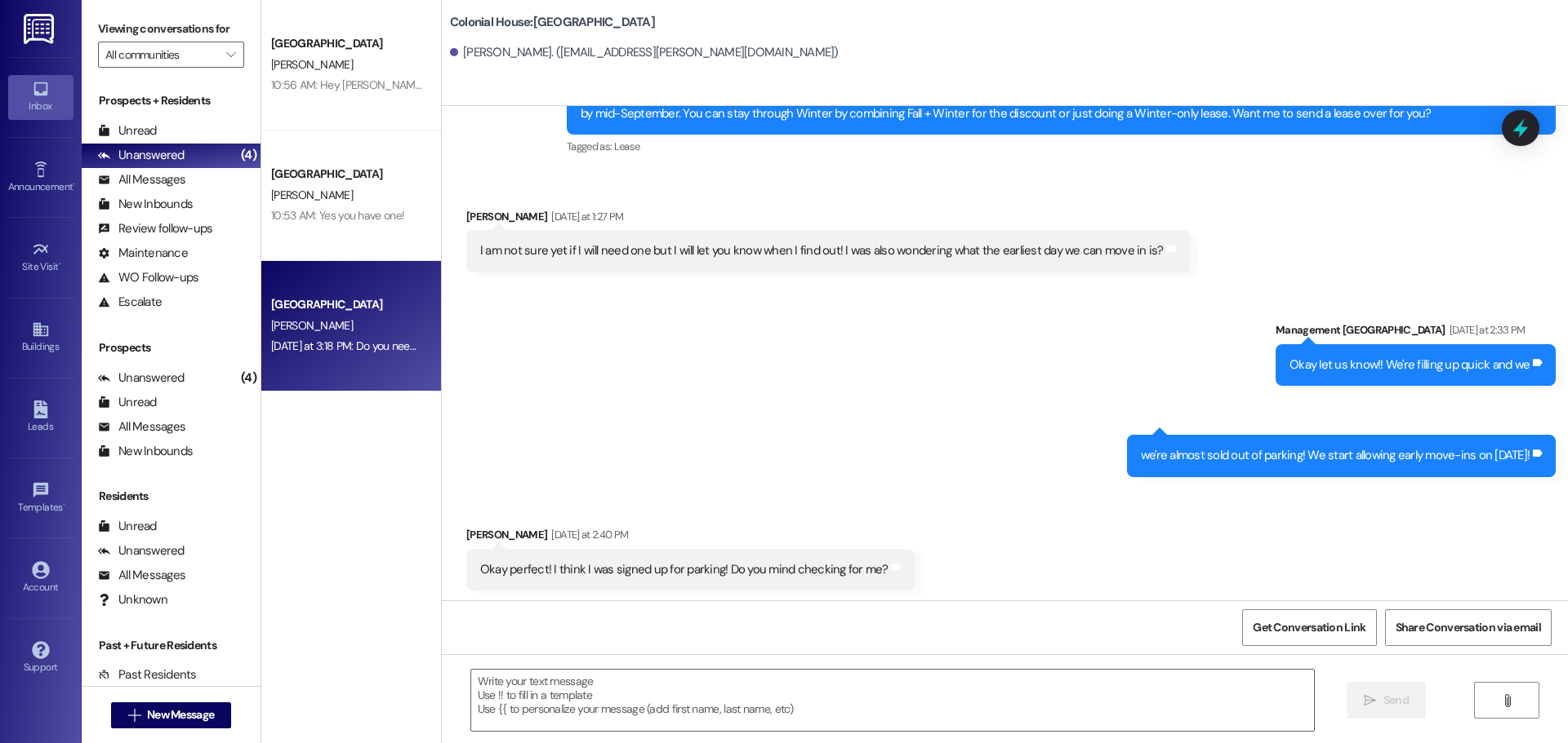
scroll to position [107, 0]
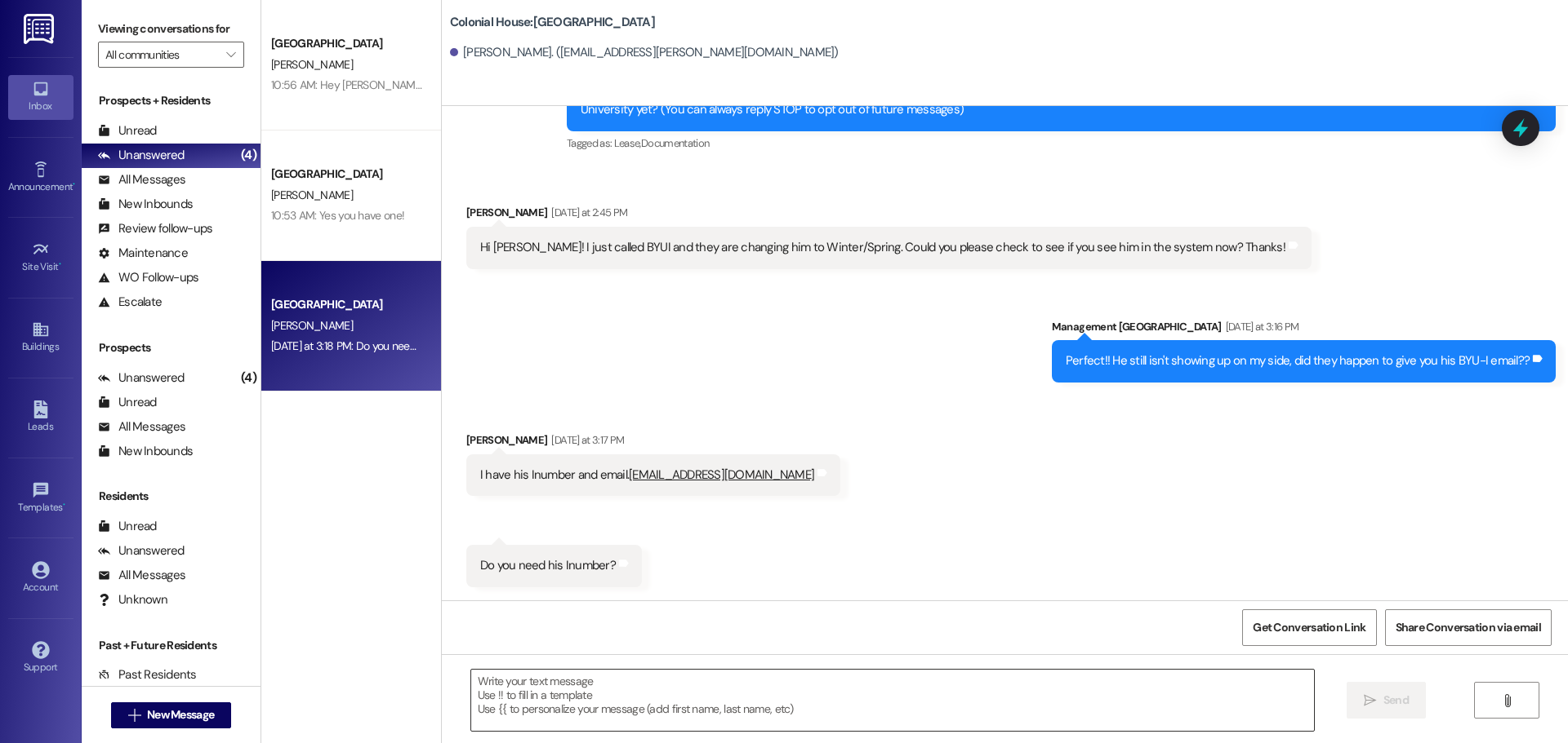
click at [564, 701] on textarea at bounding box center [892, 701] width 842 height 62
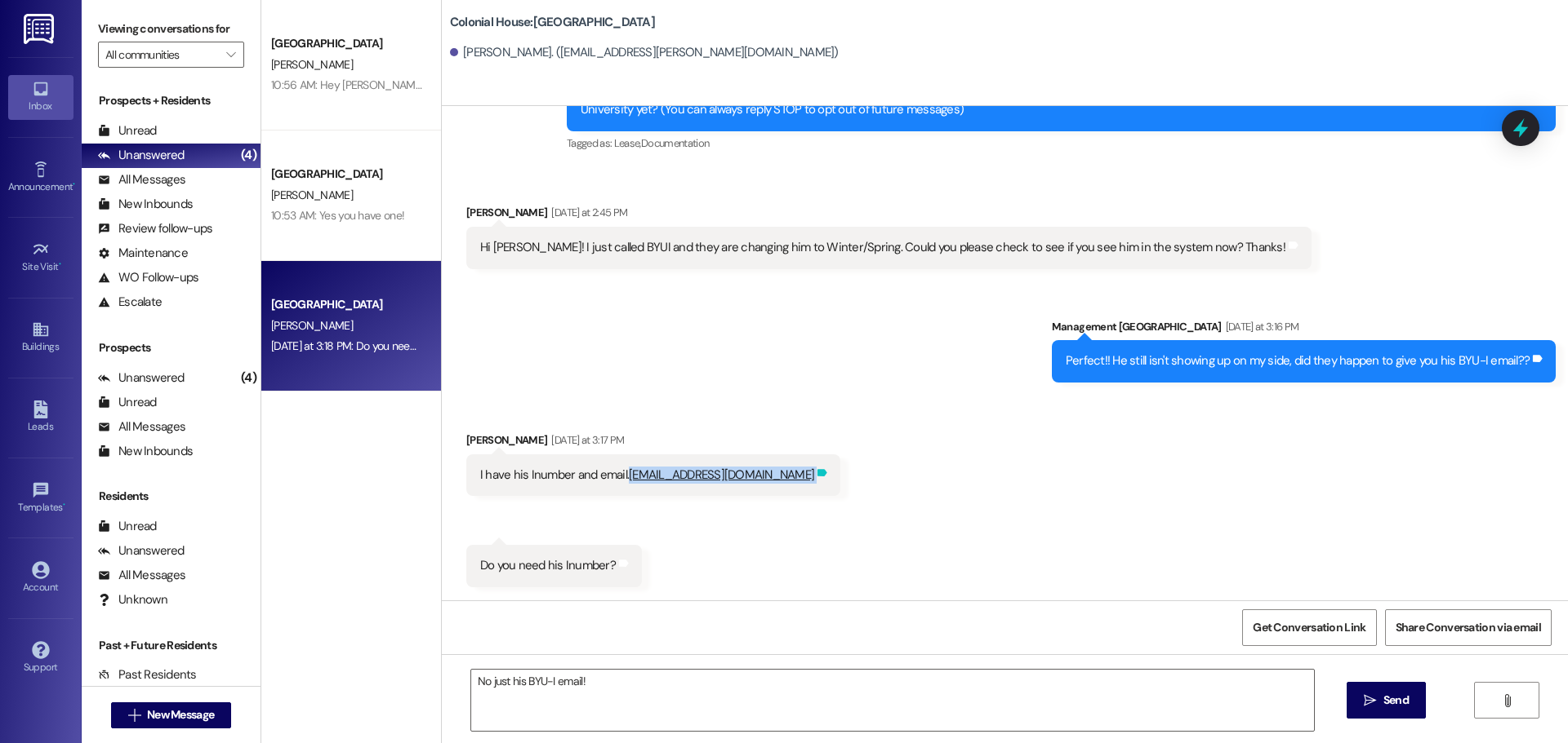
drag, startPoint x: 614, startPoint y: 471, endPoint x: 718, endPoint y: 482, distance: 104.6
click at [718, 482] on div "I have his Inumber and email. [EMAIL_ADDRESS][DOMAIN_NAME] Tags and notes" at bounding box center [653, 475] width 374 height 42
copy div "[EMAIL_ADDRESS][DOMAIN_NAME] Tags and notes Received via SMS 3:18 PM [PERSON_NA…"
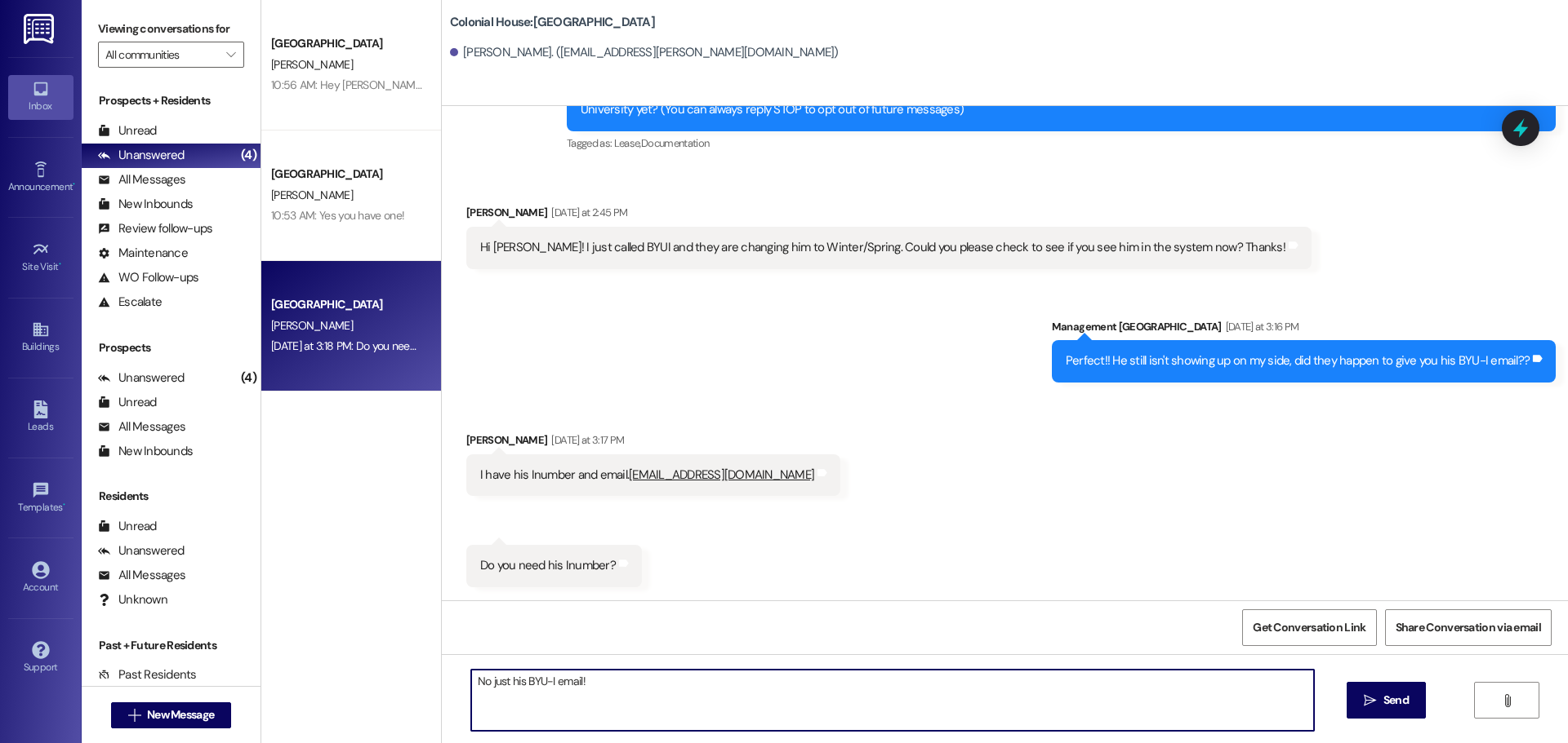
click at [617, 694] on textarea "No just his BYU-I email!" at bounding box center [892, 701] width 842 height 62
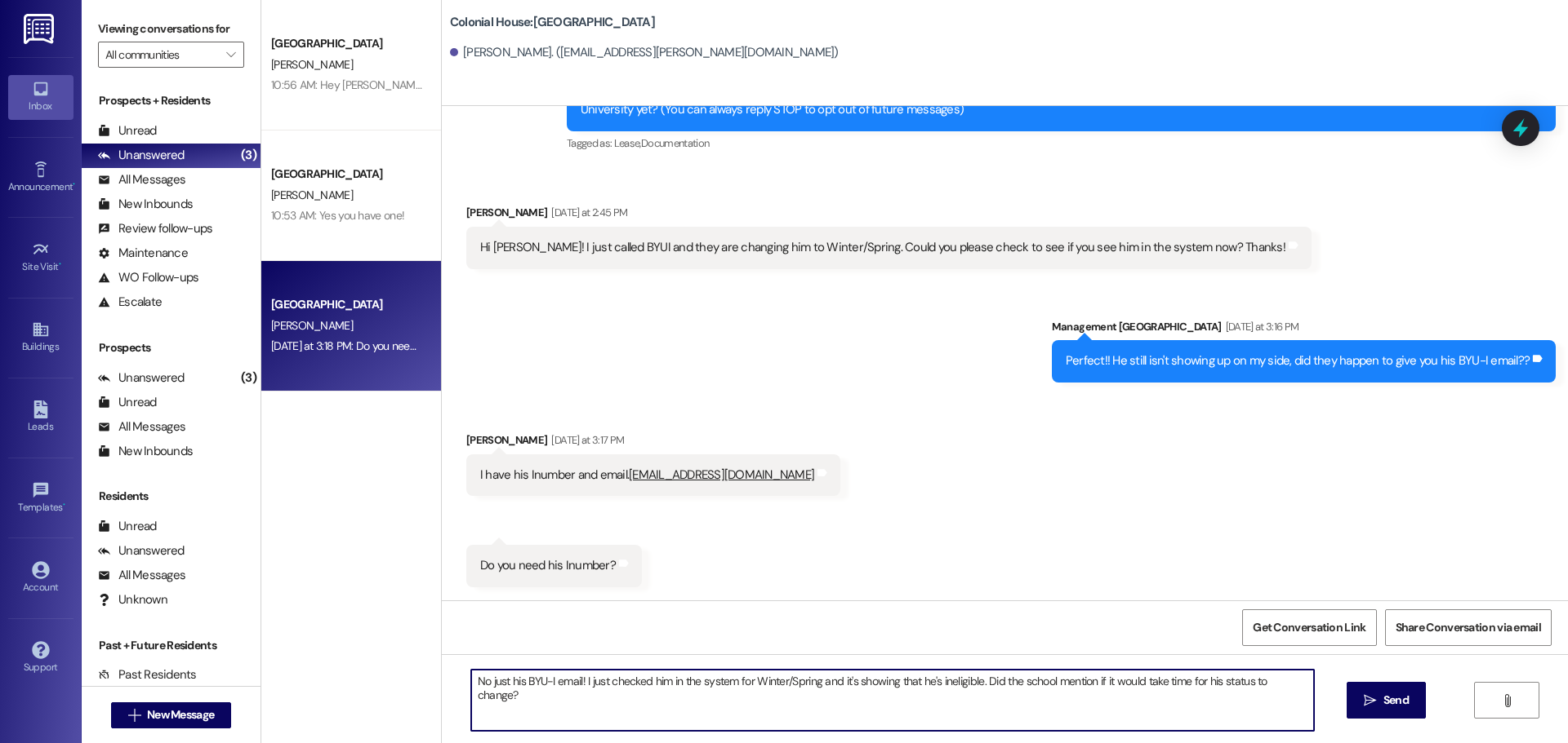
type textarea "No just his BYU-I email! I just checked him in the system for Winter/Spring and…"
click at [797, 667] on div "No just his BYU-I email! I just checked him in the system for Winter/Spring and…" at bounding box center [1005, 715] width 1126 height 122
click at [798, 684] on textarea "No just his BYU-I email! I just checked him in the system for Winter/Spring and…" at bounding box center [892, 701] width 842 height 62
click at [796, 681] on textarea "No just his BYU-I email! I just checked him in the system for Winter/Spring and…" at bounding box center [892, 701] width 842 height 62
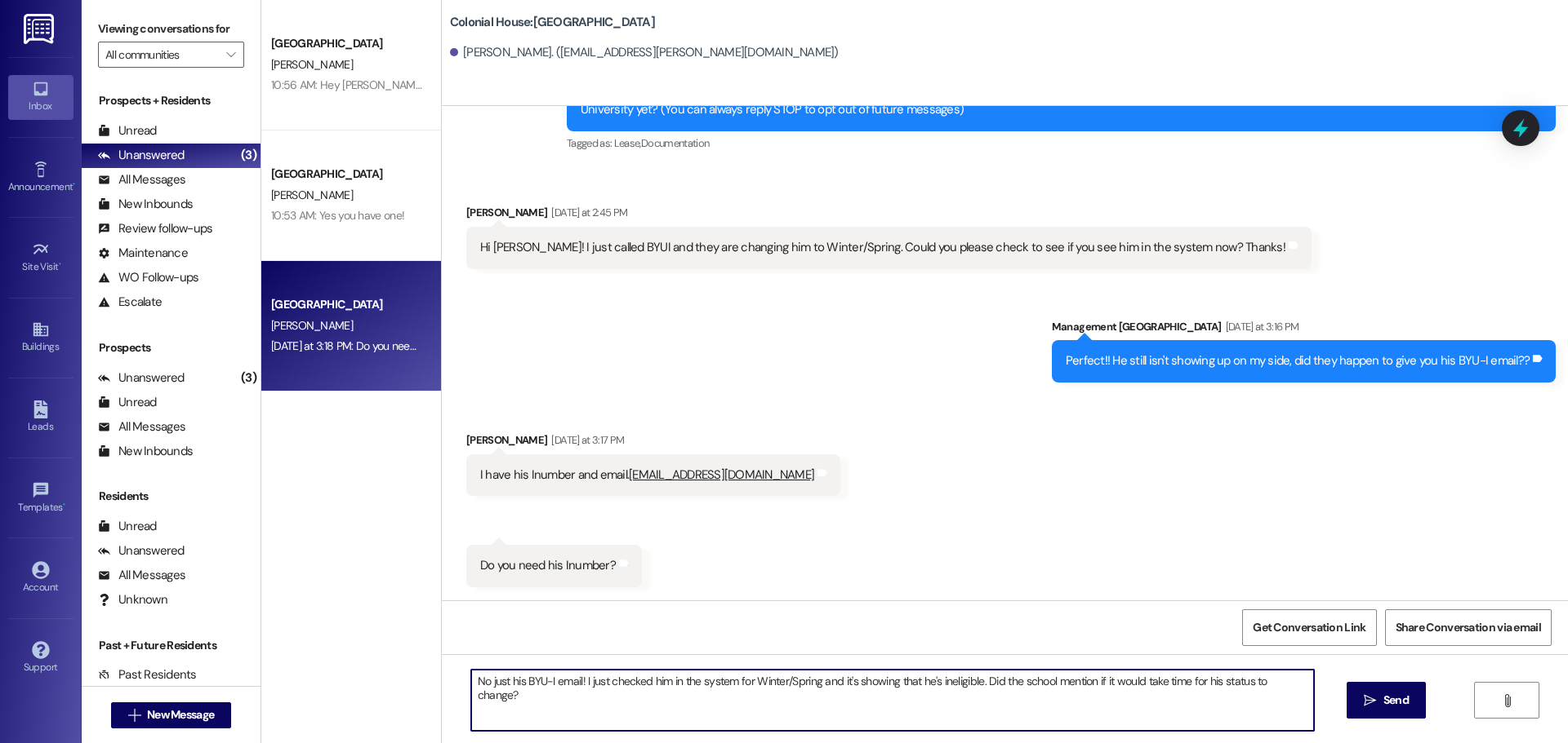
click at [796, 681] on textarea "No just his BYU-I email! I just checked him in the system for Winter/Spring and…" at bounding box center [892, 701] width 842 height 62
click at [1400, 702] on span "Send" at bounding box center [1395, 700] width 25 height 17
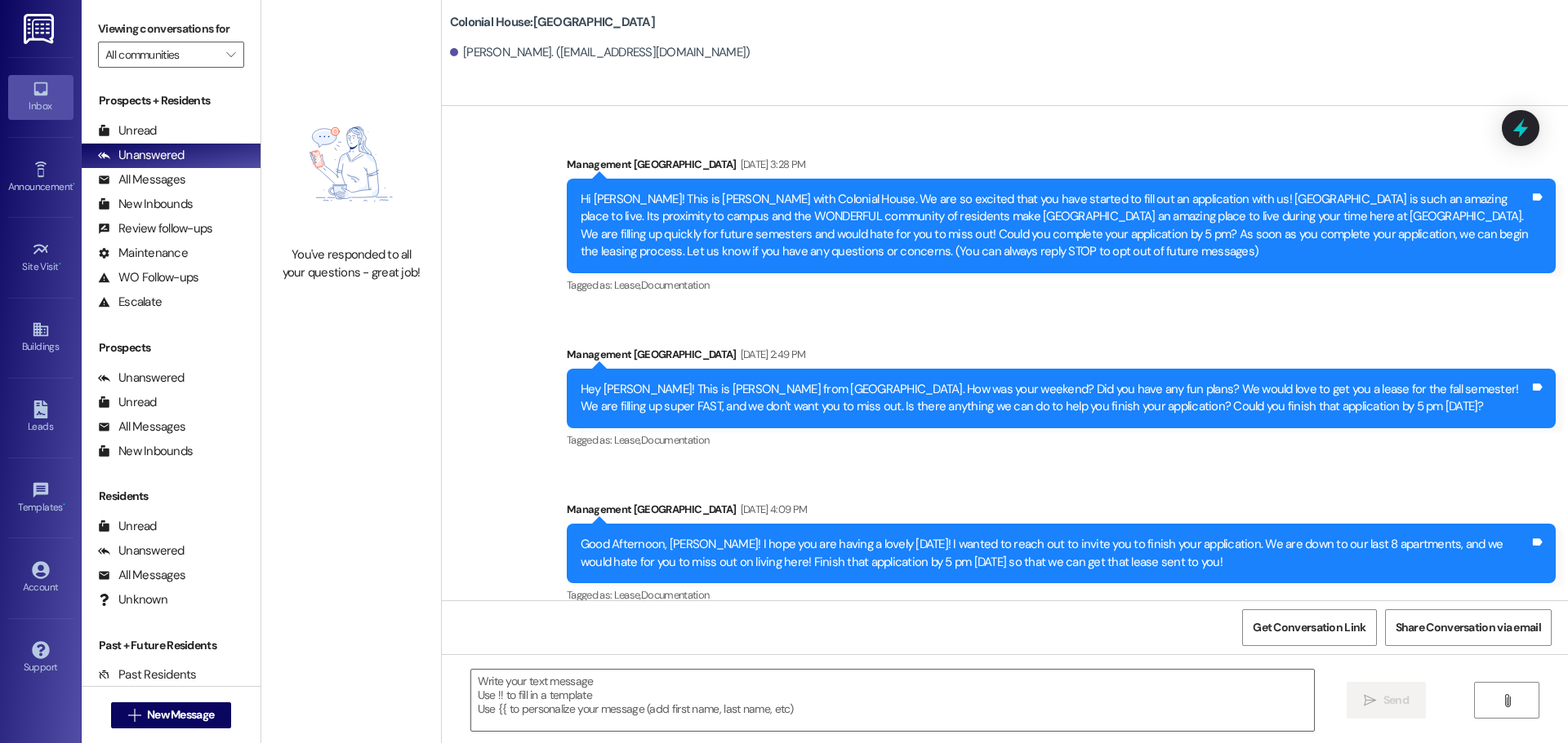
click at [163, 730] on div " New Message" at bounding box center [171, 716] width 120 height 41
click at [163, 724] on button " New Message" at bounding box center [171, 716] width 120 height 26
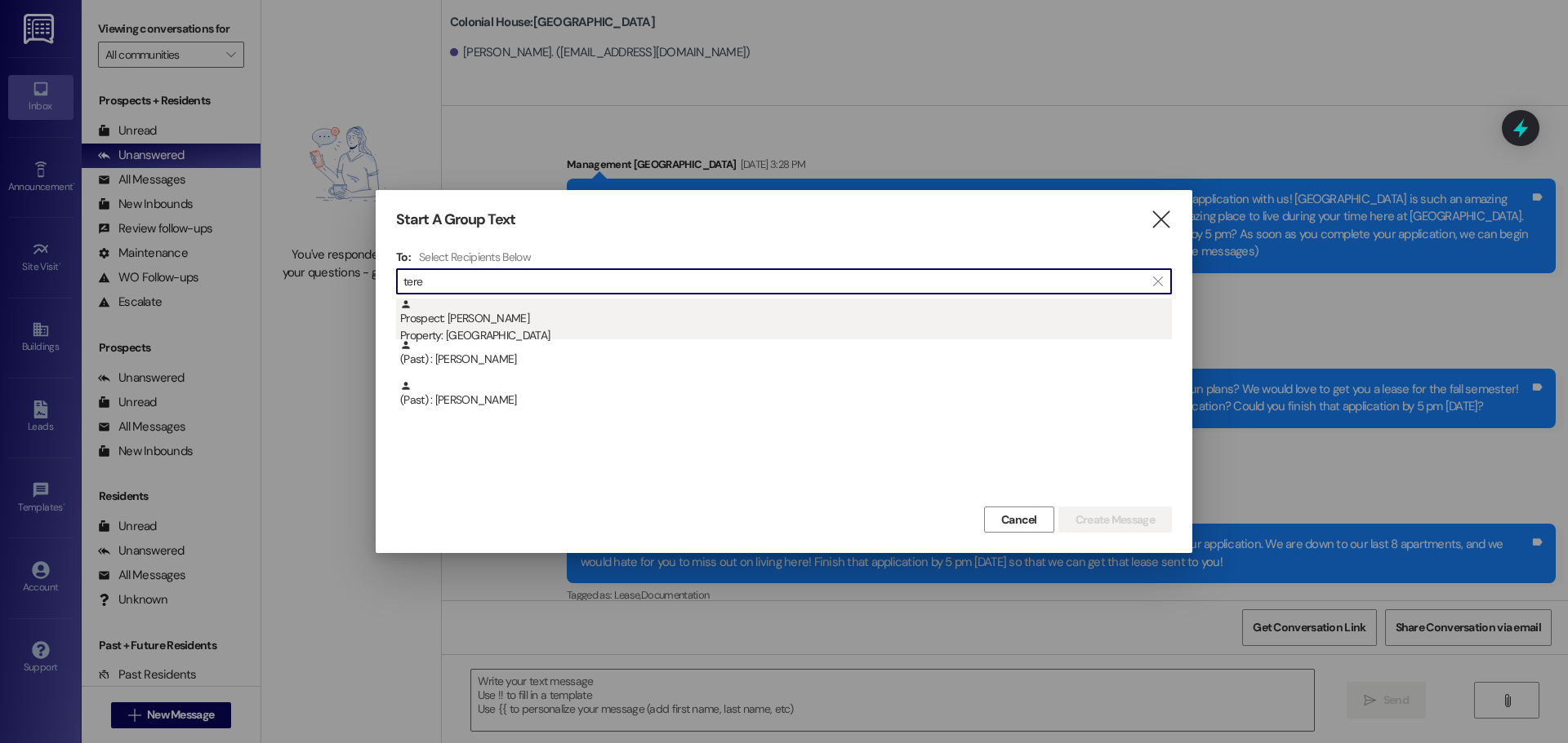
type input "tere"
click at [471, 328] on div "Property: [GEOGRAPHIC_DATA]" at bounding box center [785, 336] width 771 height 17
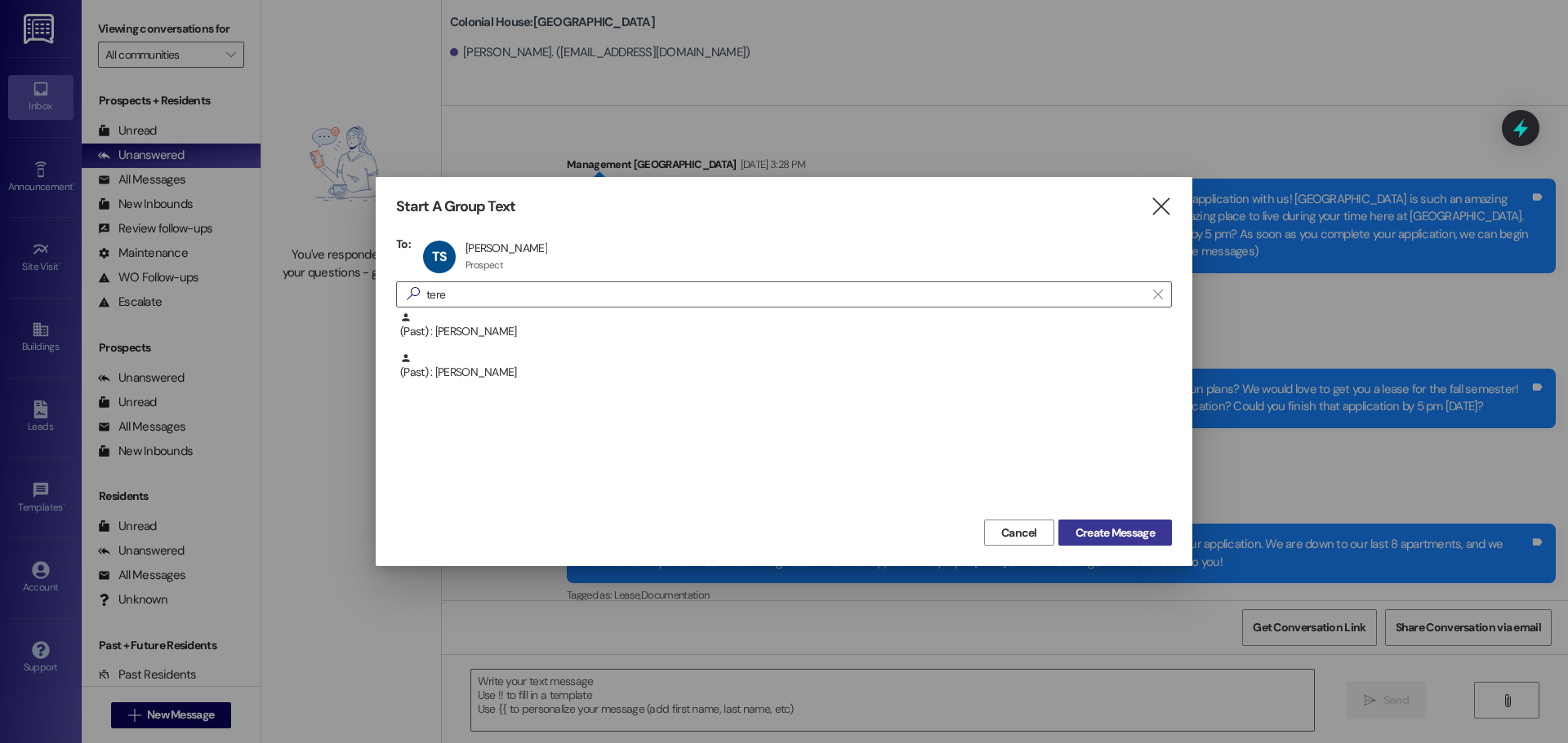
click at [1082, 534] on span "Create Message" at bounding box center [1114, 533] width 79 height 17
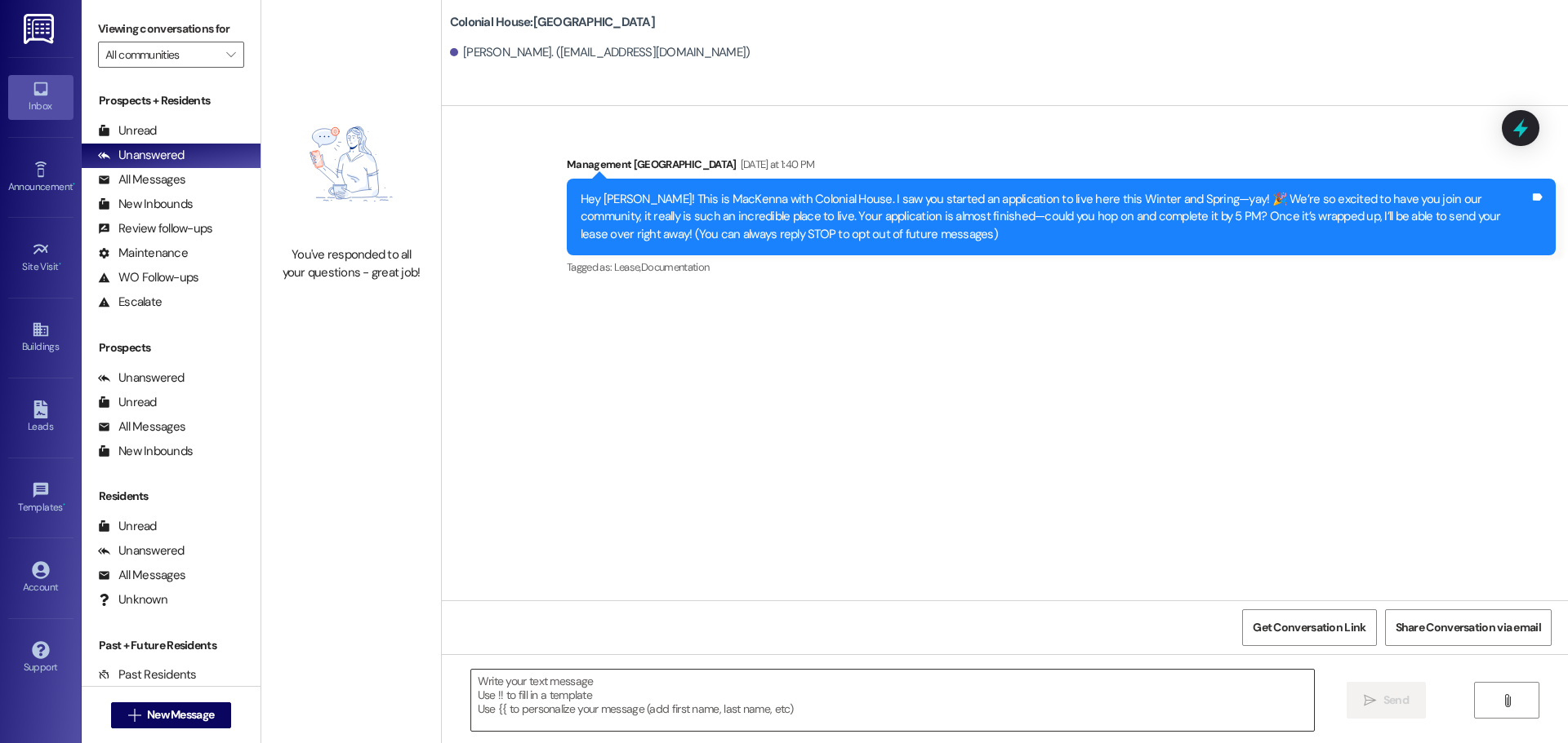
click at [594, 691] on textarea at bounding box center [892, 701] width 842 height 62
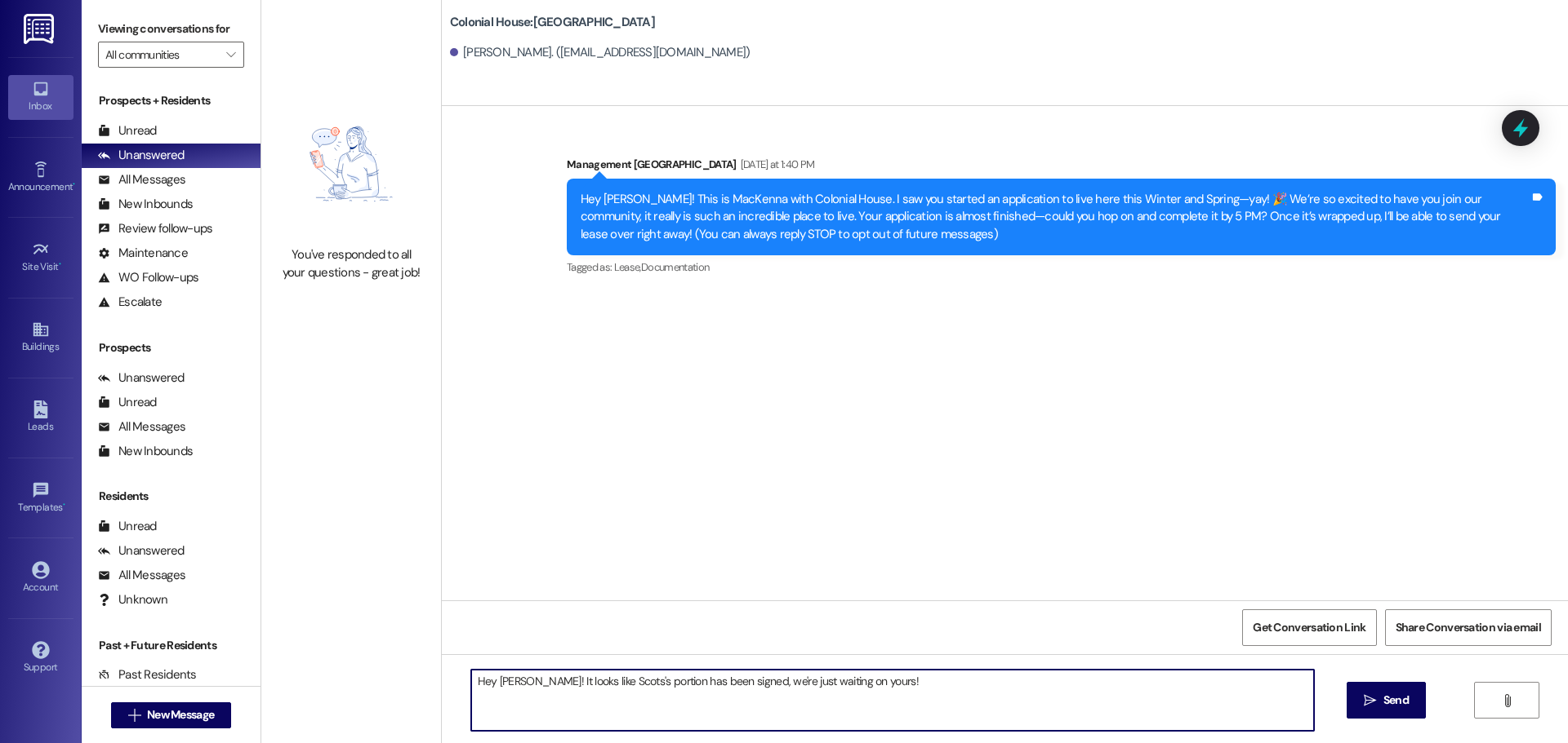
click at [599, 680] on textarea "Hey Teresa! It looks like Scots's portion has been signed, we're just waiting o…" at bounding box center [892, 701] width 842 height 62
click at [585, 683] on textarea "Hey Teresa! It looks like Scotts's portion has been signed, we're just waiting …" at bounding box center [892, 701] width 842 height 62
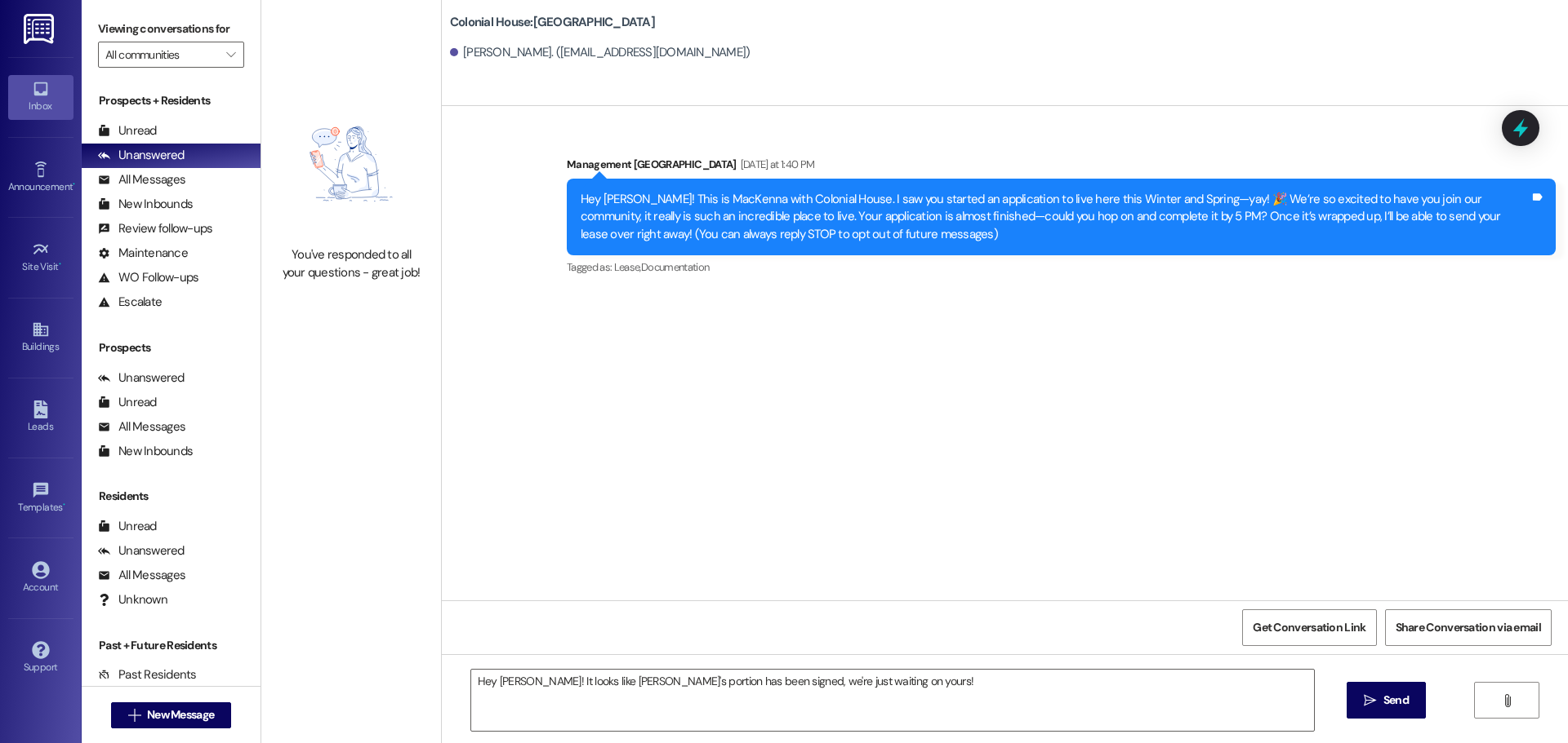
click at [908, 664] on div "Hey Teresa! It looks like Ashton's portion has been signed, we're just waiting …" at bounding box center [1005, 715] width 1126 height 122
click at [909, 684] on textarea "Hey Teresa! It looks like Ashton's portion has been signed, we're just waiting …" at bounding box center [892, 701] width 842 height 62
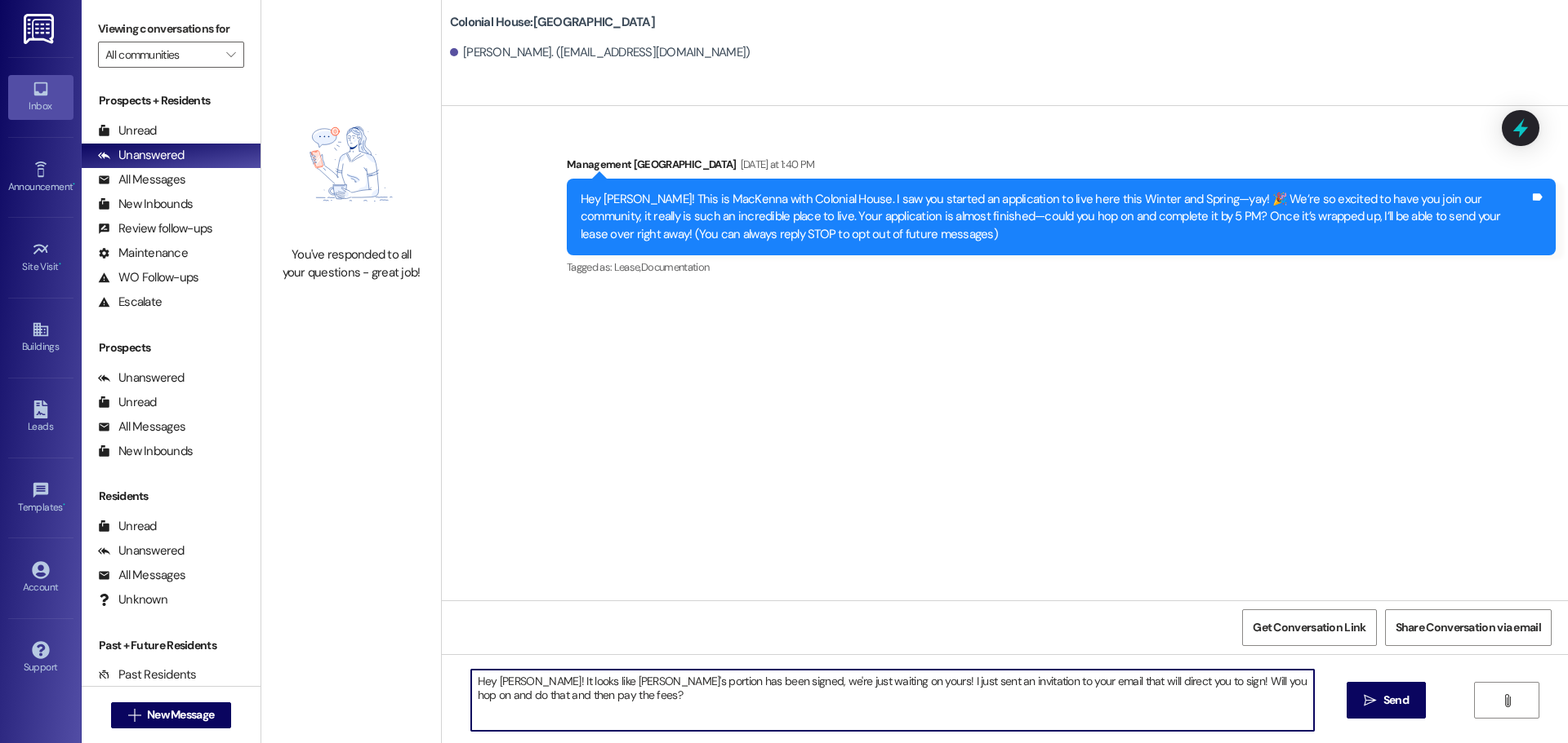
type textarea "Hey Teresa! It looks like Ashton's portion has been signed, we're just waiting …"
click at [603, 708] on textarea "Hey Teresa! It looks like Ashton's portion has been signed, we're just waiting …" at bounding box center [892, 701] width 842 height 62
click at [1377, 708] on span " Send" at bounding box center [1385, 700] width 51 height 17
